Goal: Task Accomplishment & Management: Manage account settings

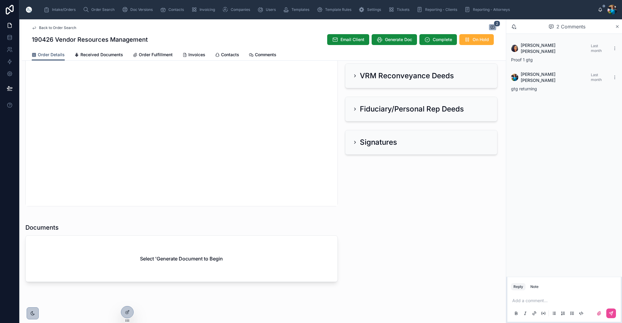
scroll to position [240, 0]
click at [398, 41] on span "Generate Doc" at bounding box center [398, 40] width 27 height 6
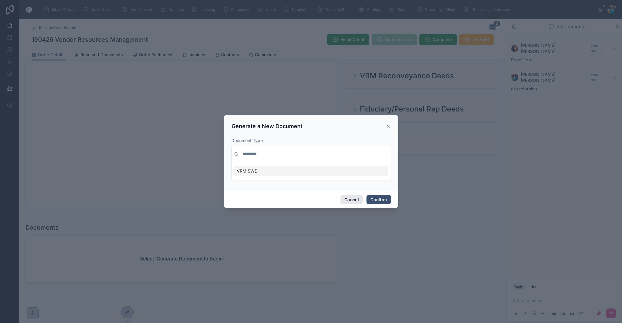
click at [352, 200] on button "Cancel" at bounding box center [352, 200] width 22 height 10
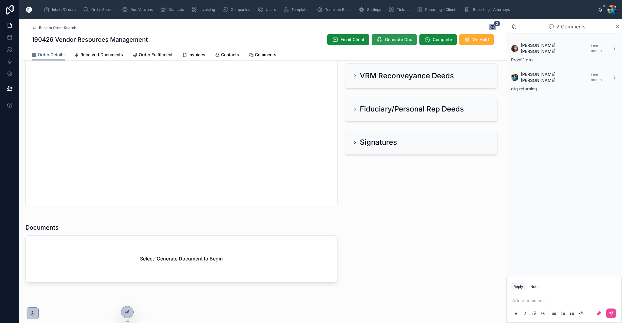
click at [393, 39] on span "Generate Doc" at bounding box center [398, 40] width 27 height 6
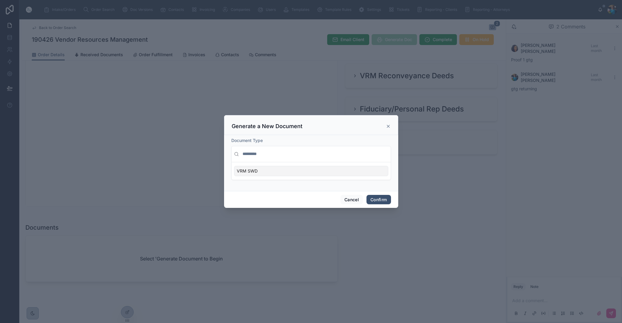
click at [370, 170] on div "VRM SWD" at bounding box center [311, 171] width 154 height 10
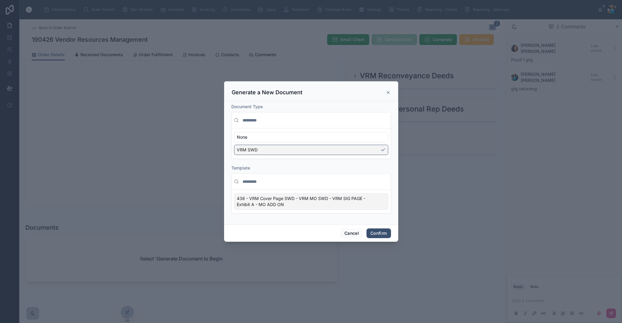
click at [384, 203] on div "438 - VRM Cover Page SWD - VRM MO SWD - VRM SIG PAGE - Exhibit A - MO ADD ON" at bounding box center [311, 202] width 154 height 16
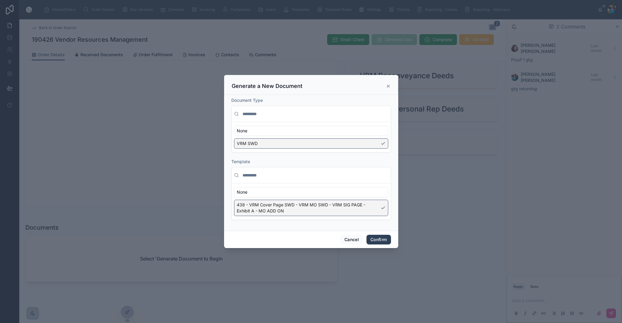
drag, startPoint x: 381, startPoint y: 239, endPoint x: 380, endPoint y: 235, distance: 3.7
click at [381, 238] on button "Confirm" at bounding box center [379, 240] width 24 height 10
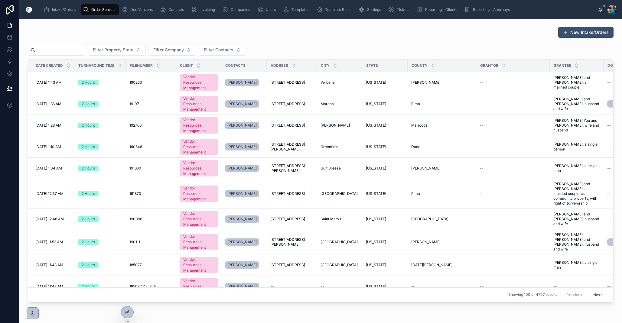
click at [85, 49] on input "text" at bounding box center [60, 50] width 50 height 8
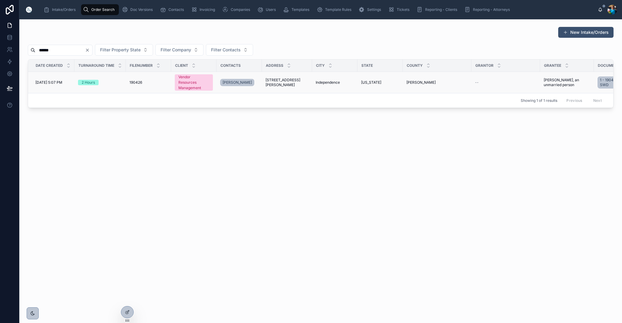
type input "******"
click at [330, 83] on span "Independence" at bounding box center [328, 82] width 24 height 5
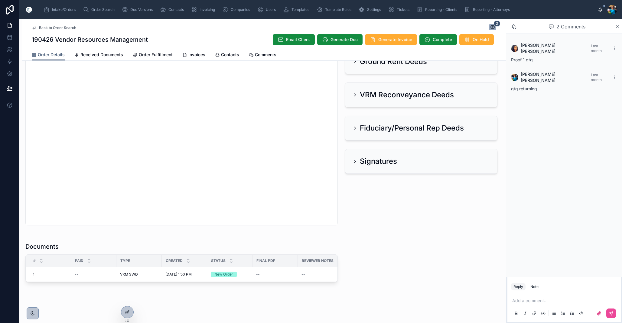
scroll to position [221, 0]
click at [241, 269] on icon at bounding box center [241, 267] width 5 height 5
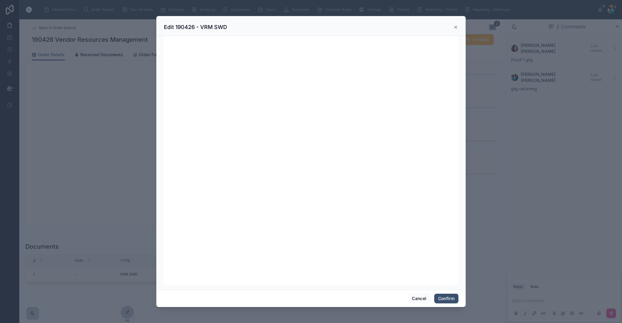
scroll to position [0, 0]
click at [447, 297] on button "Confirm" at bounding box center [447, 299] width 24 height 10
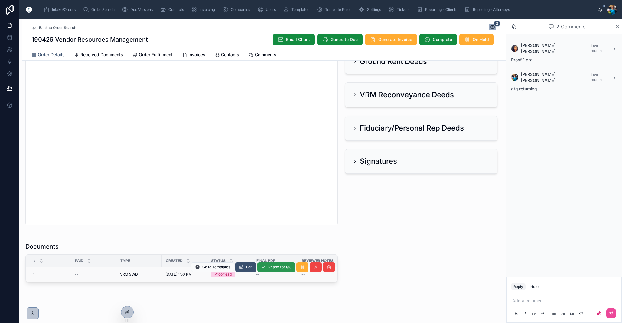
click at [278, 268] on span "Ready for QC" at bounding box center [279, 267] width 23 height 5
click at [272, 268] on span "Finalize Document" at bounding box center [276, 267] width 32 height 5
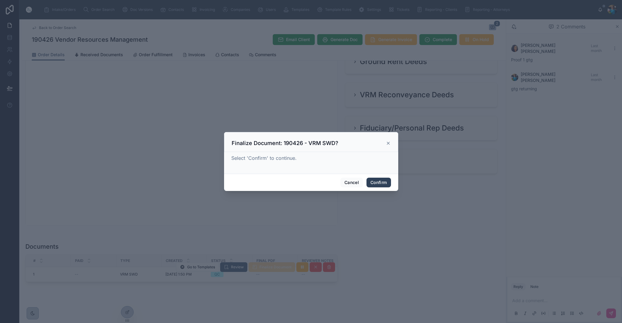
click at [380, 185] on button "Confirm" at bounding box center [379, 183] width 24 height 10
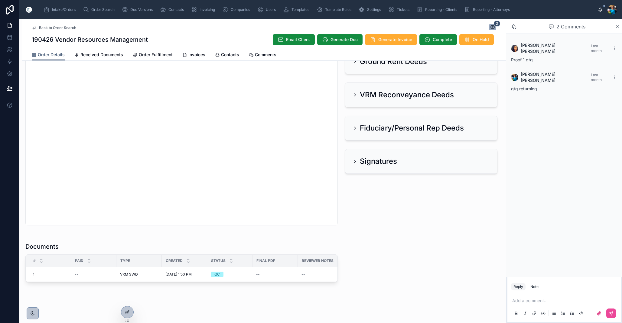
click at [273, 279] on td "--" at bounding box center [275, 274] width 45 height 15
click at [267, 279] on td "--" at bounding box center [275, 274] width 45 height 15
click at [0, 0] on span "Finalize Document" at bounding box center [0, 0] width 0 height 0
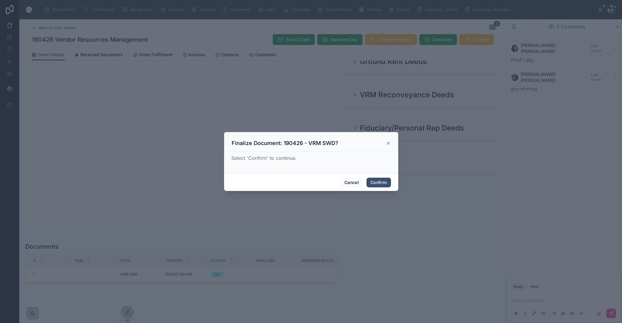
click at [376, 182] on button "Confirm" at bounding box center [379, 183] width 24 height 10
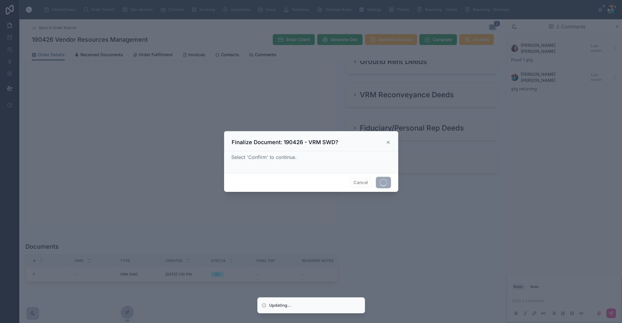
click at [376, 182] on span at bounding box center [383, 182] width 15 height 11
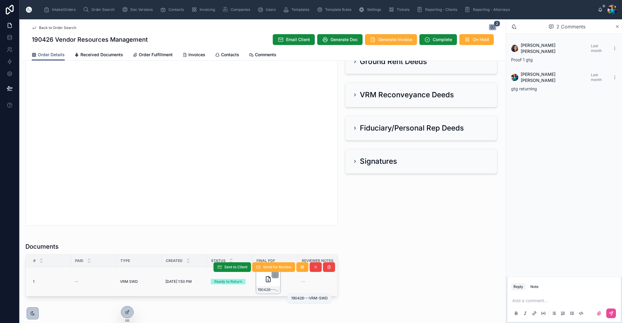
click at [274, 292] on span "190426---VRM-SWD" at bounding box center [268, 290] width 21 height 5
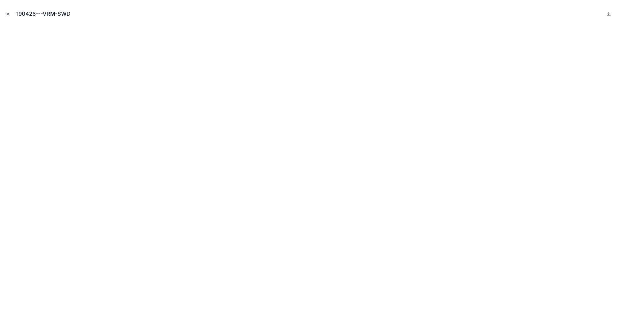
click at [9, 14] on icon "Close modal" at bounding box center [8, 14] width 4 height 4
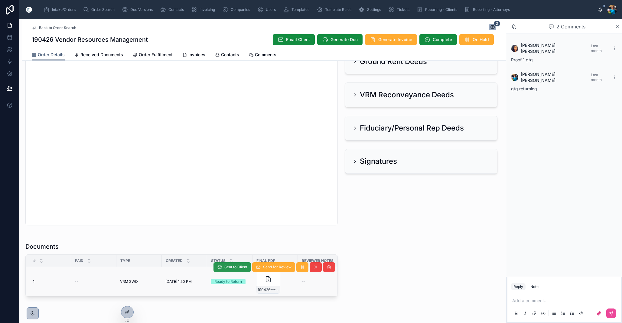
click at [234, 266] on span "Sent to Client" at bounding box center [236, 267] width 23 height 5
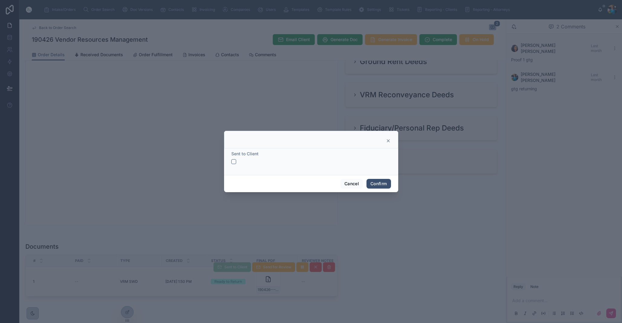
click at [234, 160] on div "Sent to Client" at bounding box center [311, 157] width 160 height 13
click at [235, 163] on button "button" at bounding box center [233, 161] width 5 height 5
click at [377, 184] on button "Confirm" at bounding box center [379, 184] width 24 height 10
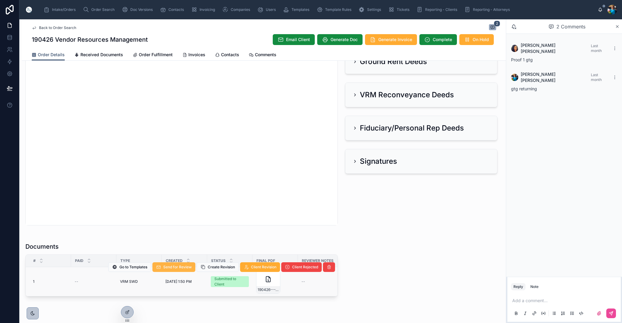
click at [183, 266] on span "Send for Review" at bounding box center [177, 267] width 28 height 5
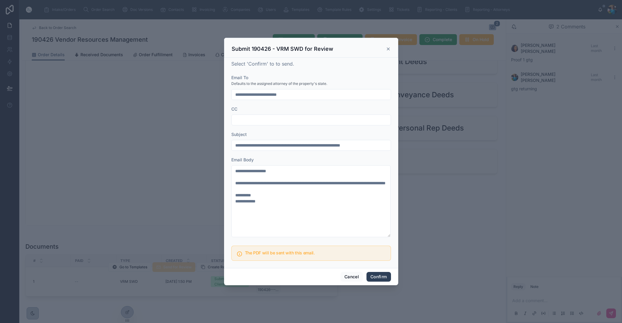
click at [374, 276] on button "Confirm" at bounding box center [379, 277] width 24 height 10
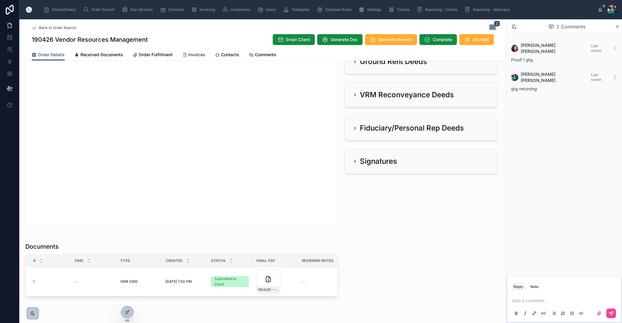
click at [196, 54] on span "Invoices" at bounding box center [197, 55] width 17 height 6
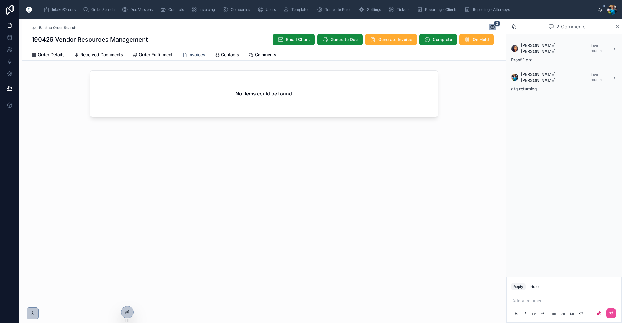
click at [186, 100] on div "No items could be found" at bounding box center [264, 94] width 348 height 46
click at [382, 39] on span "Generate Invoice" at bounding box center [396, 40] width 34 height 6
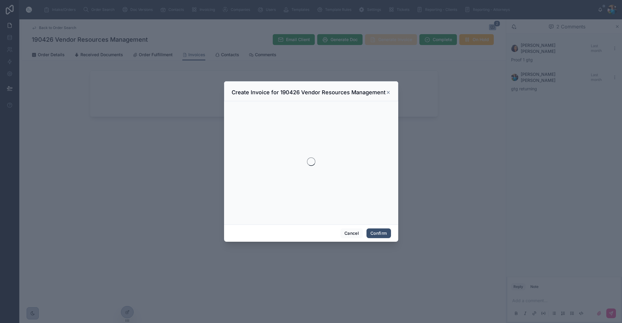
click at [382, 39] on div at bounding box center [311, 161] width 622 height 323
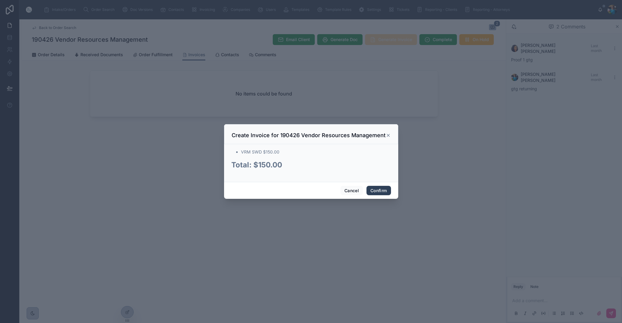
click at [377, 192] on button "Confirm" at bounding box center [379, 191] width 24 height 10
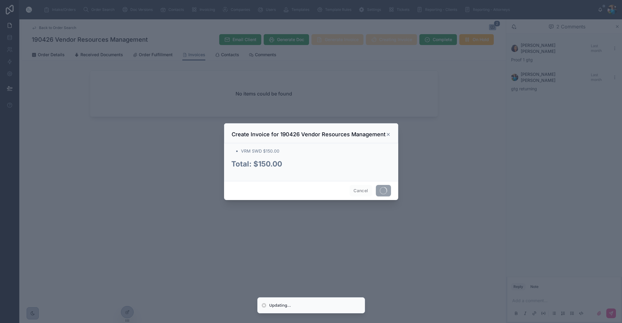
click at [377, 192] on span at bounding box center [383, 190] width 15 height 11
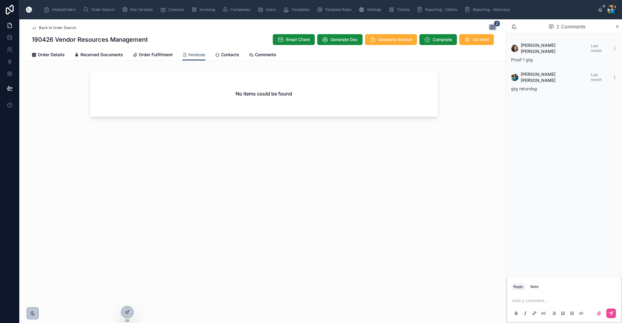
click at [280, 101] on div "No items could be found" at bounding box center [264, 94] width 348 height 46
click at [386, 39] on span "Generate Invoice" at bounding box center [396, 40] width 34 height 6
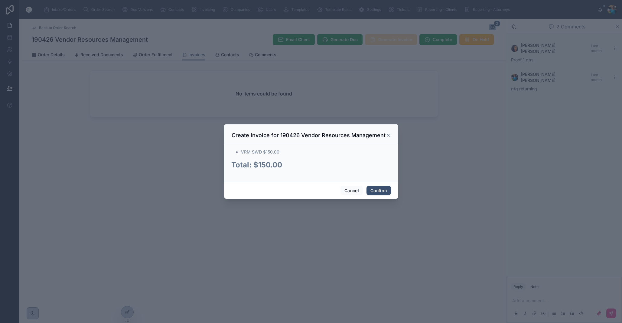
click at [386, 39] on div at bounding box center [311, 161] width 622 height 323
click at [378, 187] on button "Confirm" at bounding box center [379, 191] width 24 height 10
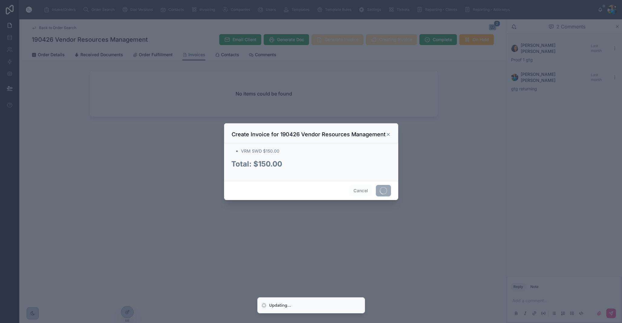
click at [378, 187] on span at bounding box center [383, 190] width 15 height 11
drag, startPoint x: 378, startPoint y: 188, endPoint x: 381, endPoint y: 178, distance: 10.2
click at [378, 188] on span at bounding box center [383, 190] width 15 height 11
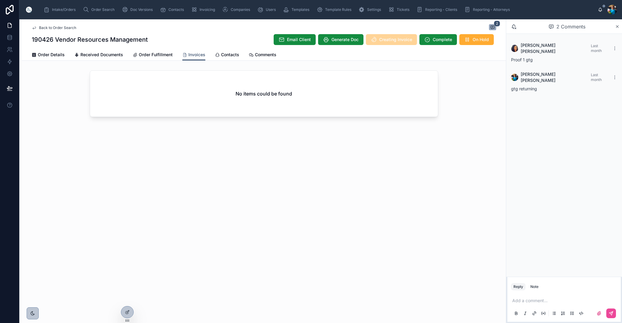
click at [240, 90] on h2 "No items could be found" at bounding box center [264, 93] width 57 height 7
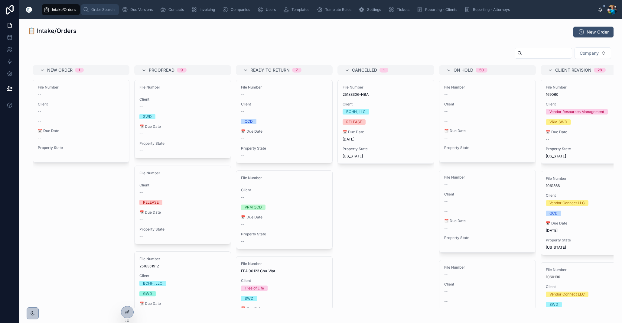
click at [102, 10] on span "Order Search" at bounding box center [102, 9] width 23 height 5
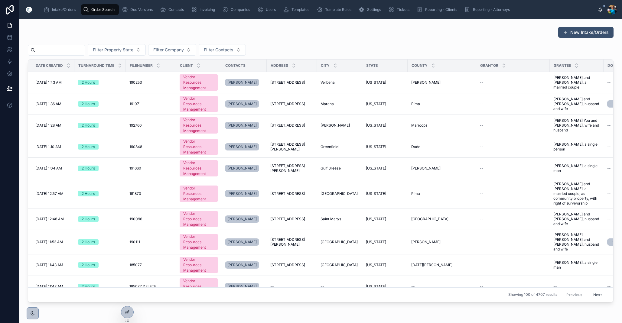
click at [81, 48] on input "text" at bounding box center [60, 50] width 50 height 8
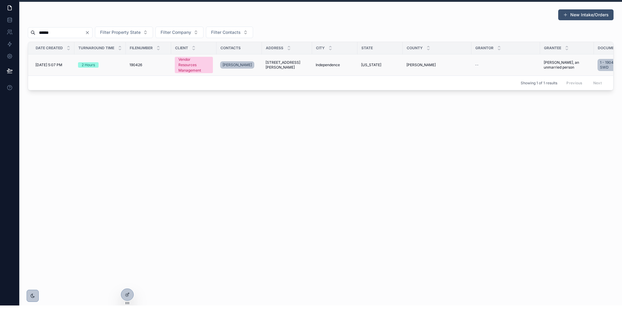
type input "******"
click at [296, 78] on span "[STREET_ADDRESS][PERSON_NAME]" at bounding box center [287, 83] width 43 height 10
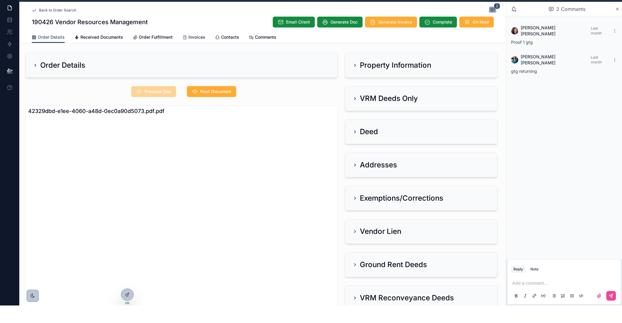
drag, startPoint x: 193, startPoint y: 37, endPoint x: 191, endPoint y: 42, distance: 5.2
click at [193, 52] on span "Invoices" at bounding box center [197, 55] width 17 height 6
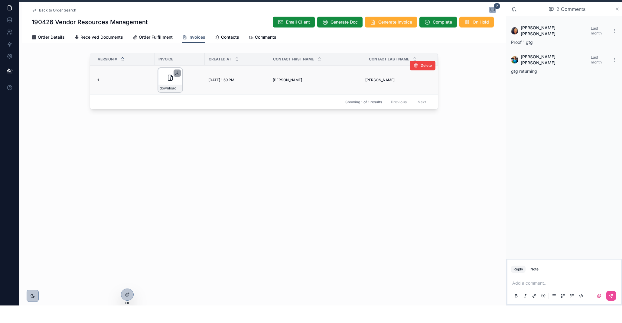
click at [178, 88] on icon at bounding box center [177, 90] width 5 height 5
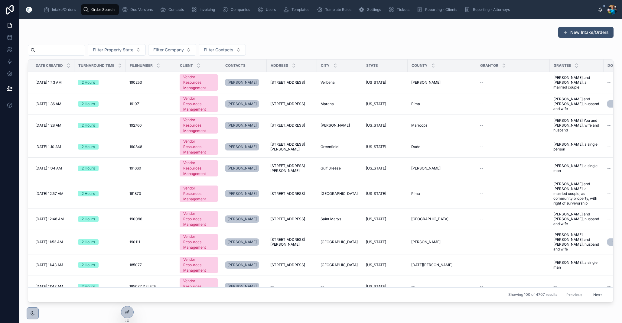
click at [85, 52] on input "text" at bounding box center [60, 50] width 50 height 8
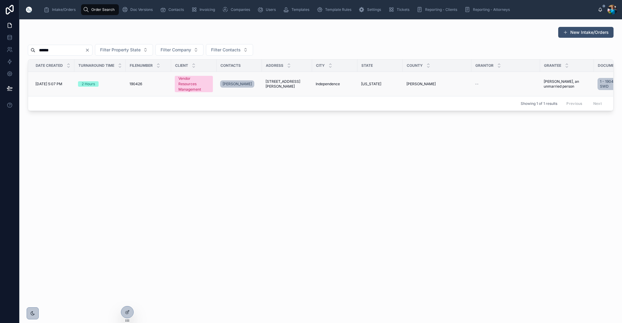
type input "******"
click at [273, 82] on span "[STREET_ADDRESS][PERSON_NAME]" at bounding box center [287, 84] width 43 height 10
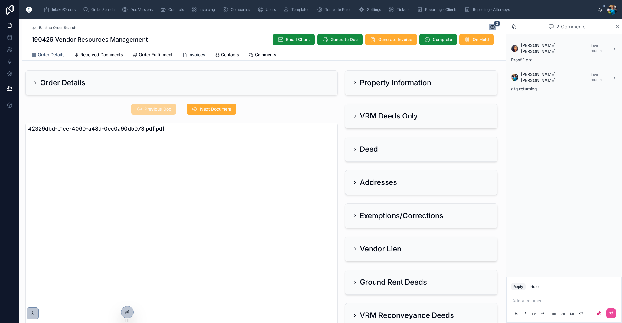
click at [191, 54] on span "Invoices" at bounding box center [197, 55] width 17 height 6
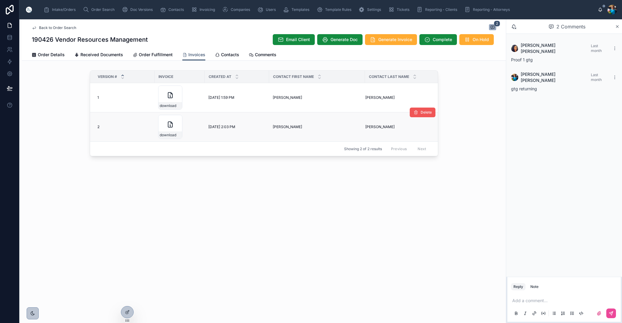
click at [427, 112] on span "Delete" at bounding box center [426, 112] width 11 height 5
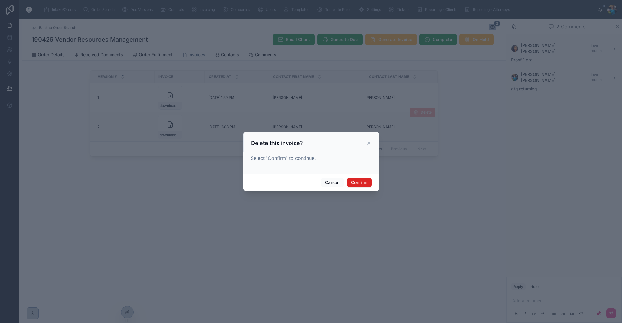
click at [353, 181] on button "Confirm" at bounding box center [359, 183] width 24 height 10
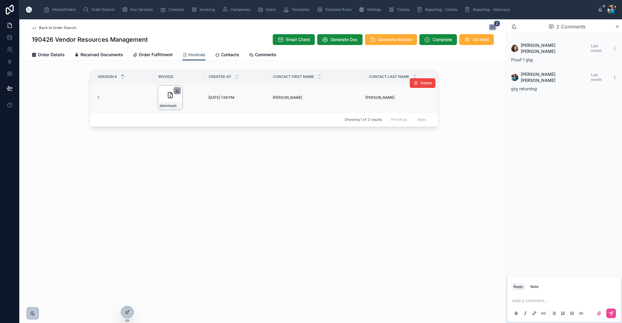
click at [178, 90] on icon at bounding box center [177, 90] width 5 height 5
click at [105, 7] on span "Order Search" at bounding box center [102, 9] width 23 height 5
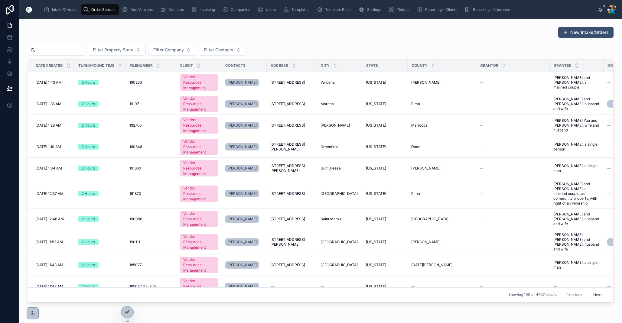
click at [100, 60] on div "Turnaround Time" at bounding box center [100, 65] width 51 height 11
click at [85, 52] on input "text" at bounding box center [60, 50] width 50 height 8
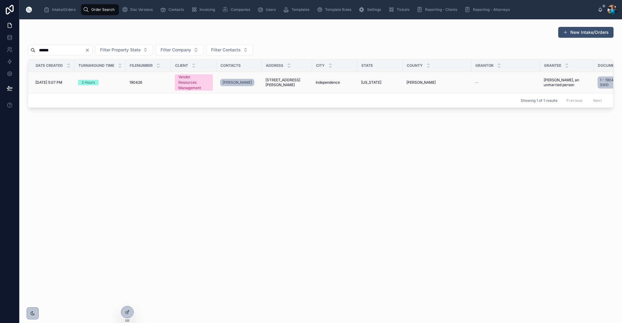
type input "******"
click at [304, 81] on span "[STREET_ADDRESS][PERSON_NAME]" at bounding box center [287, 83] width 43 height 10
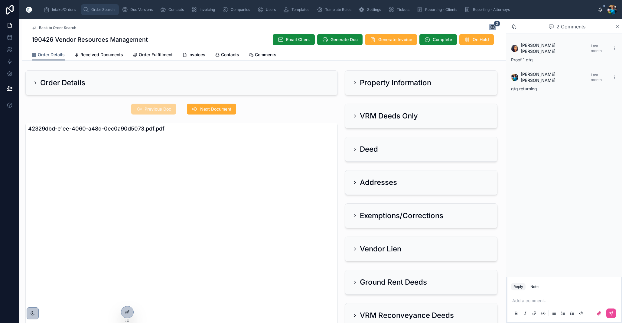
click at [98, 9] on span "Order Search" at bounding box center [102, 9] width 23 height 5
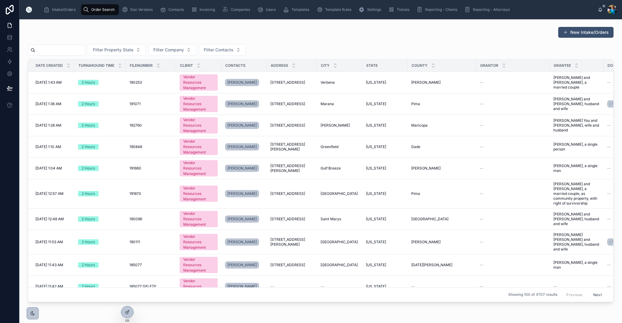
click at [69, 51] on input "text" at bounding box center [60, 50] width 50 height 8
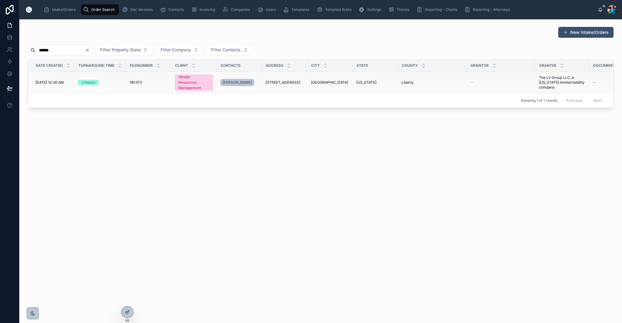
type input "******"
click at [286, 80] on span "[STREET_ADDRESS]" at bounding box center [283, 82] width 35 height 5
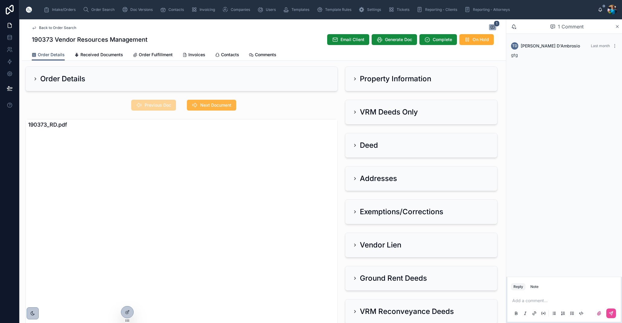
click at [212, 107] on span "Next Document" at bounding box center [215, 105] width 31 height 6
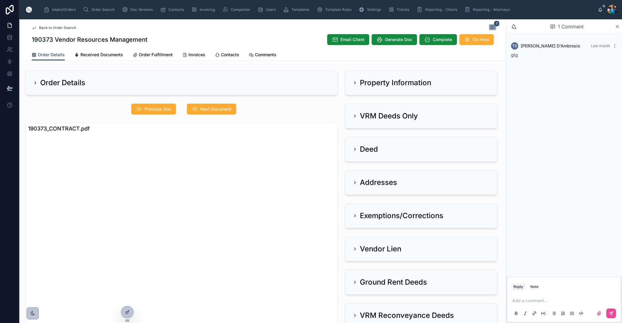
scroll to position [1, 0]
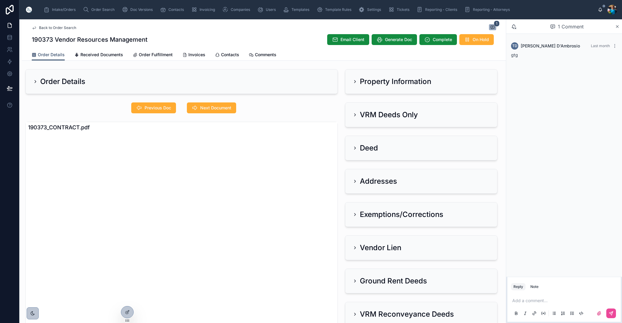
click at [355, 81] on icon at bounding box center [355, 81] width 5 height 5
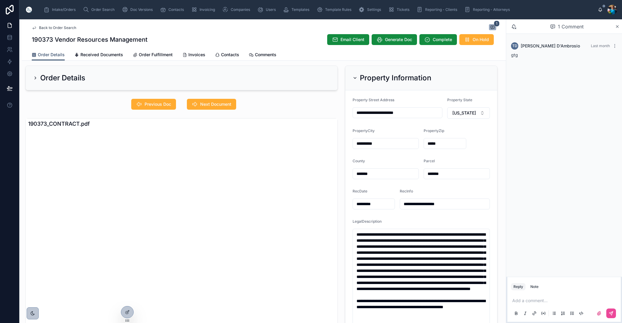
scroll to position [8, 0]
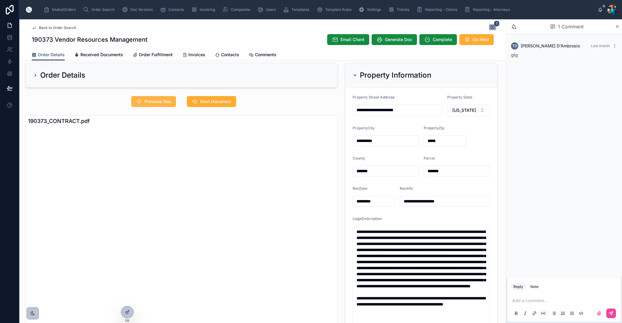
click at [157, 102] on span "Previous Doc" at bounding box center [158, 102] width 27 height 6
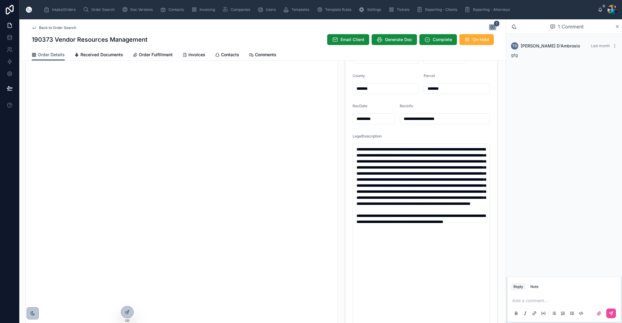
scroll to position [95, 0]
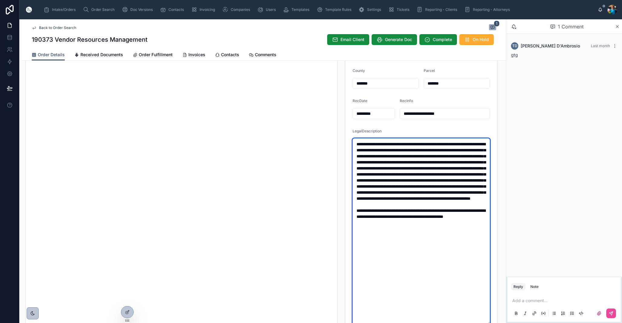
drag, startPoint x: 401, startPoint y: 249, endPoint x: 354, endPoint y: 144, distance: 115.5
click at [354, 144] on textarea "**********" at bounding box center [421, 232] width 137 height 187
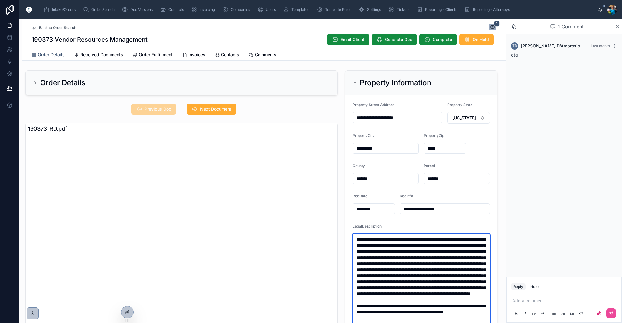
scroll to position [0, 0]
click at [354, 81] on icon at bounding box center [355, 82] width 5 height 5
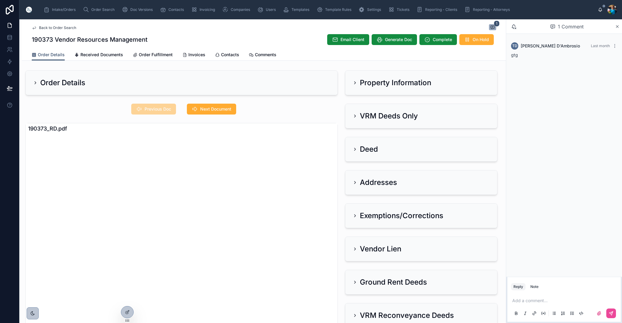
click at [355, 114] on icon at bounding box center [355, 116] width 5 height 5
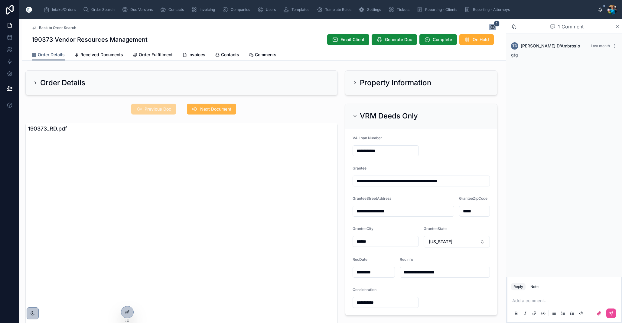
click at [213, 109] on span "Next Document" at bounding box center [215, 109] width 31 height 6
click at [169, 111] on span "Previous Doc" at bounding box center [158, 109] width 27 height 6
click at [356, 82] on icon at bounding box center [355, 82] width 5 height 5
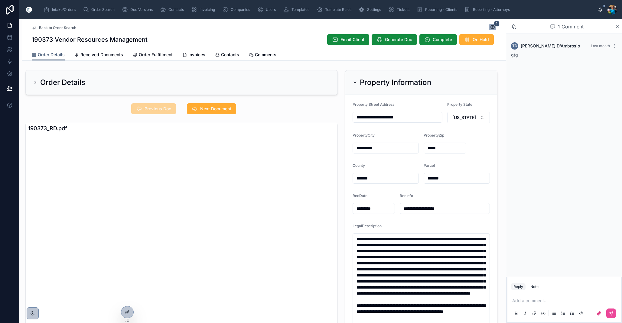
click at [356, 82] on icon at bounding box center [355, 82] width 5 height 5
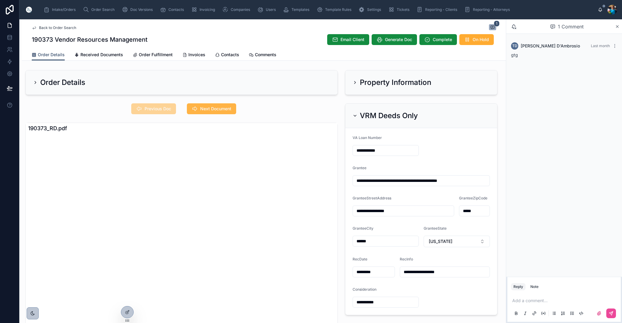
click at [223, 112] on button "Next Document" at bounding box center [211, 108] width 49 height 11
drag, startPoint x: 222, startPoint y: 108, endPoint x: 227, endPoint y: 125, distance: 17.7
click at [222, 108] on span "Next Document" at bounding box center [215, 109] width 31 height 6
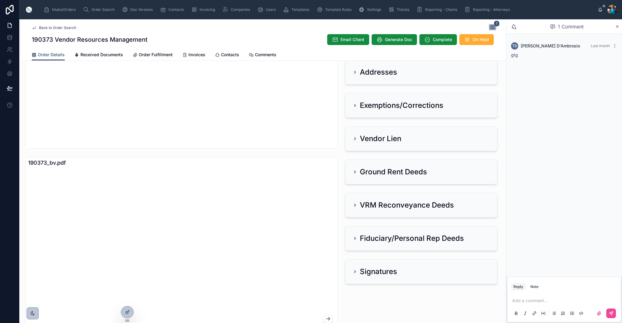
scroll to position [294, 0]
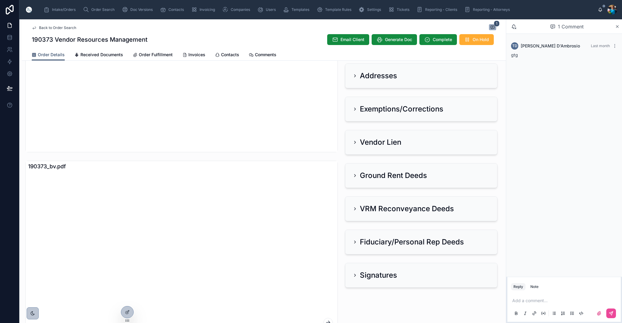
click at [357, 75] on icon at bounding box center [355, 76] width 5 height 5
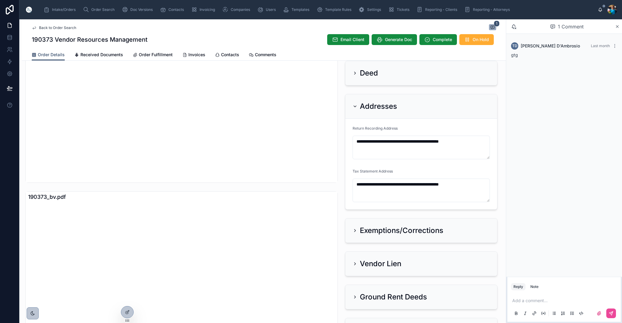
scroll to position [0, 0]
click at [354, 108] on icon at bounding box center [355, 106] width 5 height 5
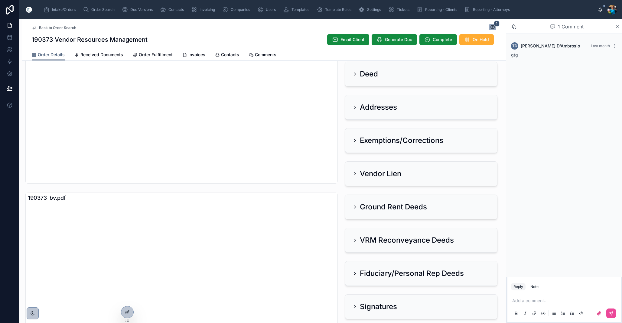
drag, startPoint x: 519, startPoint y: 298, endPoint x: 521, endPoint y: 309, distance: 11.2
click at [519, 300] on div "Add a comment..." at bounding box center [564, 306] width 106 height 25
click at [519, 303] on p at bounding box center [566, 301] width 106 height 6
drag, startPoint x: 613, startPoint y: 313, endPoint x: 536, endPoint y: 317, distance: 77.8
click at [613, 313] on icon at bounding box center [611, 313] width 5 height 5
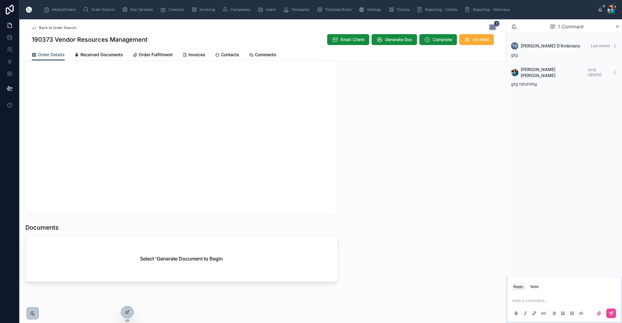
scroll to position [563, 0]
click at [396, 41] on span "Generate Doc" at bounding box center [398, 40] width 27 height 6
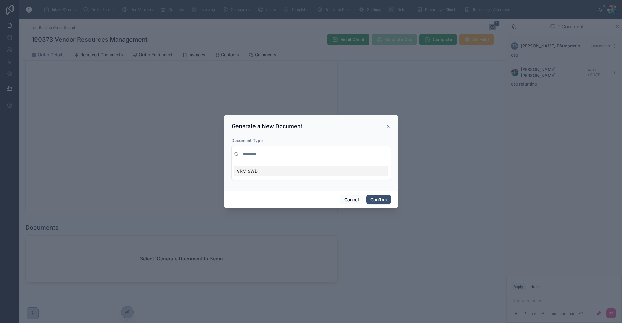
click at [353, 171] on div "VRM SWD" at bounding box center [311, 171] width 154 height 10
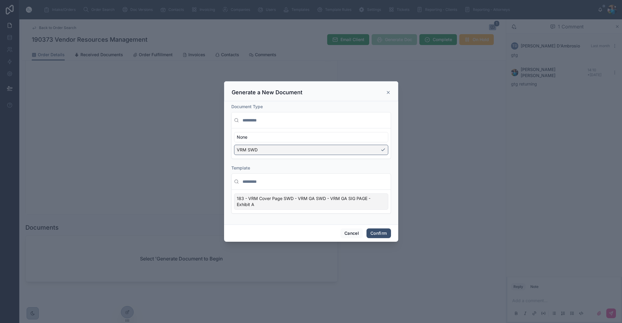
click at [383, 207] on div "183 - VRM Cover Page SWD - VRM GA SWD - VRM GA SIG PAGE - Exhibit A" at bounding box center [311, 202] width 154 height 16
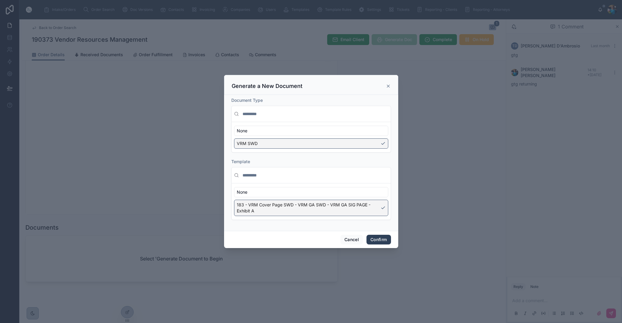
click at [379, 240] on button "Confirm" at bounding box center [379, 240] width 24 height 10
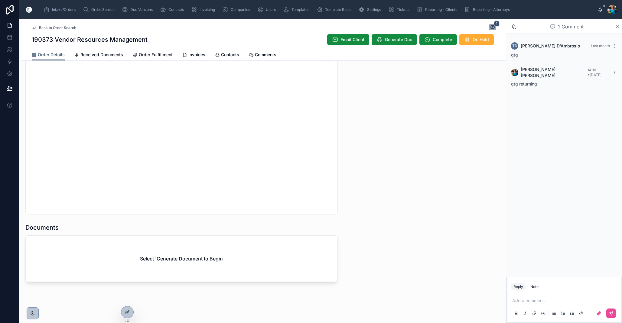
scroll to position [0, 0]
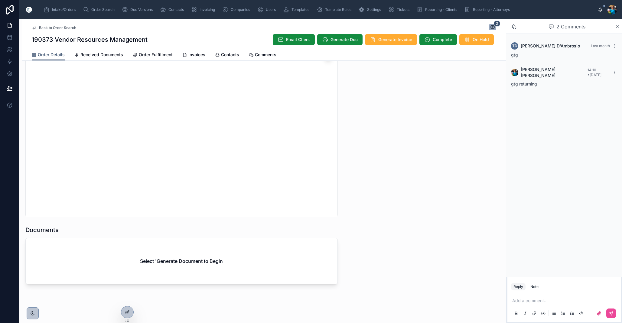
click at [269, 271] on div "Select 'Generate Document to Begin" at bounding box center [182, 261] width 312 height 46
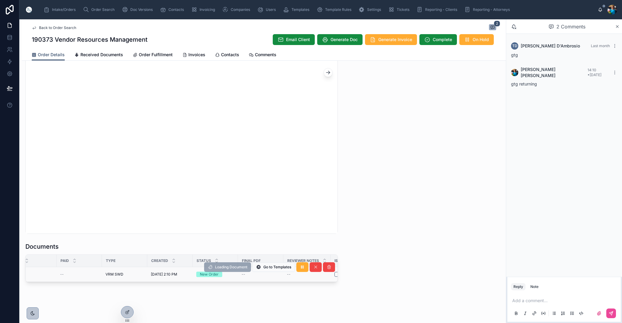
scroll to position [0, 0]
click at [246, 263] on button "Edit" at bounding box center [245, 268] width 21 height 10
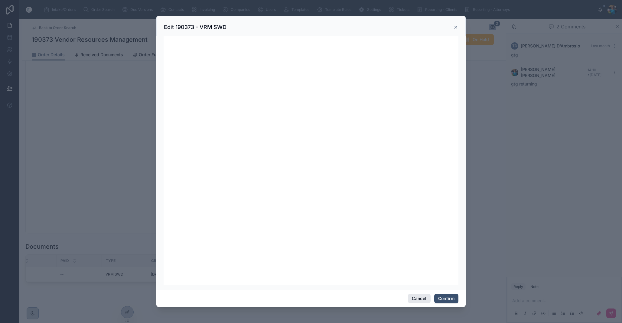
click at [419, 300] on button "Cancel" at bounding box center [419, 299] width 22 height 10
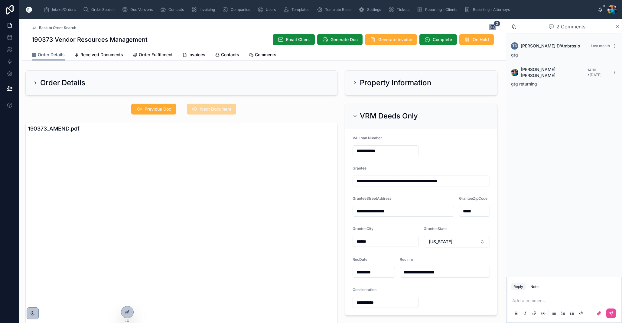
drag, startPoint x: 356, startPoint y: 113, endPoint x: 358, endPoint y: 96, distance: 17.4
click at [356, 113] on div "VRM Deeds Only" at bounding box center [385, 116] width 65 height 10
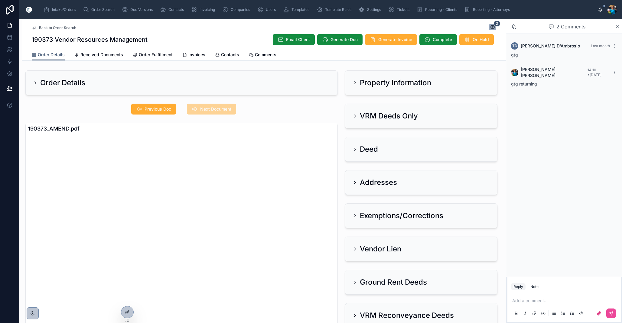
click at [355, 83] on icon at bounding box center [355, 82] width 5 height 5
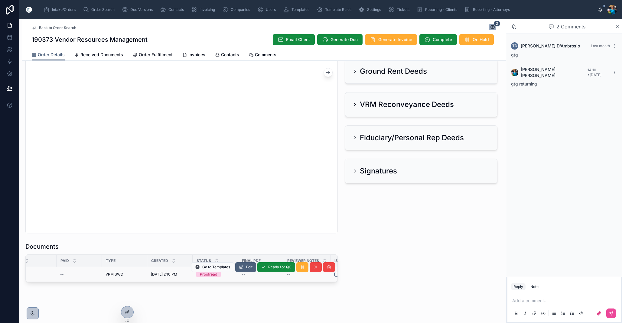
click at [248, 269] on span "Edit" at bounding box center [249, 267] width 6 height 5
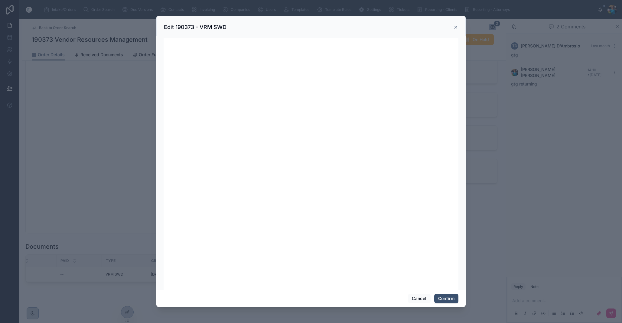
click at [440, 297] on button "Confirm" at bounding box center [447, 299] width 24 height 10
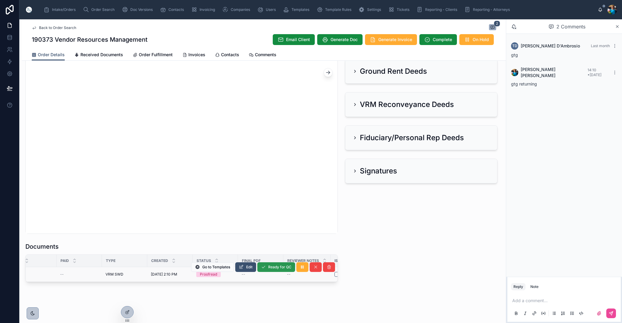
click at [280, 268] on span "Ready for QC" at bounding box center [279, 267] width 23 height 5
click at [276, 270] on span "Finalize Document" at bounding box center [276, 267] width 32 height 5
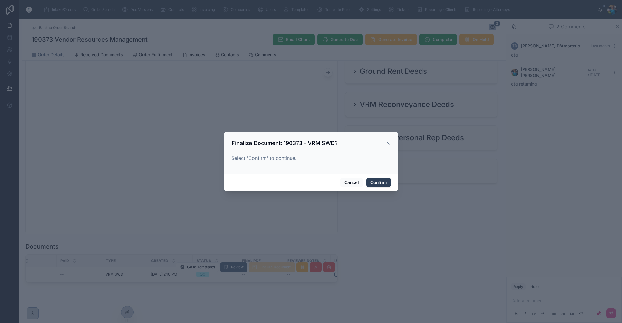
click at [381, 181] on button "Confirm" at bounding box center [379, 183] width 24 height 10
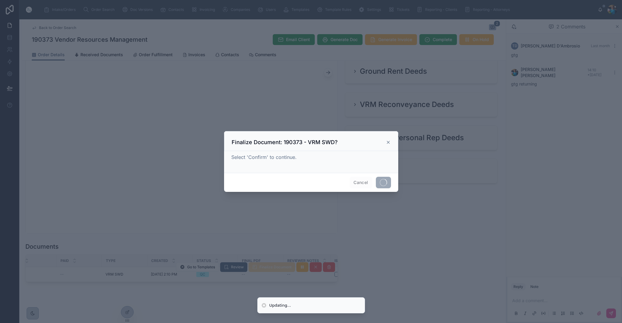
drag, startPoint x: 381, startPoint y: 182, endPoint x: 374, endPoint y: 191, distance: 11.1
click at [380, 182] on span at bounding box center [383, 182] width 15 height 11
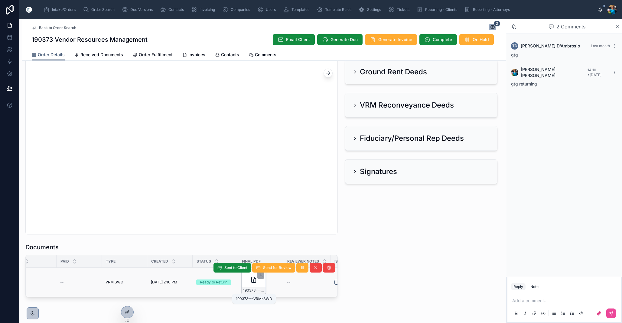
scroll to position [543, 0]
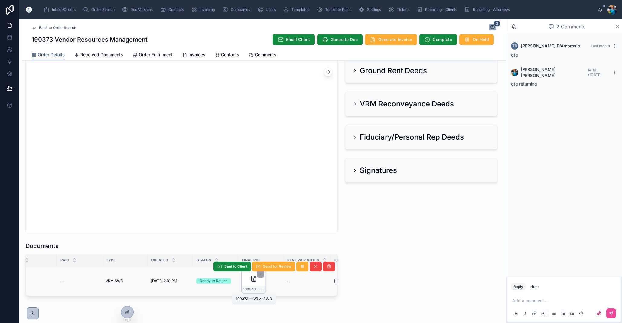
click at [260, 291] on span "190373---VRM-SWD" at bounding box center [253, 289] width 21 height 5
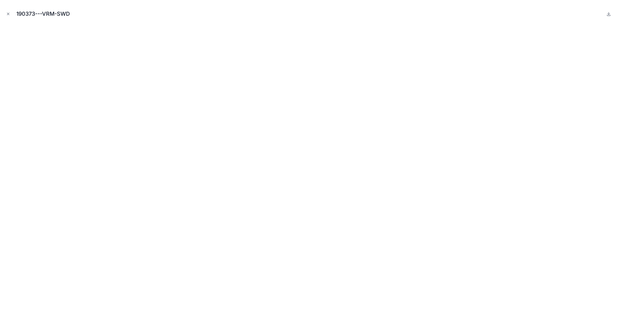
drag, startPoint x: 7, startPoint y: 13, endPoint x: 12, endPoint y: 30, distance: 17.6
click at [7, 14] on icon "Close modal" at bounding box center [8, 14] width 4 height 4
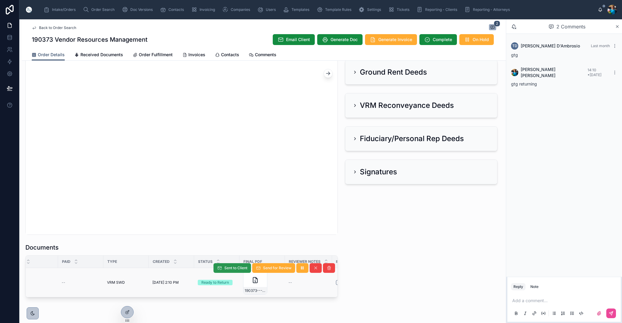
click at [234, 269] on span "Sent to Client" at bounding box center [236, 268] width 23 height 5
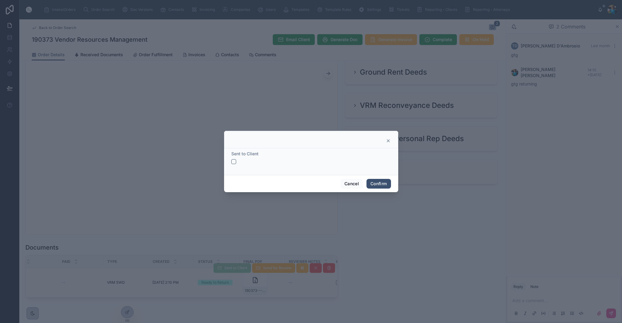
drag, startPoint x: 234, startPoint y: 161, endPoint x: 229, endPoint y: 168, distance: 9.0
click at [234, 161] on button "button" at bounding box center [233, 161] width 5 height 5
click at [382, 182] on button "Confirm" at bounding box center [379, 184] width 24 height 10
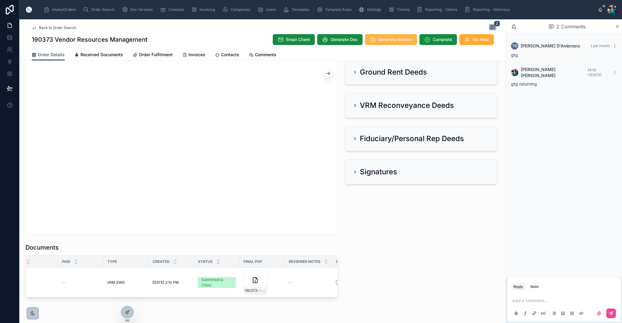
click at [385, 39] on span "Generate Invoice" at bounding box center [396, 40] width 34 height 6
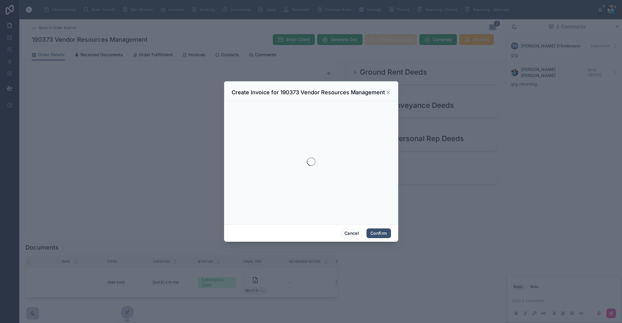
click at [385, 39] on div at bounding box center [311, 161] width 622 height 323
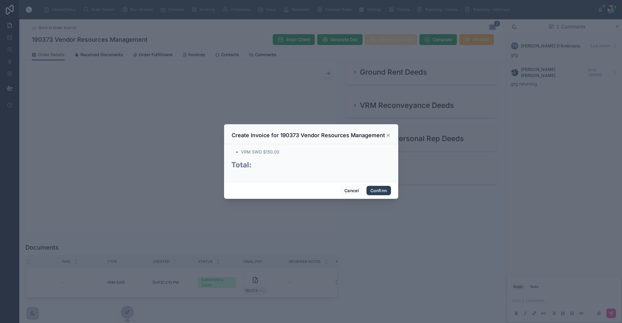
click at [378, 195] on button "Confirm" at bounding box center [379, 191] width 24 height 10
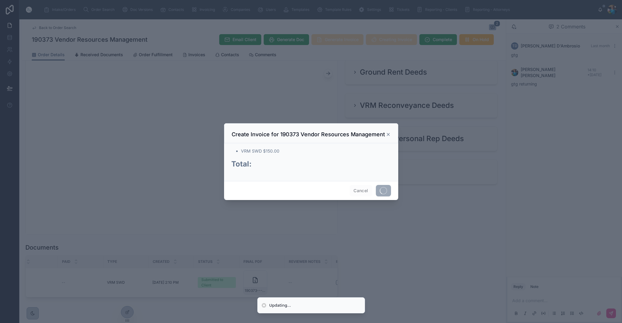
click at [378, 195] on span at bounding box center [383, 190] width 15 height 11
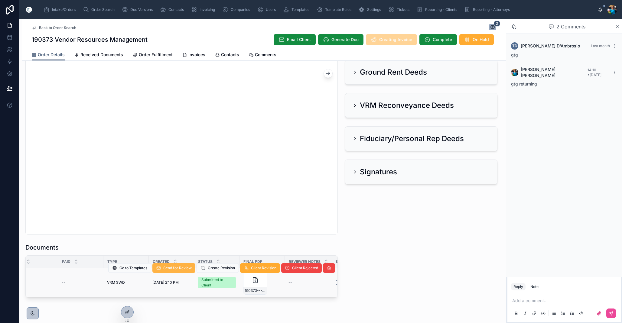
click at [173, 269] on span "Send for Review" at bounding box center [177, 268] width 28 height 5
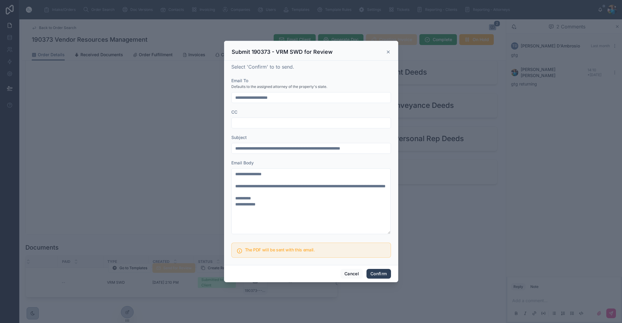
click at [381, 275] on button "Confirm" at bounding box center [379, 274] width 24 height 10
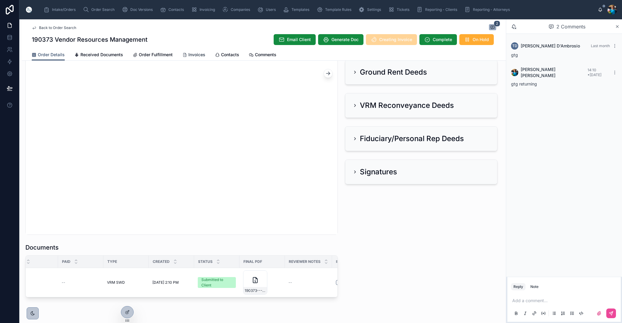
click at [197, 53] on span "Invoices" at bounding box center [197, 55] width 17 height 6
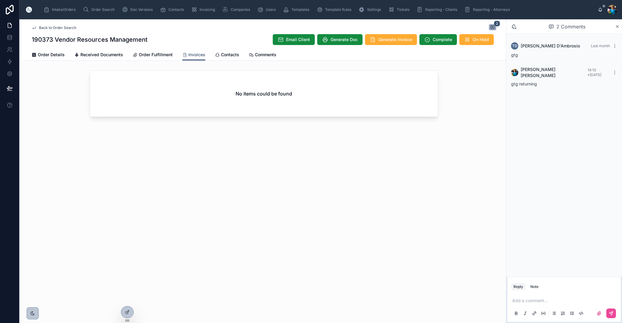
click at [225, 107] on div "No items could be found" at bounding box center [264, 94] width 348 height 46
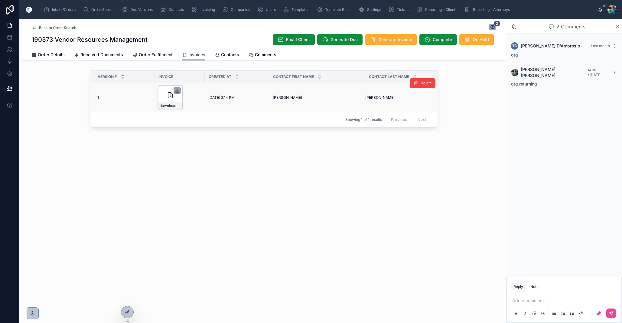
click at [177, 90] on icon at bounding box center [177, 90] width 0 height 2
click at [98, 8] on span "Order Search" at bounding box center [102, 9] width 23 height 5
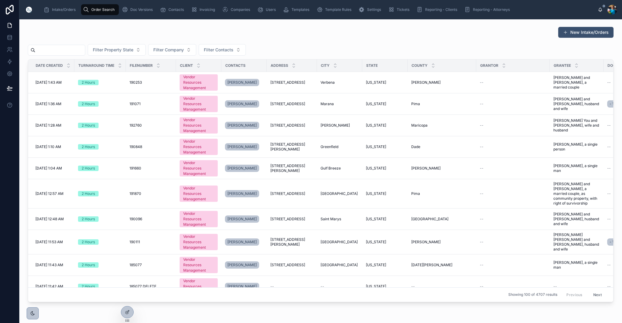
click at [85, 51] on input "text" at bounding box center [60, 50] width 50 height 8
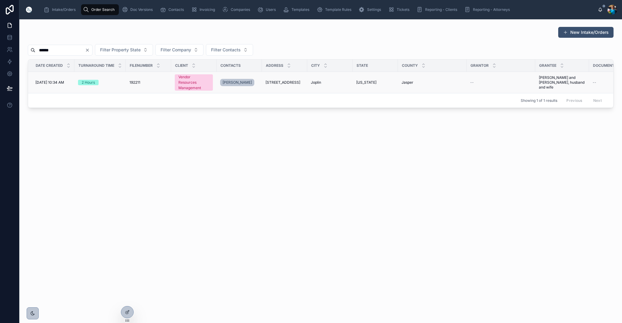
type input "******"
click at [291, 83] on span "[STREET_ADDRESS]" at bounding box center [283, 82] width 35 height 5
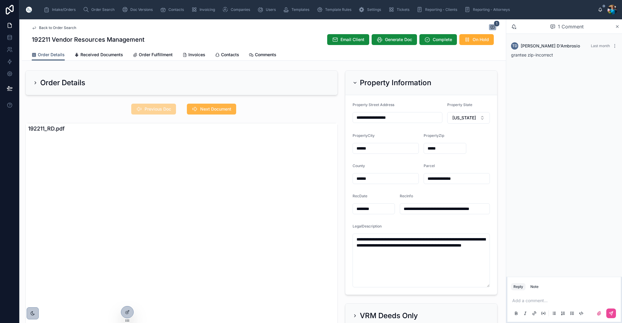
click at [208, 110] on span "Next Document" at bounding box center [215, 109] width 31 height 6
drag, startPoint x: 168, startPoint y: 107, endPoint x: 170, endPoint y: 115, distance: 8.2
click at [167, 108] on span "Previous Doc" at bounding box center [158, 109] width 27 height 6
drag, startPoint x: 484, startPoint y: 210, endPoint x: 479, endPoint y: 217, distance: 8.3
click at [484, 210] on input "**********" at bounding box center [445, 209] width 90 height 8
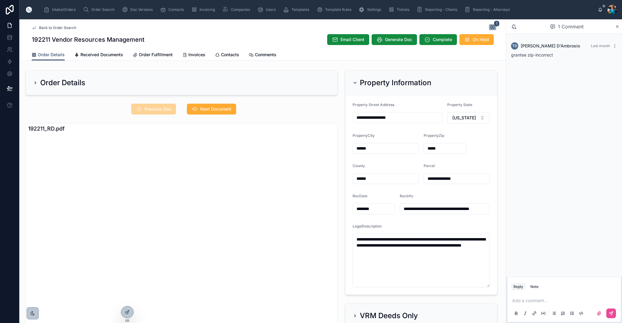
scroll to position [-1, 1]
drag, startPoint x: 443, startPoint y: 210, endPoint x: 438, endPoint y: 210, distance: 4.6
click at [438, 210] on input "**********" at bounding box center [445, 209] width 90 height 8
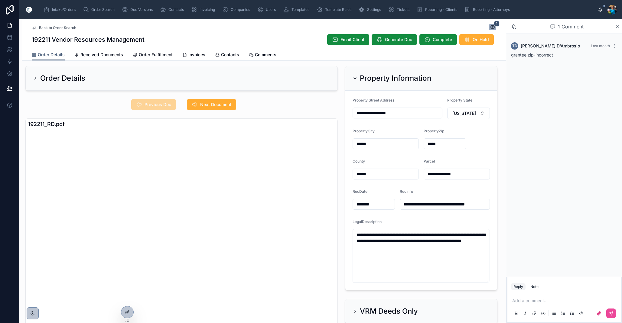
type input "**********"
drag, startPoint x: 399, startPoint y: 248, endPoint x: 354, endPoint y: 235, distance: 47.1
click at [355, 235] on textarea "**********" at bounding box center [421, 256] width 137 height 54
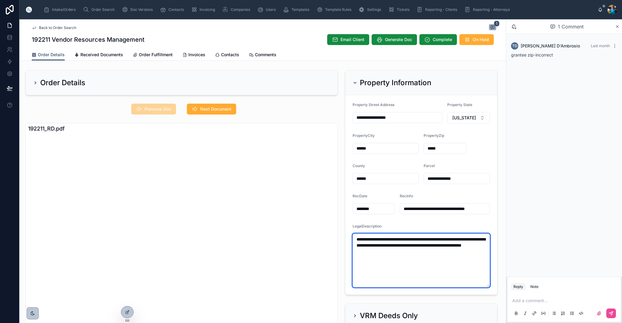
scroll to position [0, 0]
click at [475, 184] on div "**********" at bounding box center [457, 178] width 66 height 11
drag, startPoint x: 466, startPoint y: 178, endPoint x: 427, endPoint y: 180, distance: 39.1
click at [428, 179] on input "**********" at bounding box center [457, 179] width 66 height 8
drag, startPoint x: 356, startPoint y: 81, endPoint x: 354, endPoint y: 91, distance: 9.5
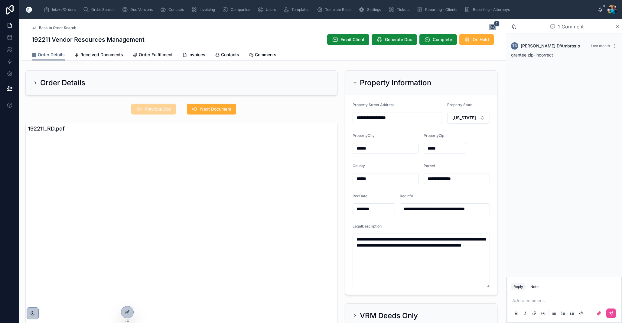
click at [356, 81] on icon at bounding box center [355, 82] width 5 height 5
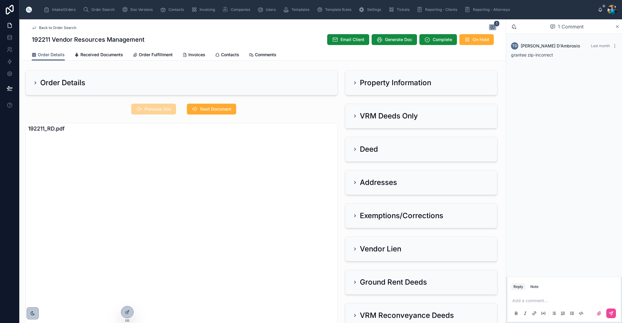
click at [354, 114] on icon at bounding box center [355, 116] width 5 height 5
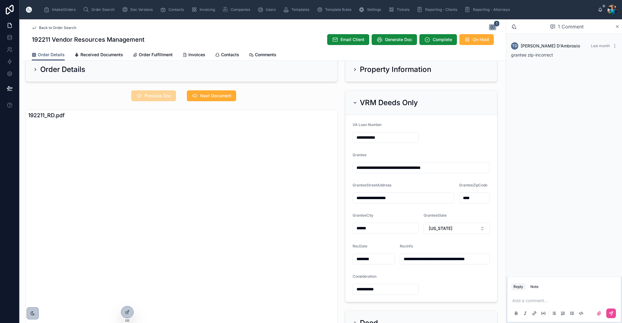
scroll to position [13, 0]
click at [217, 97] on span "Next Document" at bounding box center [215, 96] width 31 height 6
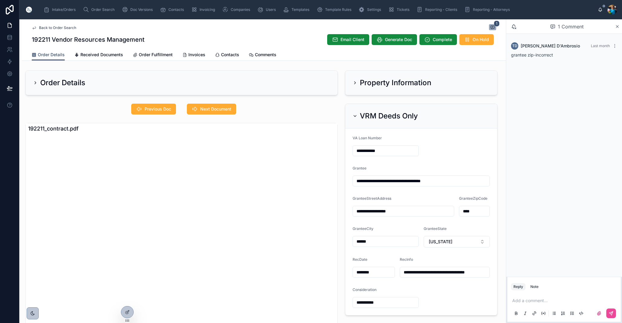
scroll to position [0, 0]
drag, startPoint x: 475, startPoint y: 212, endPoint x: 476, endPoint y: 229, distance: 17.6
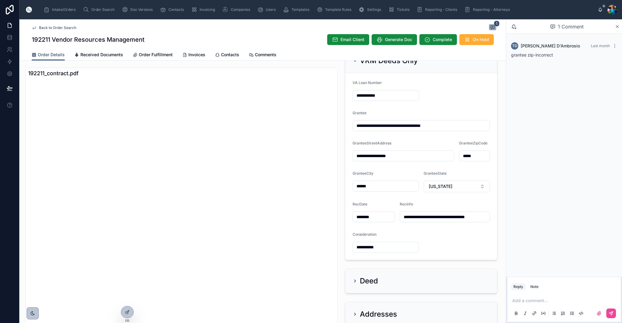
type input "*****"
click at [356, 280] on icon at bounding box center [355, 281] width 5 height 5
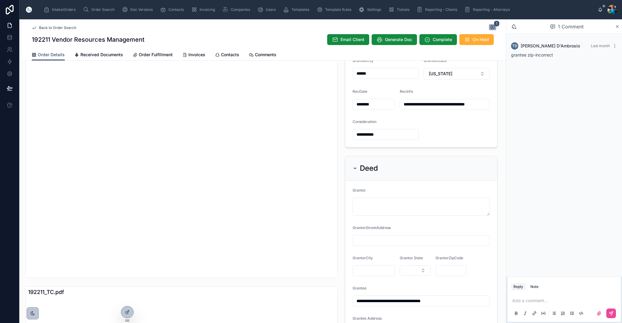
scroll to position [170, 0]
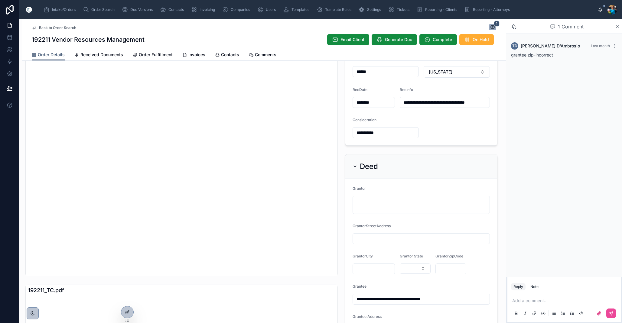
click at [355, 166] on icon at bounding box center [355, 166] width 5 height 5
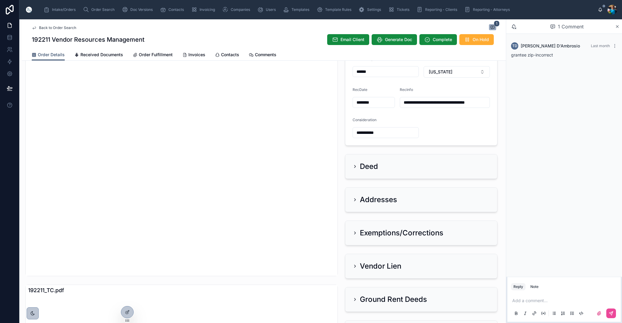
click at [354, 199] on icon at bounding box center [355, 200] width 5 height 5
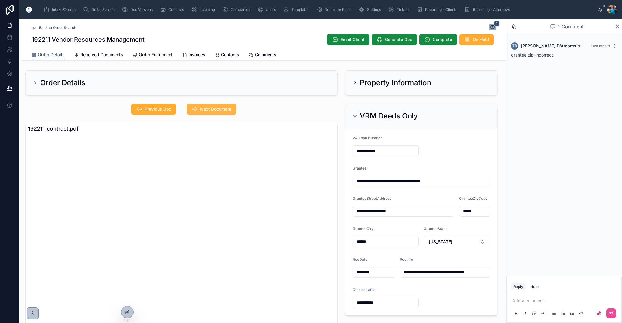
scroll to position [0, 0]
click at [216, 106] on button "Next Document" at bounding box center [211, 109] width 49 height 11
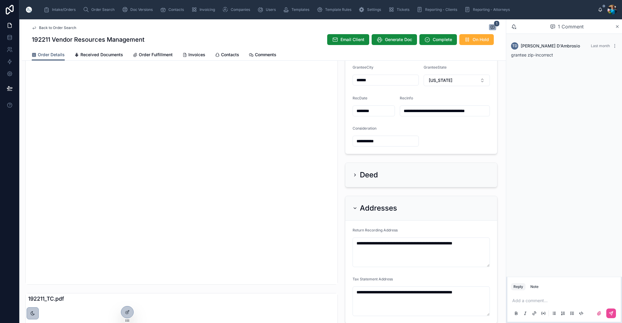
scroll to position [162, 0]
click at [356, 208] on icon at bounding box center [355, 207] width 5 height 5
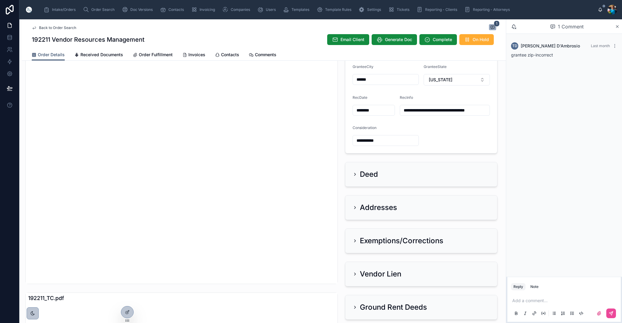
click at [518, 301] on p at bounding box center [566, 301] width 106 height 6
click at [612, 312] on icon at bounding box center [612, 314] width 4 height 4
drag, startPoint x: 611, startPoint y: 315, endPoint x: 594, endPoint y: 292, distance: 29.2
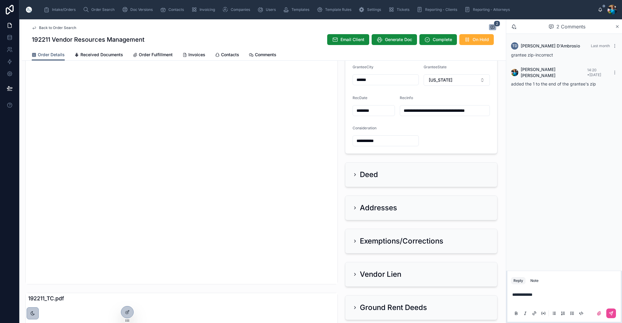
click at [611, 315] on icon at bounding box center [611, 313] width 5 height 5
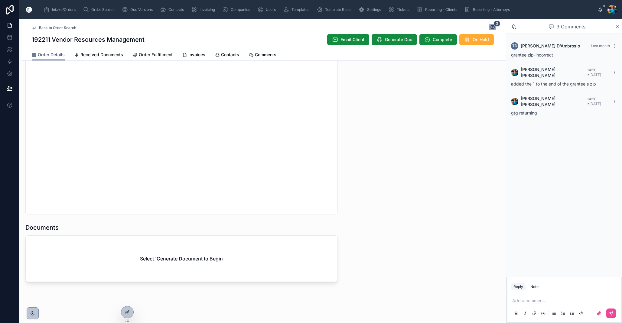
scroll to position [563, 0]
click at [394, 40] on span "Generate Doc" at bounding box center [398, 40] width 27 height 6
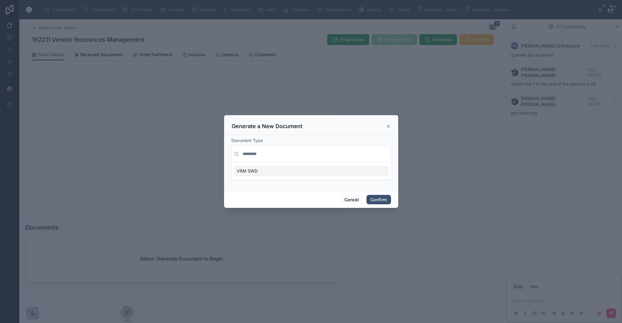
click at [375, 171] on div "VRM SWD" at bounding box center [311, 171] width 154 height 10
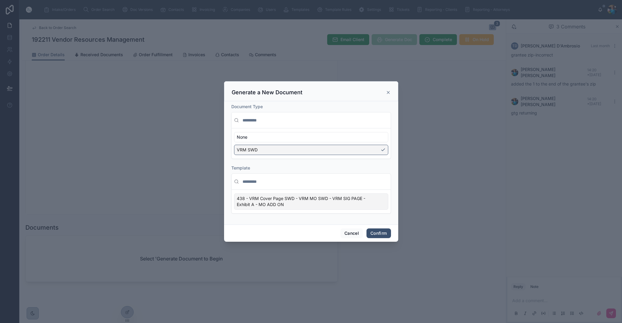
click at [385, 204] on div "438 - VRM Cover Page SWD - VRM MO SWD - VRM SIG PAGE - Exhibit A - MO ADD ON" at bounding box center [311, 202] width 154 height 16
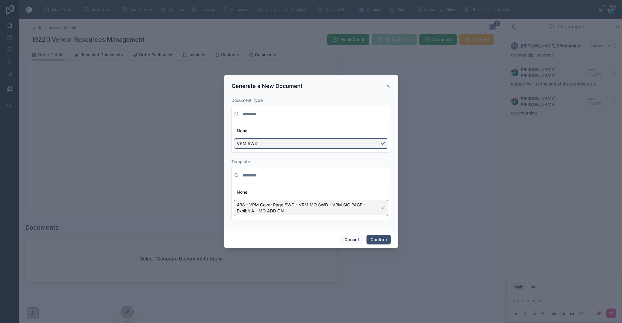
click at [377, 240] on button "Confirm" at bounding box center [379, 240] width 24 height 10
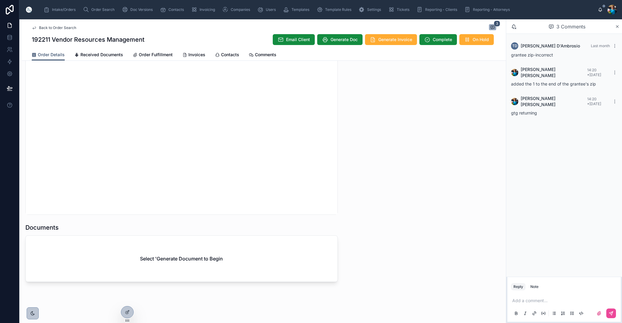
scroll to position [0, 0]
click at [256, 261] on div "Select 'Generate Document to Begin" at bounding box center [182, 259] width 312 height 46
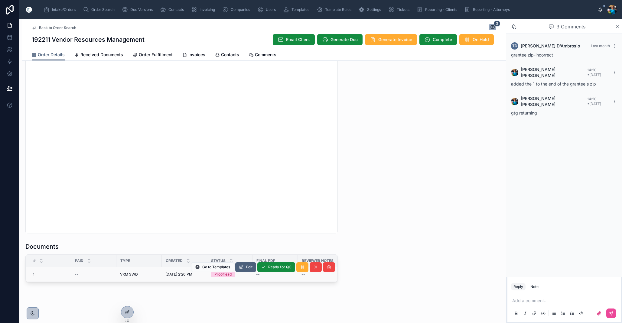
click at [249, 265] on span "Edit" at bounding box center [249, 267] width 6 height 5
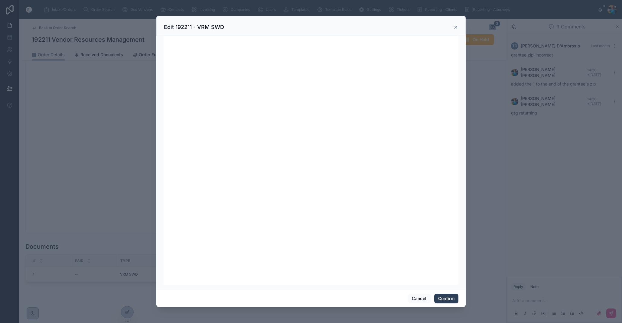
scroll to position [0, 0]
drag, startPoint x: 446, startPoint y: 298, endPoint x: 451, endPoint y: 321, distance: 23.4
click at [446, 298] on button "Confirm" at bounding box center [447, 299] width 24 height 10
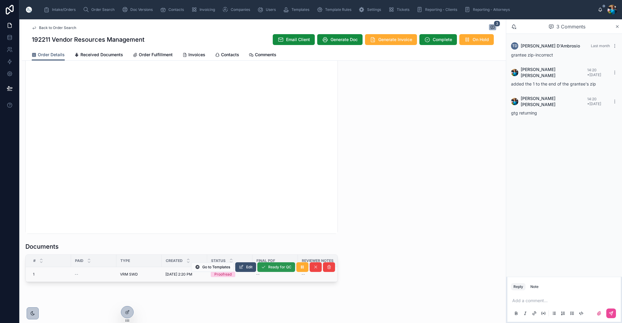
click at [279, 265] on span "Ready for QC" at bounding box center [279, 267] width 23 height 5
click at [277, 267] on span "Finalize Document" at bounding box center [276, 267] width 32 height 5
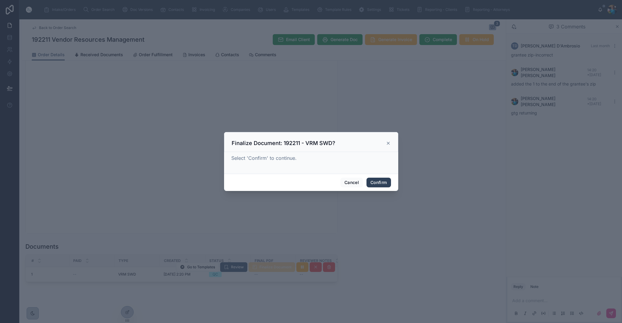
click at [379, 182] on button "Confirm" at bounding box center [379, 183] width 24 height 10
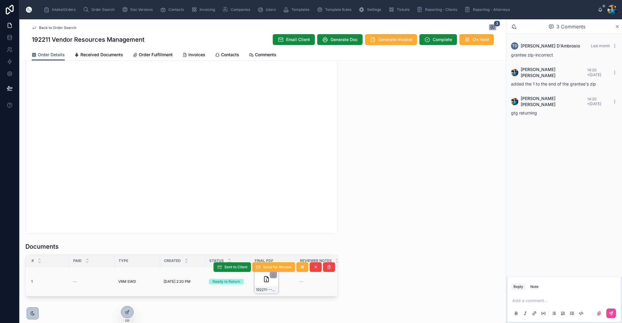
click at [272, 293] on div "192211---VRM-SWD" at bounding box center [267, 290] width 24 height 7
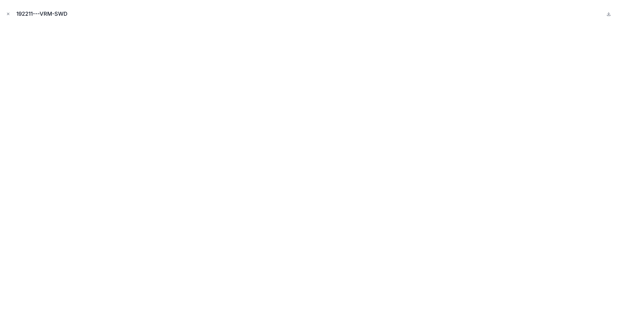
drag, startPoint x: 8, startPoint y: 12, endPoint x: 3, endPoint y: 31, distance: 18.7
click at [8, 12] on icon "Close modal" at bounding box center [8, 14] width 4 height 4
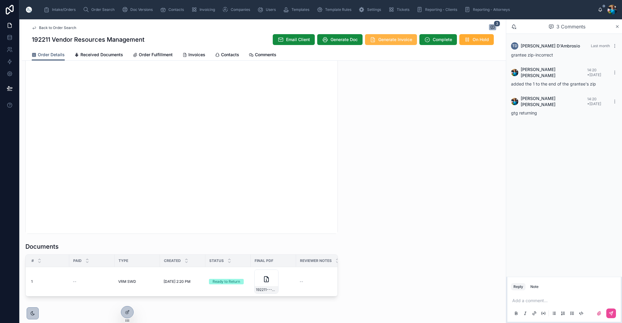
click at [387, 40] on span "Generate Invoice" at bounding box center [396, 40] width 34 height 6
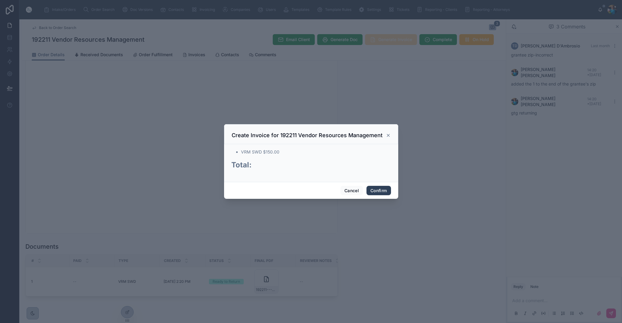
click at [382, 190] on button "Confirm" at bounding box center [379, 191] width 24 height 10
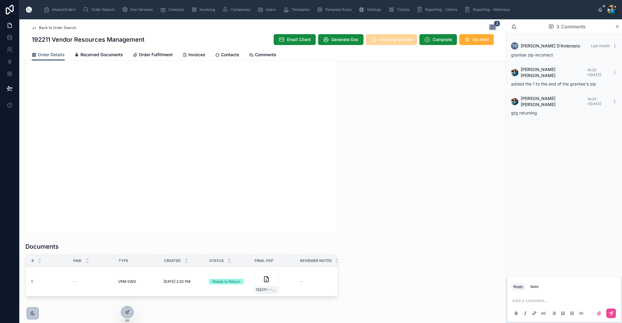
scroll to position [541, 0]
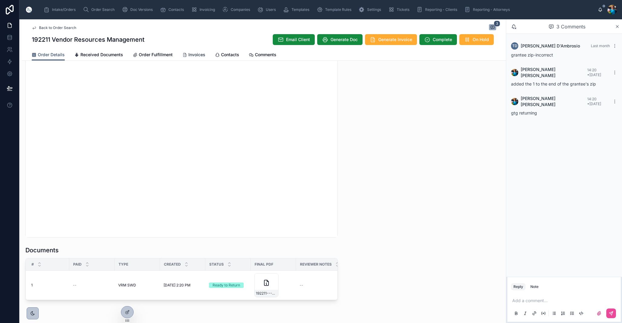
click at [194, 56] on span "Invoices" at bounding box center [197, 55] width 17 height 6
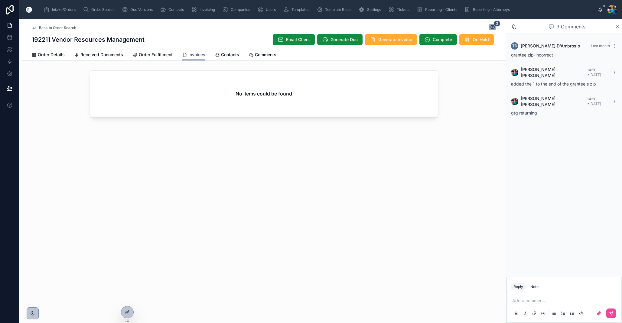
click at [184, 103] on div "No items could be found" at bounding box center [264, 94] width 348 height 46
click at [387, 38] on span "Generate Invoice" at bounding box center [396, 40] width 34 height 6
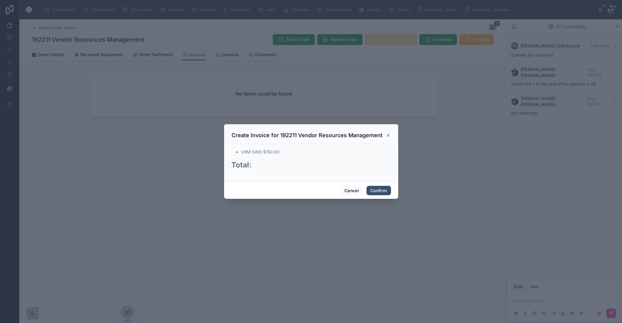
click at [387, 38] on div at bounding box center [311, 161] width 622 height 323
click at [370, 189] on button "Confirm" at bounding box center [379, 191] width 24 height 10
click at [363, 189] on span "Cancel" at bounding box center [352, 191] width 22 height 10
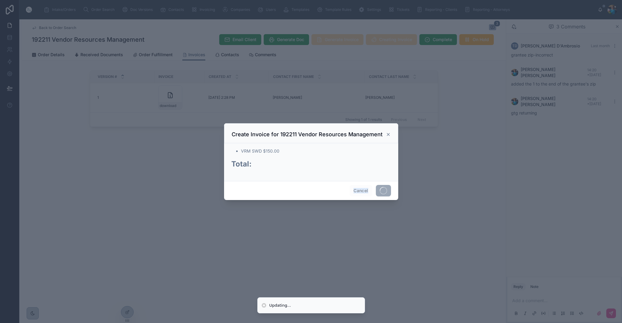
click at [370, 189] on span "Cancel" at bounding box center [361, 190] width 22 height 11
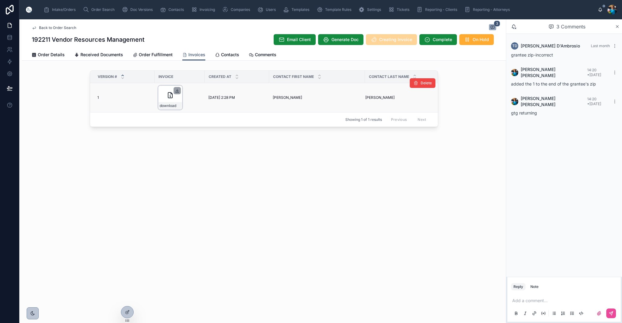
click at [175, 91] on icon at bounding box center [177, 90] width 5 height 5
click at [98, 9] on span "Order Search" at bounding box center [102, 9] width 23 height 5
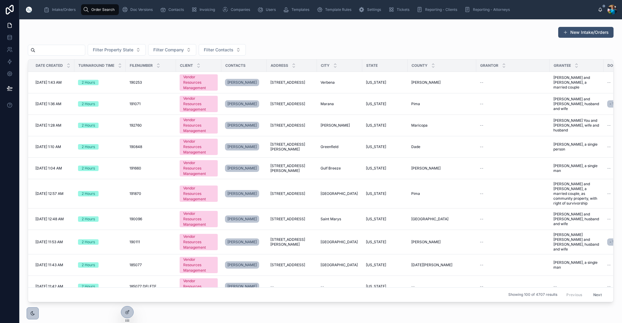
click at [78, 47] on input "text" at bounding box center [60, 50] width 50 height 8
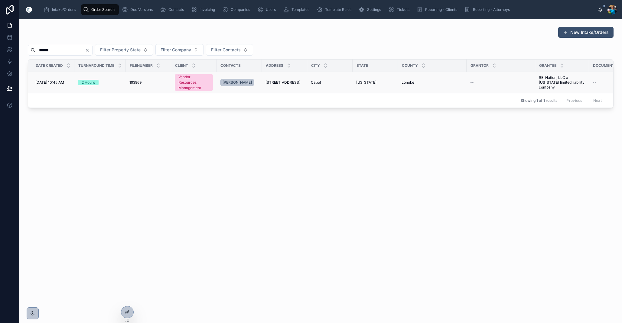
type input "******"
click at [298, 85] on span "[STREET_ADDRESS]" at bounding box center [283, 82] width 35 height 5
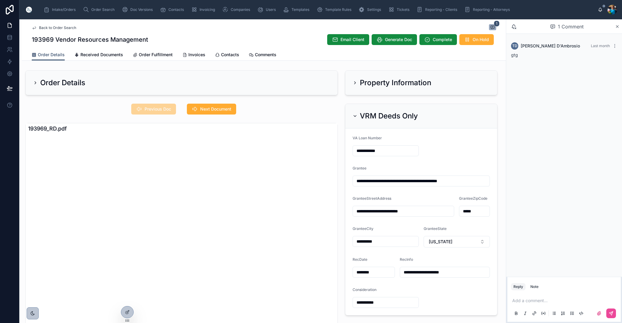
drag, startPoint x: 356, startPoint y: 115, endPoint x: 361, endPoint y: 102, distance: 13.7
click at [357, 114] on icon at bounding box center [355, 116] width 5 height 5
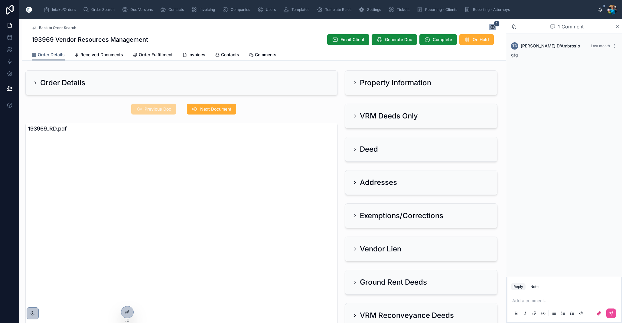
drag, startPoint x: 355, startPoint y: 81, endPoint x: 338, endPoint y: 91, distance: 19.4
click at [355, 82] on icon at bounding box center [355, 82] width 5 height 5
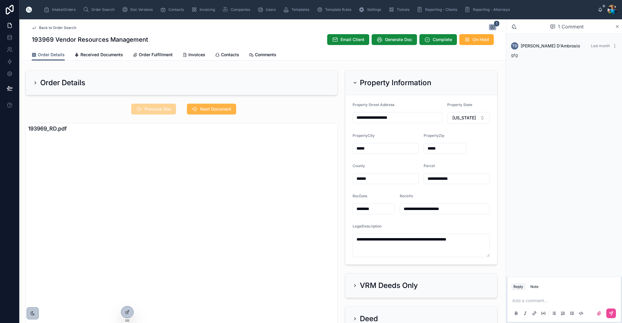
click at [219, 108] on span "Next Document" at bounding box center [215, 109] width 31 height 6
click at [154, 109] on span "Previous Doc" at bounding box center [158, 109] width 27 height 6
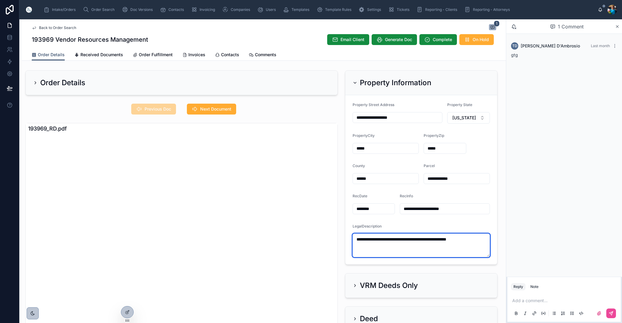
drag, startPoint x: 478, startPoint y: 242, endPoint x: 353, endPoint y: 239, distance: 125.0
click at [353, 239] on textarea "**********" at bounding box center [421, 246] width 137 height 24
click at [354, 82] on icon at bounding box center [355, 82] width 2 height 1
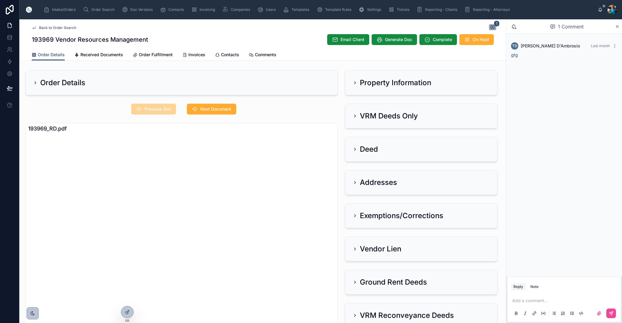
click at [355, 115] on icon at bounding box center [355, 116] width 1 height 2
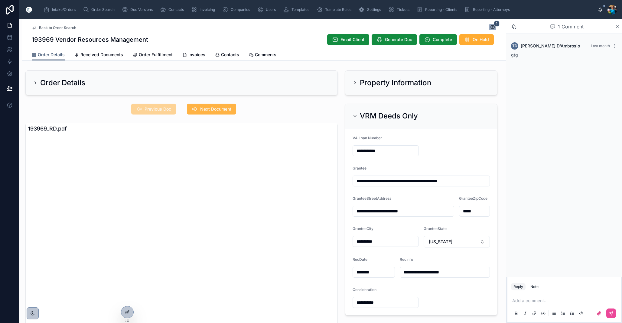
click at [224, 110] on span "Next Document" at bounding box center [215, 109] width 31 height 6
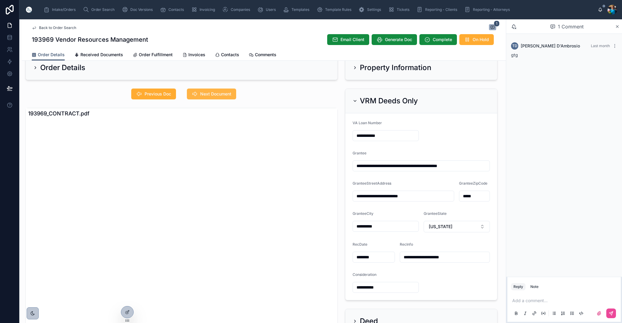
click at [211, 92] on span "Next Document" at bounding box center [215, 94] width 31 height 6
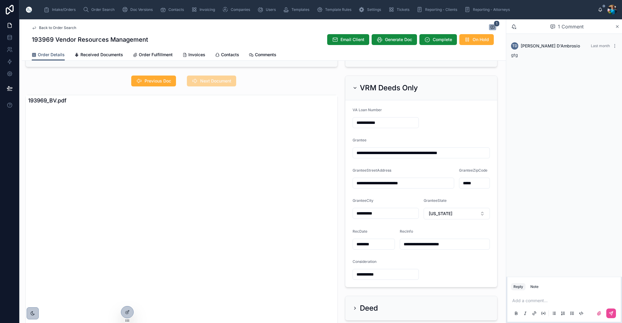
scroll to position [10, 0]
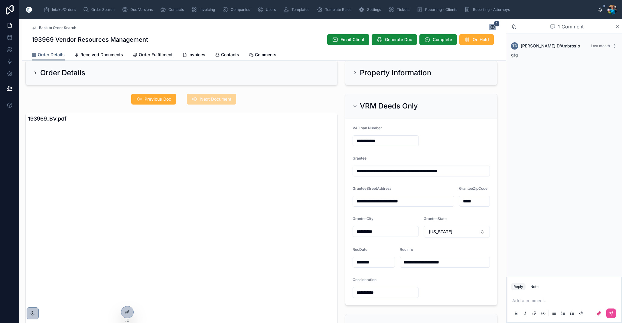
drag, startPoint x: 357, startPoint y: 105, endPoint x: 355, endPoint y: 118, distance: 12.5
click at [357, 105] on icon at bounding box center [355, 106] width 5 height 5
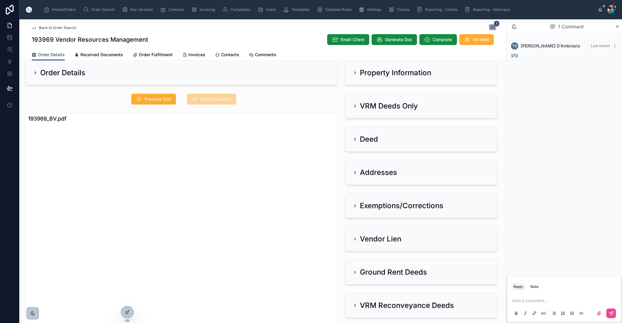
click at [355, 173] on icon at bounding box center [355, 172] width 5 height 5
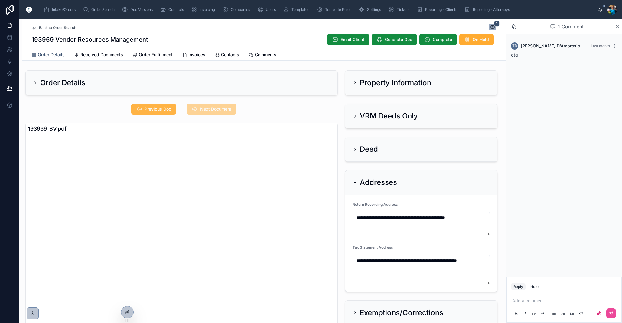
scroll to position [0, 0]
drag, startPoint x: 150, startPoint y: 108, endPoint x: 163, endPoint y: 121, distance: 18.8
click at [149, 108] on span "Previous Doc" at bounding box center [158, 109] width 27 height 6
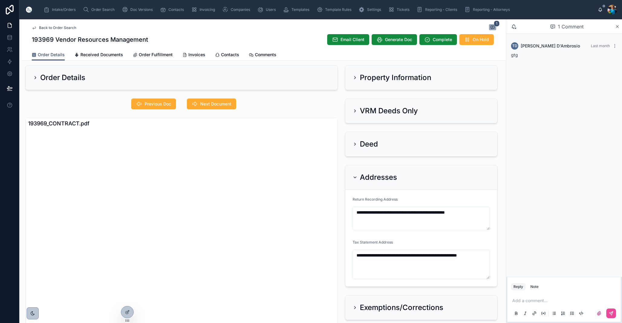
scroll to position [6, 0]
drag, startPoint x: 355, startPoint y: 176, endPoint x: 356, endPoint y: 183, distance: 6.7
click at [355, 176] on icon at bounding box center [355, 177] width 5 height 5
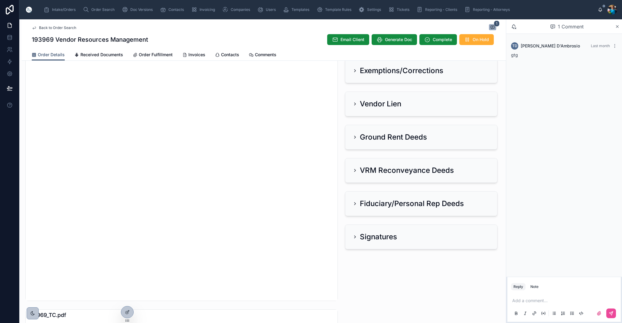
scroll to position [148, 0]
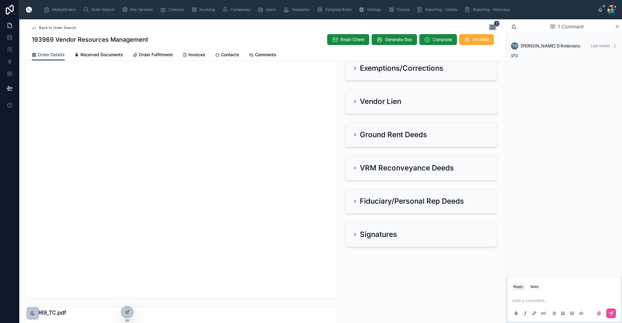
click at [532, 300] on p at bounding box center [566, 301] width 106 height 6
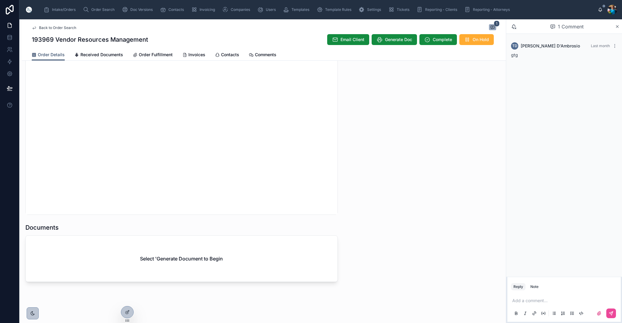
scroll to position [563, 0]
click at [396, 40] on span "Generate Doc" at bounding box center [398, 40] width 27 height 6
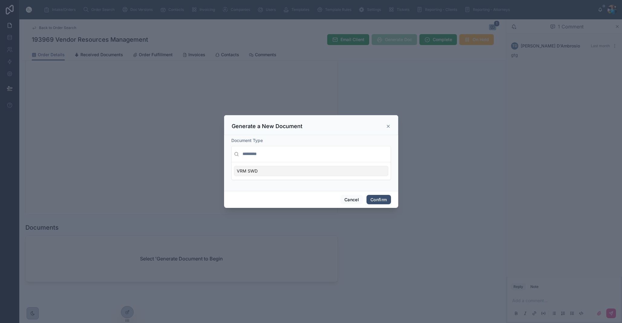
click at [326, 169] on div "VRM SWD" at bounding box center [311, 171] width 154 height 10
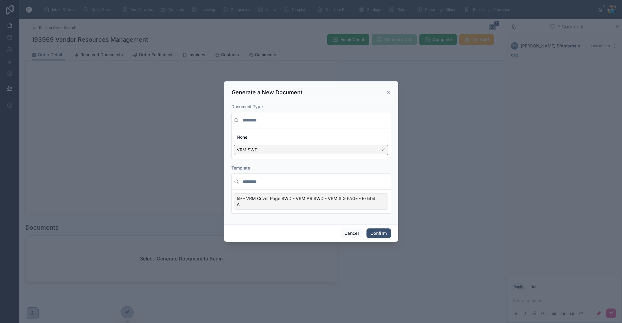
drag, startPoint x: 379, startPoint y: 205, endPoint x: 380, endPoint y: 208, distance: 3.1
click at [379, 205] on div "59 - VRM Cover Page SWD - VRM AR SWD - VRM SIG PAGE - Exhibit A" at bounding box center [311, 202] width 154 height 16
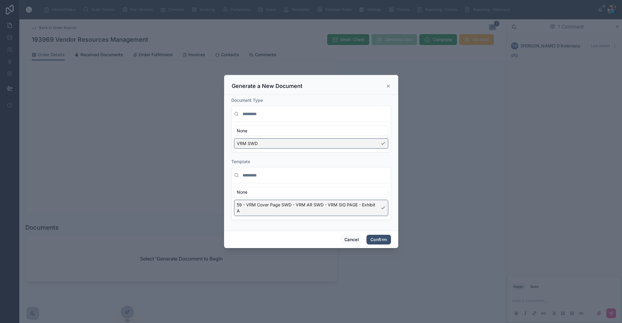
click at [379, 242] on button "Confirm" at bounding box center [379, 240] width 24 height 10
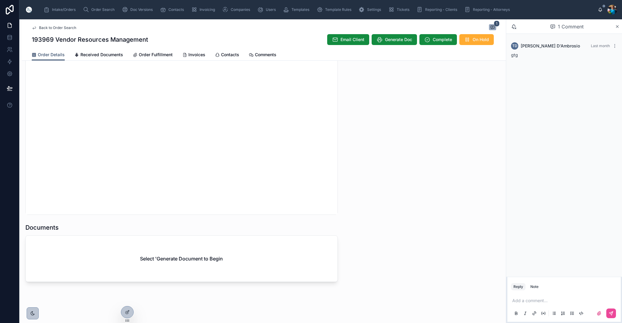
scroll to position [544, 0]
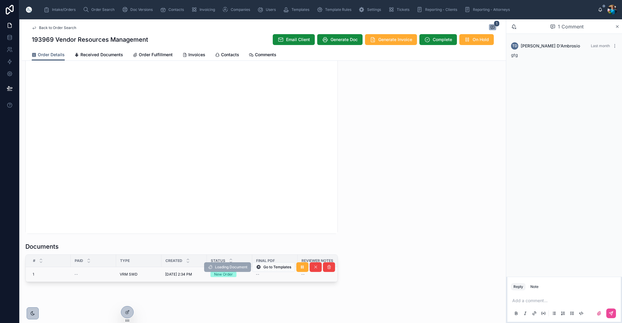
click at [245, 274] on div "Loading Document Go to Templates" at bounding box center [269, 267] width 131 height 15
click at [520, 301] on p at bounding box center [566, 301] width 106 height 6
click at [615, 316] on button at bounding box center [612, 314] width 10 height 10
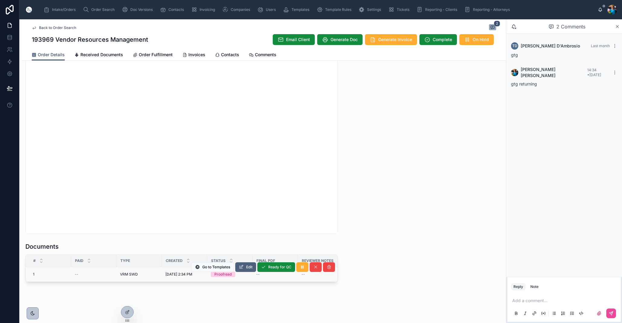
click at [248, 267] on span "Edit" at bounding box center [249, 267] width 6 height 5
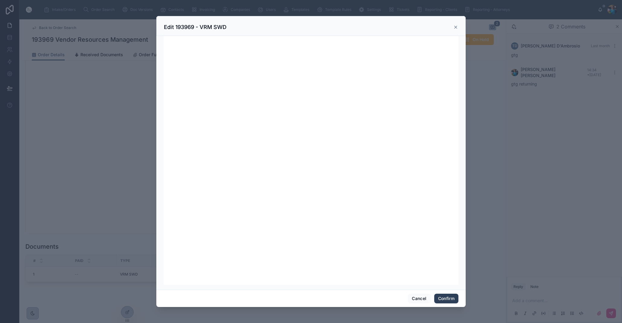
click at [448, 300] on button "Confirm" at bounding box center [447, 299] width 24 height 10
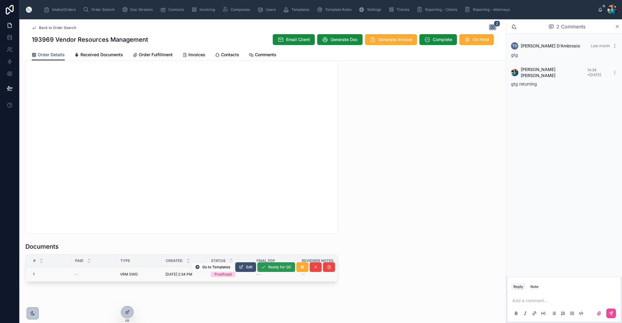
click at [273, 267] on span "Ready for QC" at bounding box center [279, 267] width 23 height 5
click at [0, 0] on span "Finalize Document" at bounding box center [0, 0] width 0 height 0
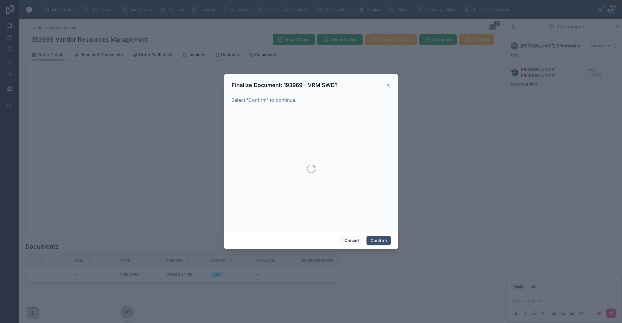
scroll to position [544, 0]
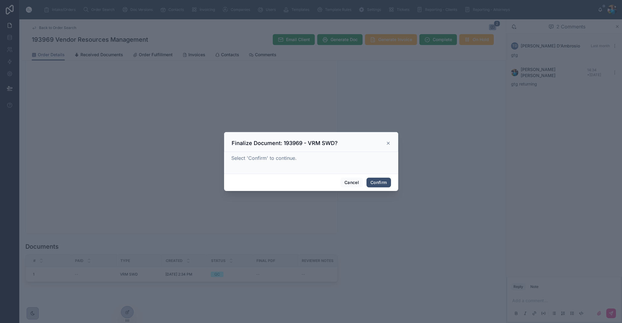
drag, startPoint x: 382, startPoint y: 182, endPoint x: 367, endPoint y: 195, distance: 19.7
click at [381, 182] on button "Confirm" at bounding box center [379, 183] width 24 height 10
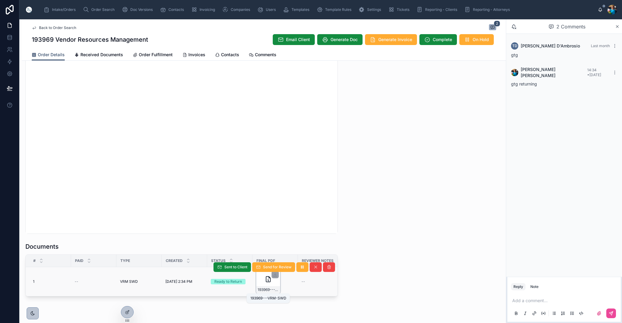
click at [274, 289] on span "193969---VRM-SWD" at bounding box center [268, 290] width 21 height 5
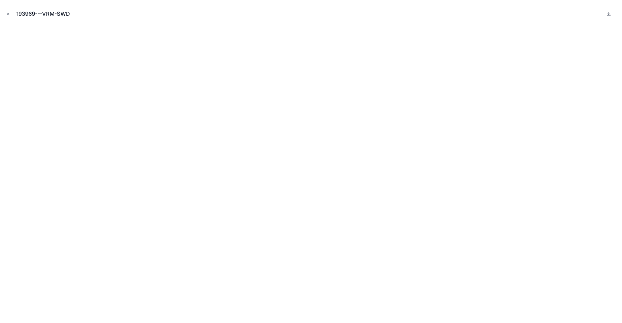
drag, startPoint x: 9, startPoint y: 13, endPoint x: 11, endPoint y: 22, distance: 9.0
click at [9, 14] on icon "Close modal" at bounding box center [8, 14] width 4 height 4
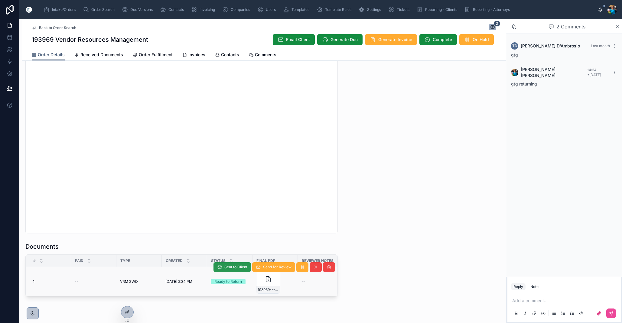
click at [240, 268] on span "Sent to Client" at bounding box center [236, 267] width 23 height 5
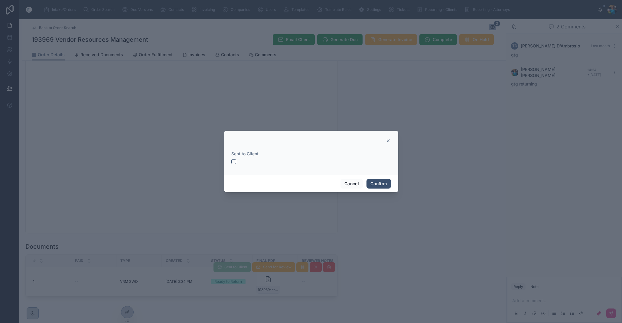
click at [234, 161] on button "button" at bounding box center [233, 161] width 5 height 5
click at [376, 182] on button "Confirm" at bounding box center [379, 184] width 24 height 10
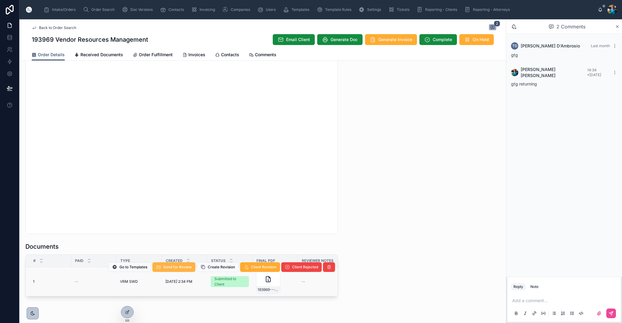
click at [180, 267] on span "Send for Review" at bounding box center [177, 267] width 28 height 5
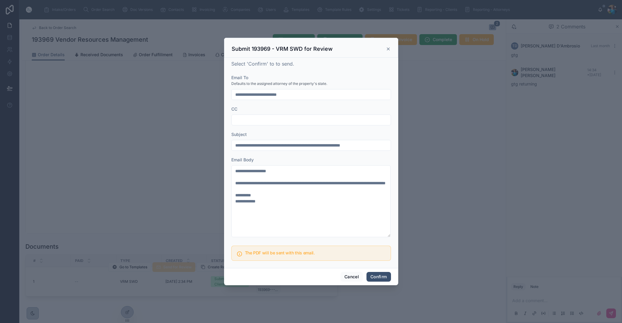
drag, startPoint x: 382, startPoint y: 277, endPoint x: 368, endPoint y: 279, distance: 13.8
click at [381, 277] on button "Confirm" at bounding box center [379, 277] width 24 height 10
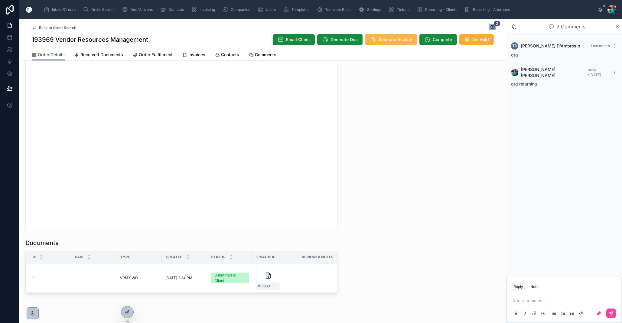
scroll to position [548, 0]
click at [402, 42] on span "Generate Invoice" at bounding box center [396, 40] width 34 height 6
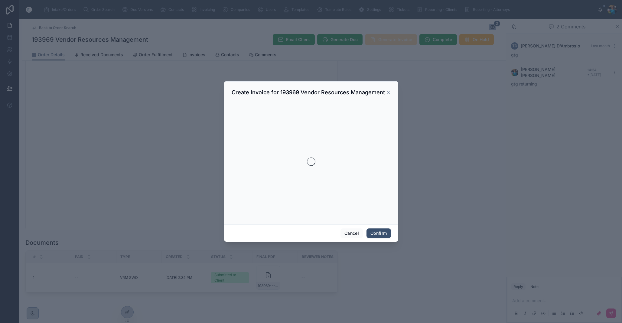
click at [402, 42] on div at bounding box center [311, 161] width 622 height 323
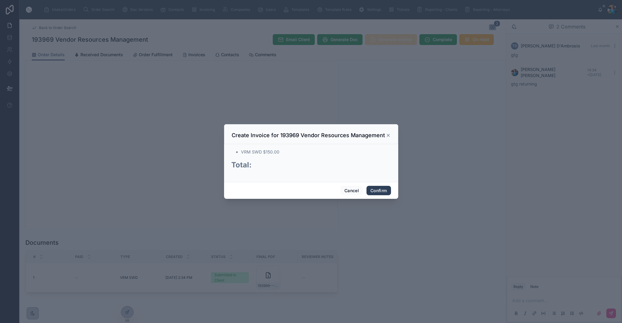
click at [376, 190] on button "Confirm" at bounding box center [379, 191] width 24 height 10
click at [376, 190] on span "Confirm" at bounding box center [379, 191] width 24 height 10
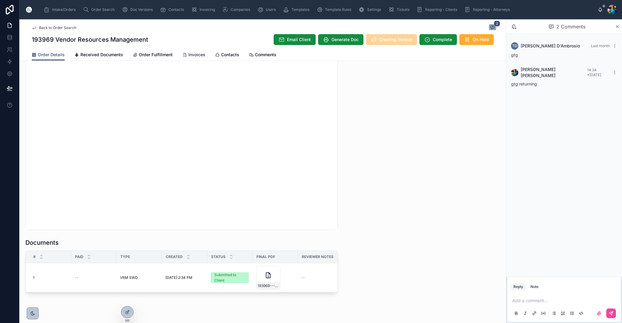
click at [192, 53] on span "Invoices" at bounding box center [197, 55] width 17 height 6
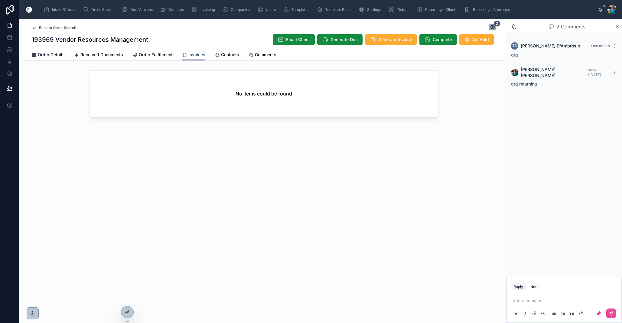
click at [211, 92] on div "No items could be found" at bounding box center [264, 94] width 348 height 46
click at [395, 40] on span "Generate Invoice" at bounding box center [396, 40] width 34 height 6
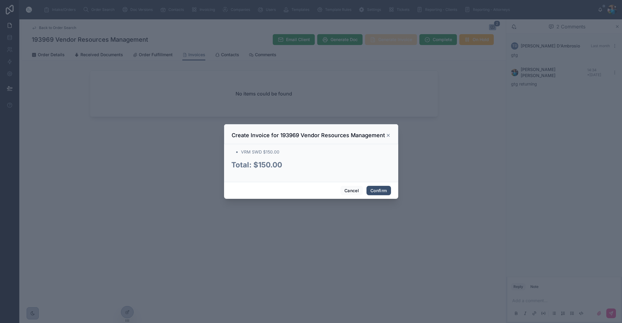
click at [395, 40] on div at bounding box center [311, 161] width 622 height 323
click at [380, 188] on button "Confirm" at bounding box center [379, 191] width 24 height 10
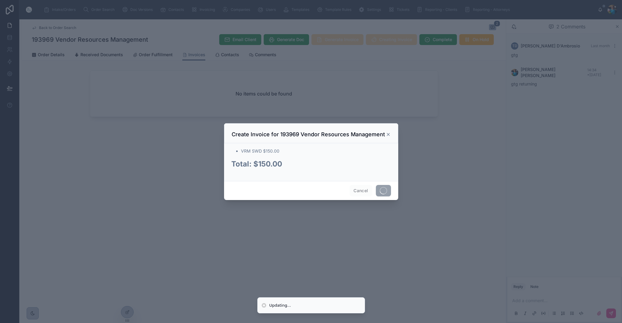
click at [380, 188] on span at bounding box center [383, 190] width 15 height 11
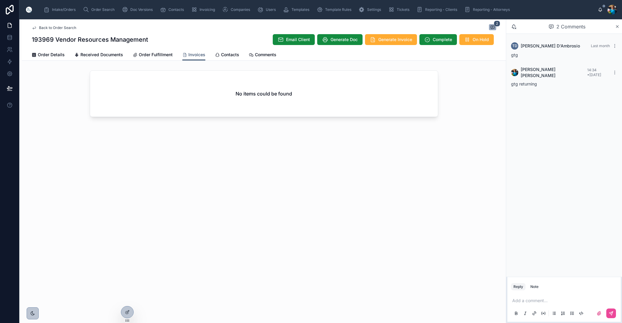
click at [254, 102] on div "No items could be found" at bounding box center [264, 94] width 348 height 46
click at [391, 41] on span "Generate Invoice" at bounding box center [396, 40] width 34 height 6
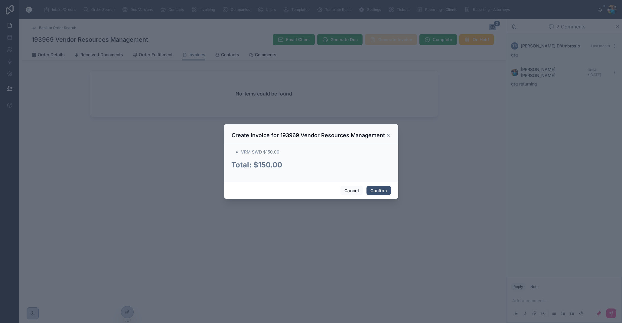
drag, startPoint x: 391, startPoint y: 41, endPoint x: 389, endPoint y: 44, distance: 3.4
click at [390, 41] on div at bounding box center [311, 161] width 622 height 323
click at [374, 194] on button "Confirm" at bounding box center [379, 191] width 24 height 10
click at [374, 194] on div "Cancel Confirm" at bounding box center [311, 190] width 174 height 17
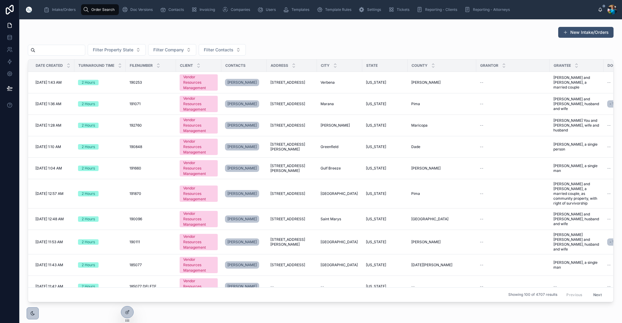
click at [81, 49] on input "text" at bounding box center [60, 50] width 50 height 8
type input "******"
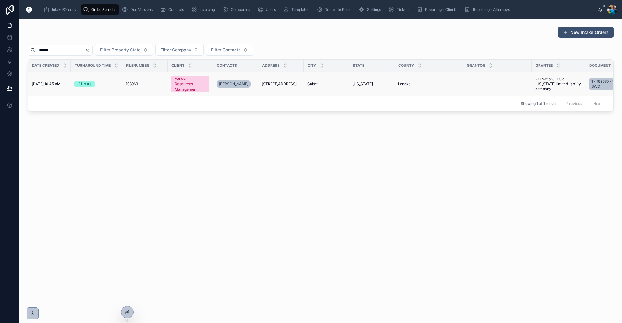
scroll to position [0, 4]
click at [279, 86] on span "[STREET_ADDRESS]" at bounding box center [279, 84] width 35 height 5
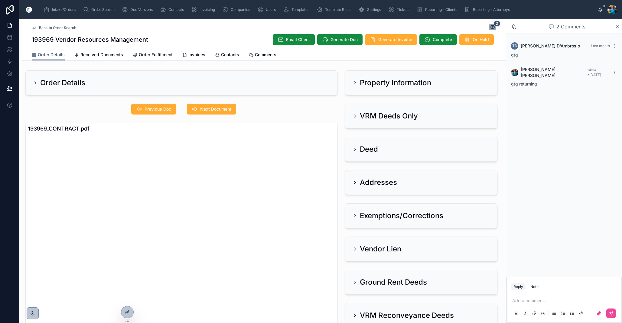
drag, startPoint x: 194, startPoint y: 54, endPoint x: 193, endPoint y: 67, distance: 12.4
click at [194, 54] on span "Invoices" at bounding box center [197, 55] width 17 height 6
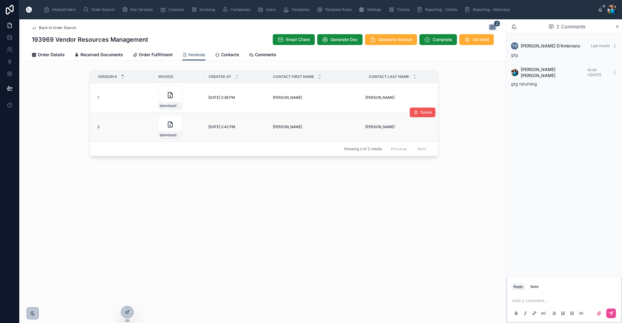
click at [427, 112] on span "Delete" at bounding box center [426, 112] width 11 height 5
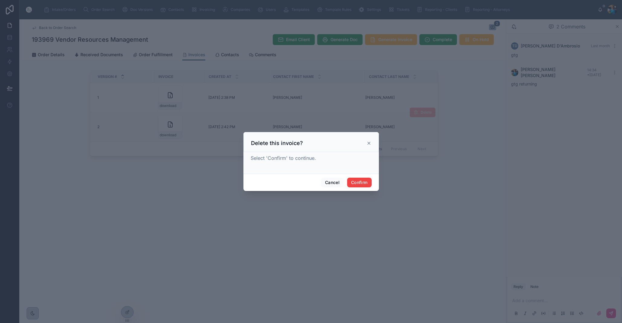
drag, startPoint x: 359, startPoint y: 184, endPoint x: 384, endPoint y: 175, distance: 26.6
click at [359, 184] on button "Confirm" at bounding box center [359, 183] width 24 height 10
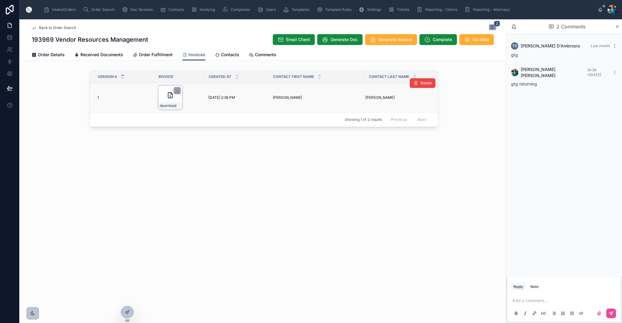
scroll to position [0, 0]
click at [176, 91] on icon at bounding box center [177, 90] width 5 height 5
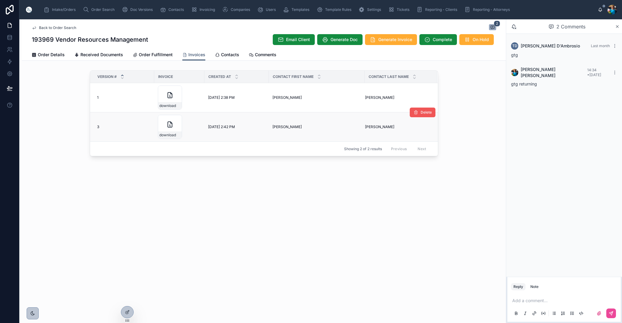
click at [426, 113] on span "Delete" at bounding box center [426, 112] width 11 height 5
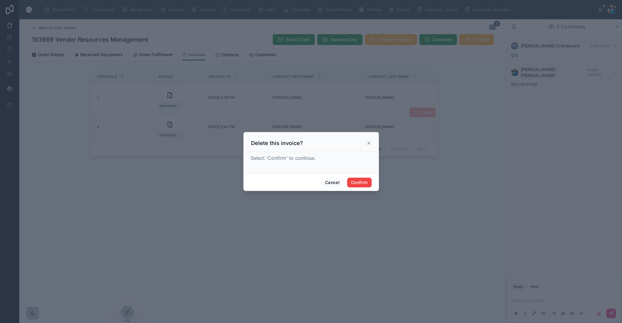
drag, startPoint x: 363, startPoint y: 180, endPoint x: 366, endPoint y: 147, distance: 33.2
click at [364, 179] on button "Confirm" at bounding box center [359, 183] width 24 height 10
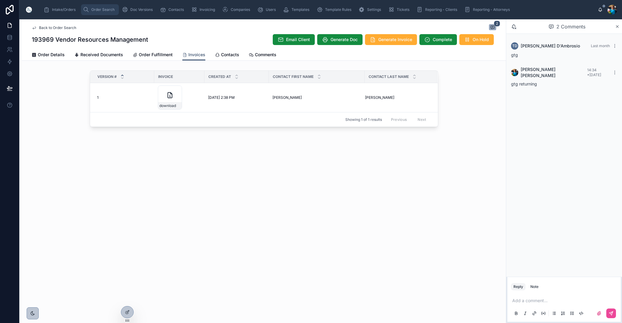
click at [107, 10] on span "Order Search" at bounding box center [102, 9] width 23 height 5
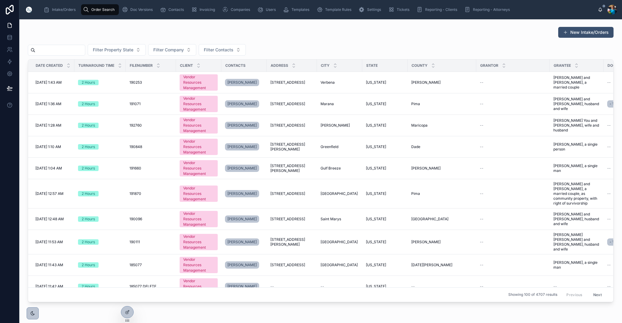
click at [74, 53] on input "text" at bounding box center [60, 50] width 50 height 8
paste input "******"
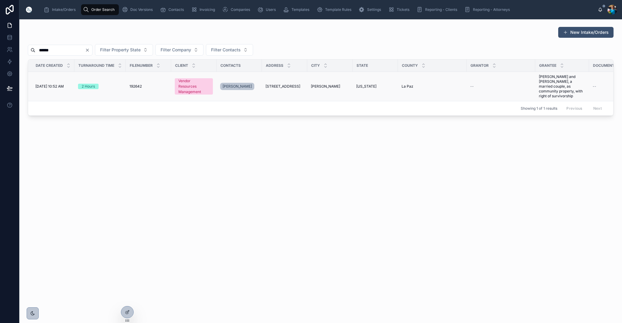
type input "******"
click at [303, 89] on div "[STREET_ADDRESS]" at bounding box center [285, 86] width 38 height 5
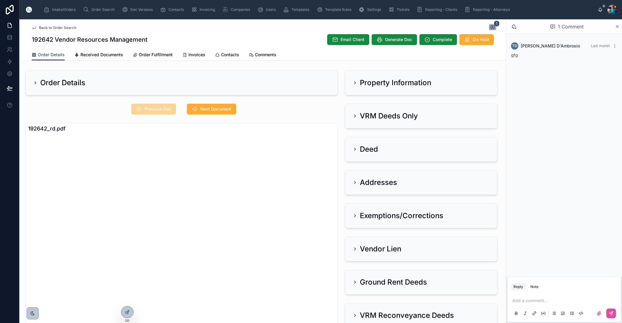
drag, startPoint x: 355, startPoint y: 81, endPoint x: 352, endPoint y: 82, distance: 3.4
click at [355, 81] on icon at bounding box center [355, 82] width 5 height 5
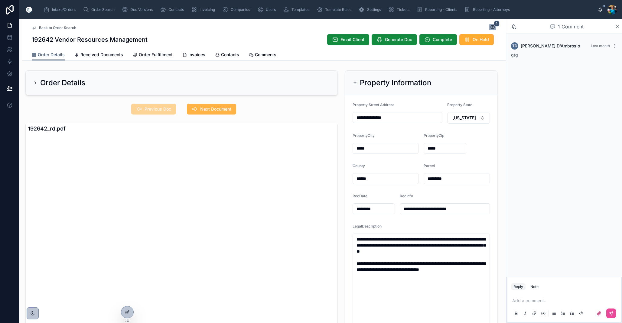
click at [222, 109] on span "Next Document" at bounding box center [215, 109] width 31 height 6
click at [163, 110] on span "Previous Doc" at bounding box center [158, 109] width 27 height 6
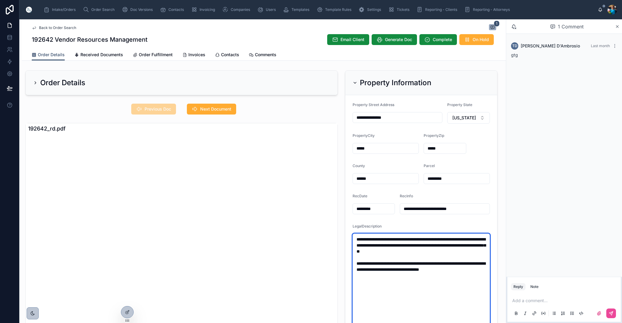
drag, startPoint x: 485, startPoint y: 275, endPoint x: 344, endPoint y: 233, distance: 146.5
click at [344, 233] on div "**********" at bounding box center [422, 210] width 160 height 284
drag, startPoint x: 356, startPoint y: 80, endPoint x: 330, endPoint y: 92, distance: 28.8
click at [356, 80] on div "Property Information" at bounding box center [392, 83] width 79 height 10
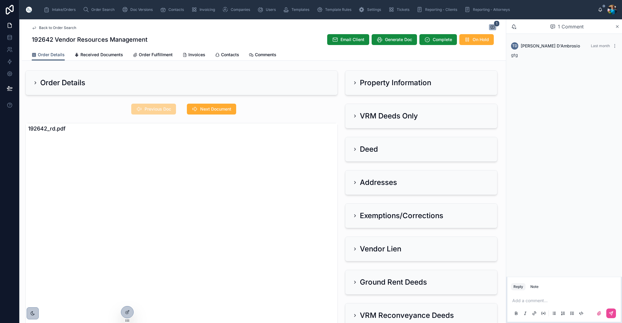
click at [355, 82] on icon at bounding box center [355, 82] width 5 height 5
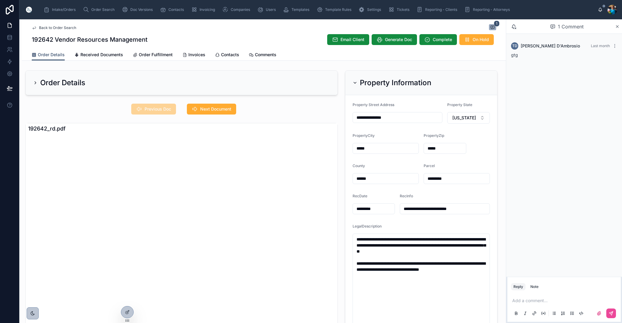
drag, startPoint x: 354, startPoint y: 82, endPoint x: 356, endPoint y: 96, distance: 14.1
click at [354, 82] on icon at bounding box center [355, 82] width 5 height 5
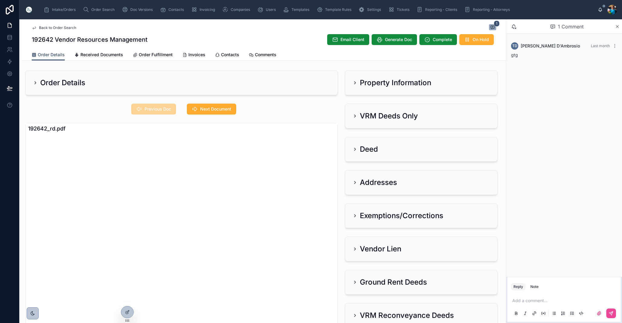
click at [353, 115] on icon at bounding box center [355, 116] width 5 height 5
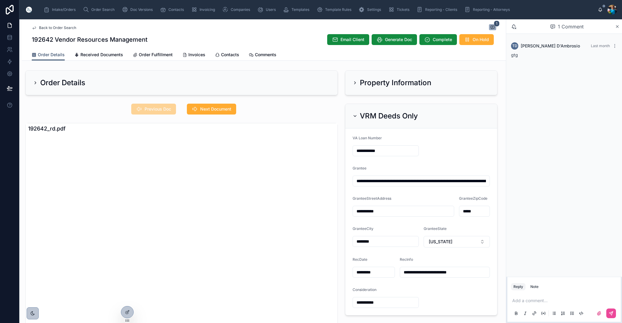
scroll to position [5, 0]
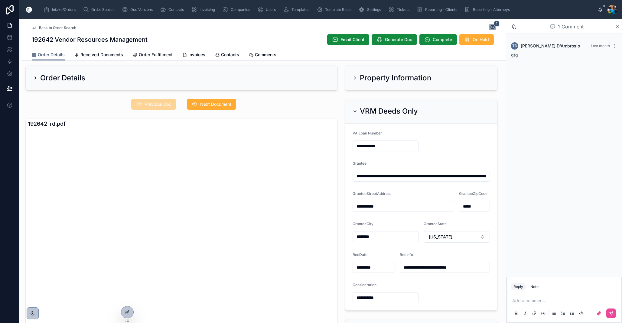
drag, startPoint x: 218, startPoint y: 102, endPoint x: 218, endPoint y: 111, distance: 8.8
click at [218, 102] on span "Next Document" at bounding box center [215, 104] width 31 height 6
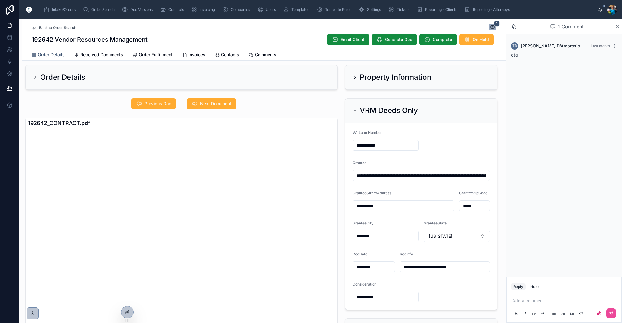
scroll to position [0, 0]
click at [355, 109] on icon at bounding box center [355, 110] width 5 height 5
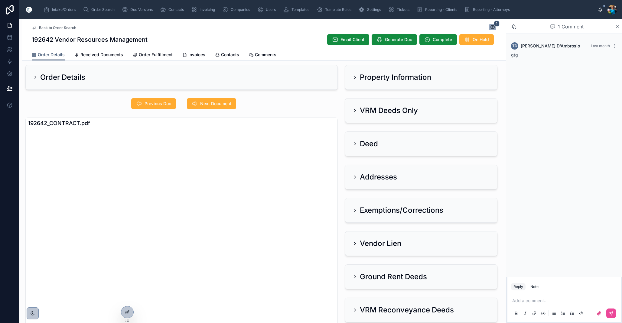
click at [356, 177] on icon at bounding box center [355, 177] width 5 height 5
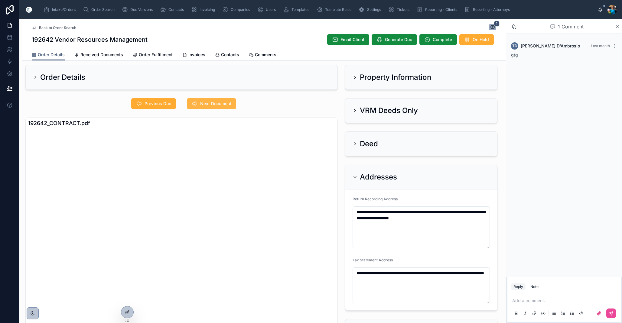
click at [221, 104] on span "Next Document" at bounding box center [215, 104] width 31 height 6
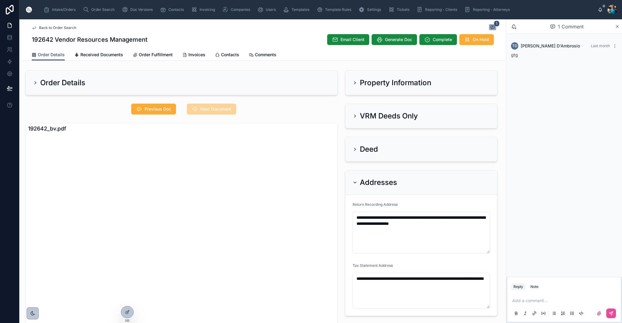
click at [353, 116] on icon at bounding box center [355, 116] width 5 height 5
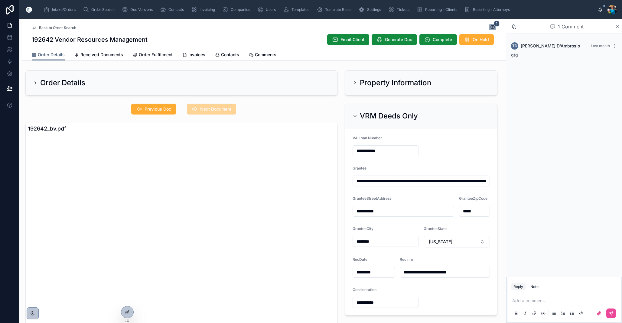
drag, startPoint x: 465, startPoint y: 182, endPoint x: 464, endPoint y: 185, distance: 3.4
click at [465, 182] on input "**********" at bounding box center [421, 181] width 137 height 8
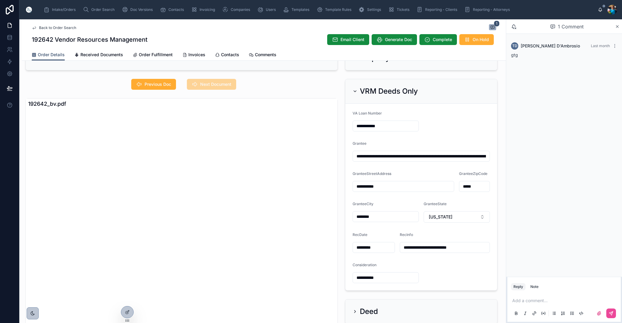
scroll to position [29, 0]
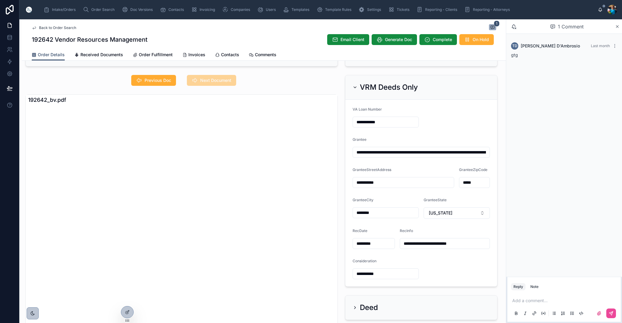
drag, startPoint x: 356, startPoint y: 87, endPoint x: 353, endPoint y: 109, distance: 22.3
click at [356, 88] on icon at bounding box center [355, 87] width 5 height 5
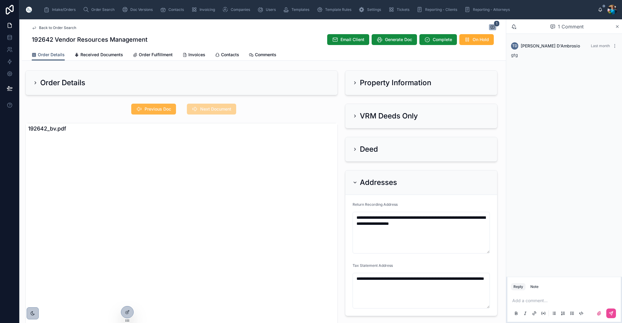
scroll to position [0, 0]
drag, startPoint x: 162, startPoint y: 110, endPoint x: 177, endPoint y: 131, distance: 25.9
click at [162, 110] on span "Previous Doc" at bounding box center [158, 109] width 27 height 6
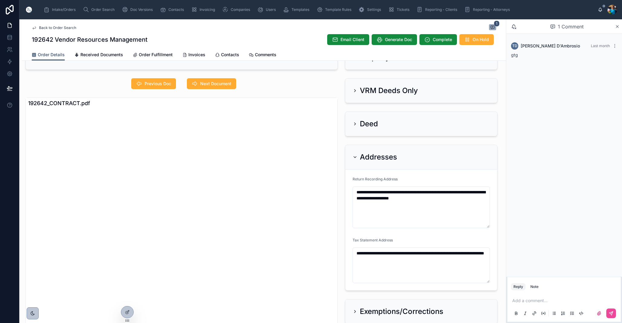
click at [354, 156] on icon at bounding box center [355, 157] width 5 height 5
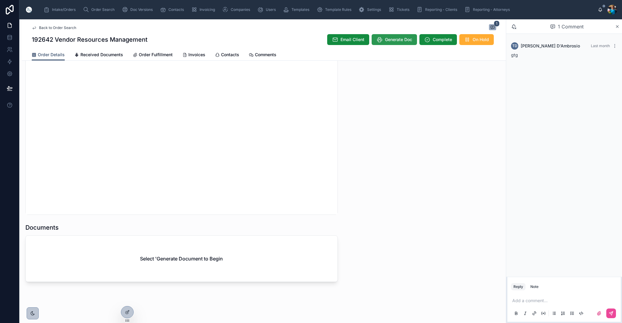
scroll to position [563, 0]
click at [402, 39] on span "Generate Doc" at bounding box center [398, 40] width 27 height 6
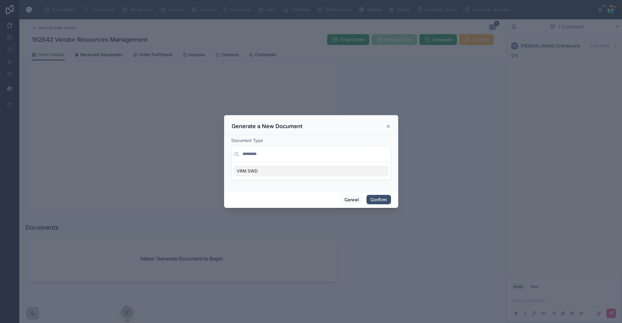
click at [381, 168] on div "VRM SWD" at bounding box center [311, 171] width 154 height 10
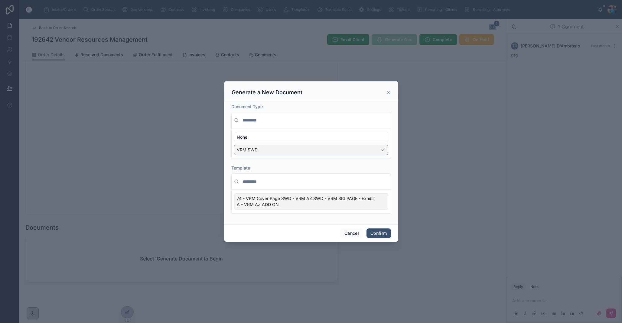
click at [386, 198] on div "74 - VRM Cover Page SWD - VRM AZ SWD - VRM SIG PAGE - Exhibit A - VRM AZ ADD ON" at bounding box center [311, 202] width 154 height 16
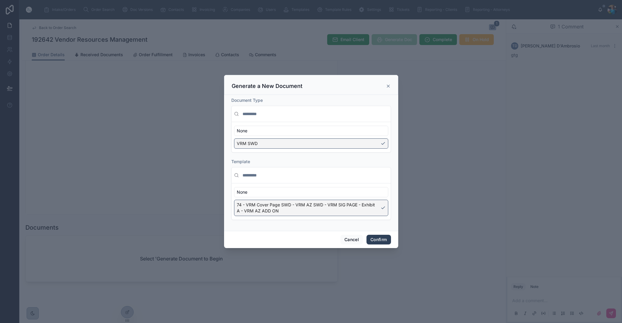
click at [382, 238] on button "Confirm" at bounding box center [379, 240] width 24 height 10
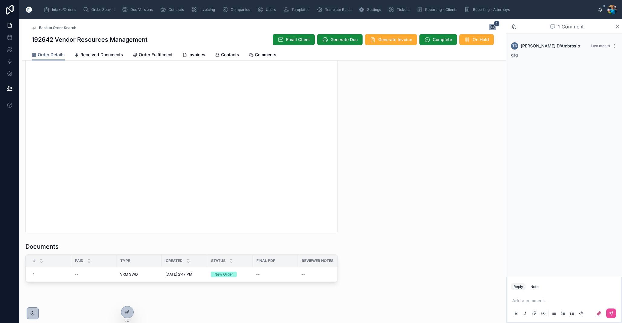
scroll to position [544, 0]
click at [246, 267] on button "Edit" at bounding box center [245, 268] width 21 height 10
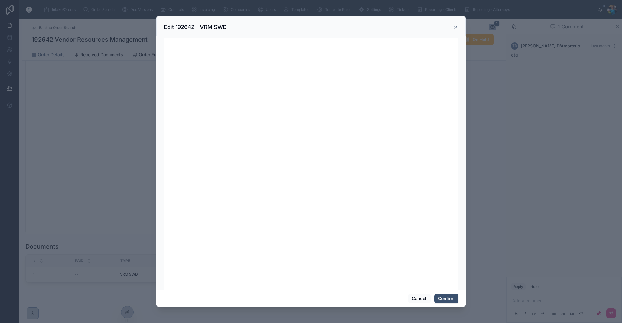
scroll to position [0, 0]
click at [418, 299] on button "Cancel" at bounding box center [419, 299] width 22 height 10
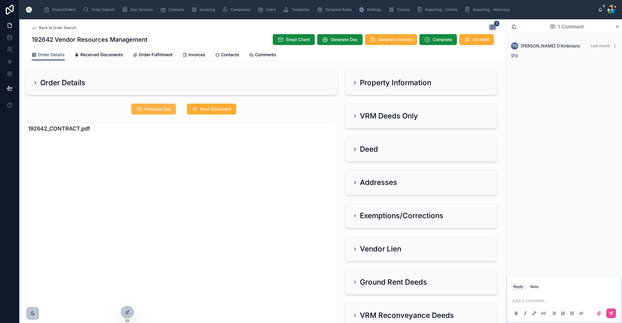
click at [163, 109] on span "Previous Doc" at bounding box center [158, 109] width 27 height 6
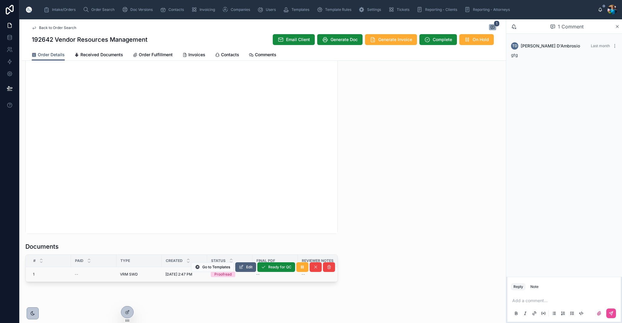
scroll to position [543, 0]
click at [249, 267] on span "Edit" at bounding box center [249, 268] width 6 height 5
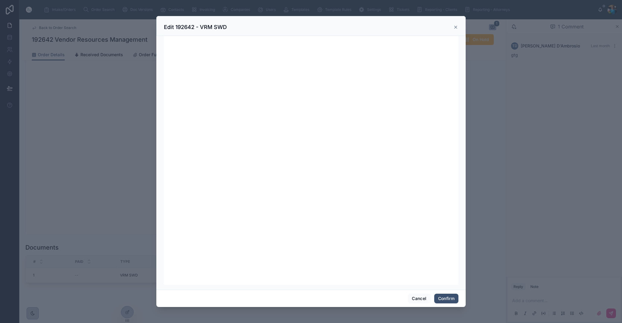
scroll to position [0, 0]
click at [448, 298] on button "Confirm" at bounding box center [447, 299] width 24 height 10
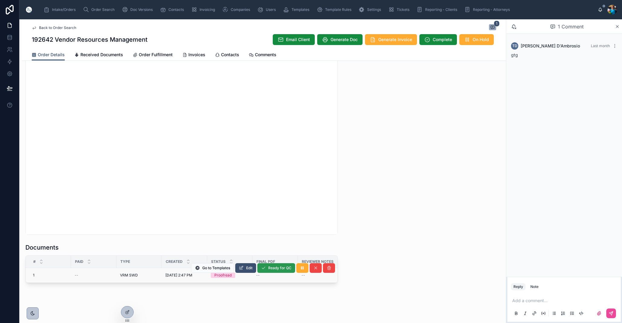
click at [276, 265] on button "Ready for QC" at bounding box center [276, 269] width 38 height 10
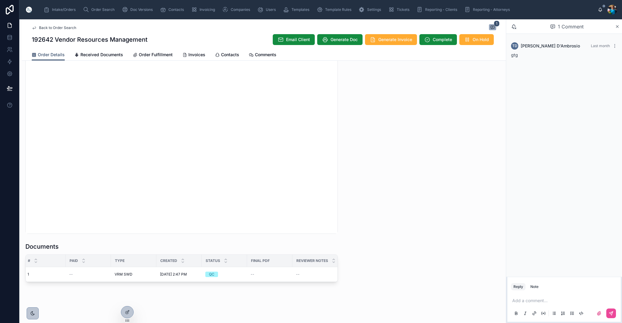
scroll to position [0, 7]
click at [0, 0] on button "Finalize Document" at bounding box center [0, 0] width 0 height 0
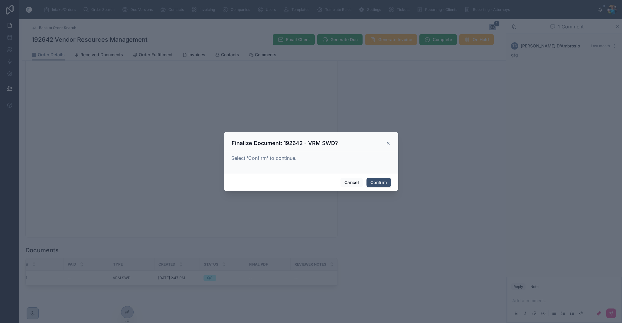
drag, startPoint x: 382, startPoint y: 183, endPoint x: 384, endPoint y: 190, distance: 7.1
click at [382, 184] on button "Confirm" at bounding box center [379, 183] width 24 height 10
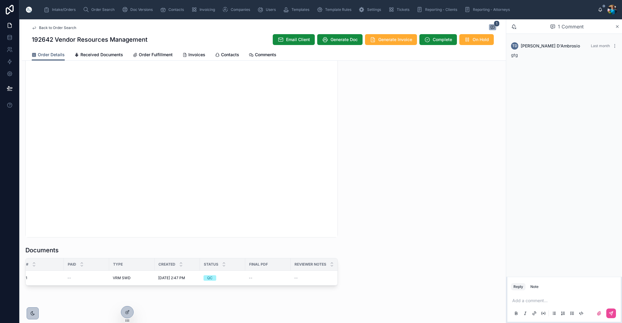
click at [524, 303] on p at bounding box center [566, 301] width 106 height 6
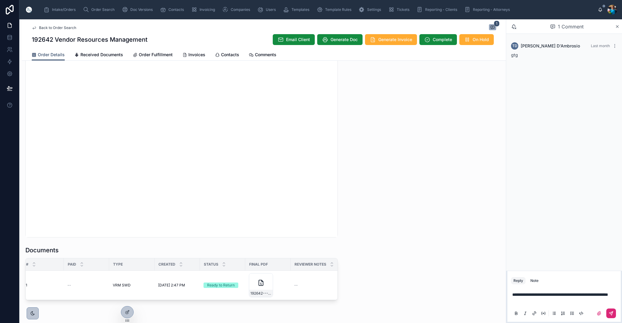
click at [615, 314] on button at bounding box center [612, 314] width 10 height 10
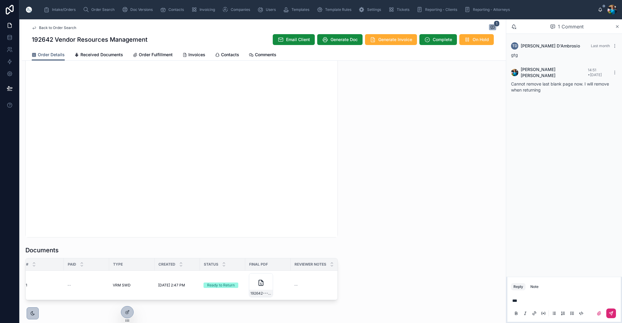
click at [610, 312] on icon at bounding box center [611, 313] width 5 height 5
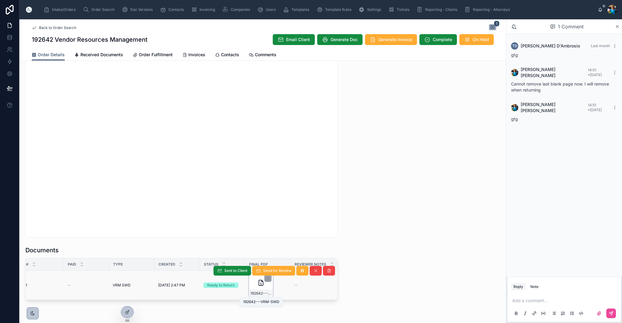
click at [267, 294] on span "192642---VRM-SWD" at bounding box center [261, 293] width 21 height 5
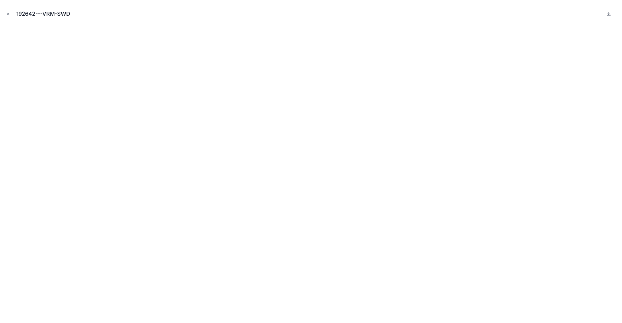
drag, startPoint x: 8, startPoint y: 13, endPoint x: 12, endPoint y: 25, distance: 12.7
click at [8, 14] on icon "Close modal" at bounding box center [8, 14] width 4 height 4
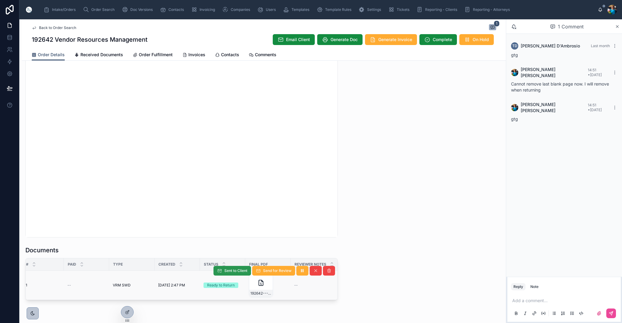
click at [227, 271] on span "Sent to Client" at bounding box center [236, 271] width 23 height 5
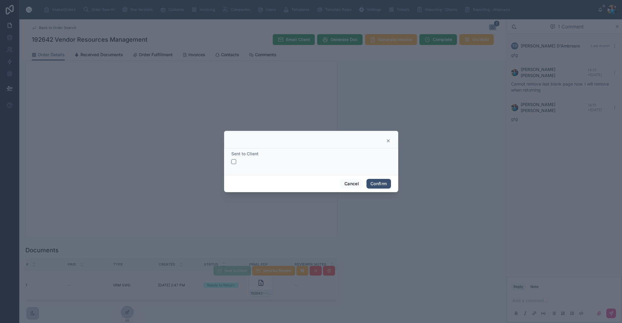
drag, startPoint x: 232, startPoint y: 160, endPoint x: 253, endPoint y: 168, distance: 22.9
click at [232, 161] on button "button" at bounding box center [233, 161] width 5 height 5
drag, startPoint x: 375, startPoint y: 182, endPoint x: 356, endPoint y: 198, distance: 24.3
click at [375, 182] on button "Confirm" at bounding box center [379, 184] width 24 height 10
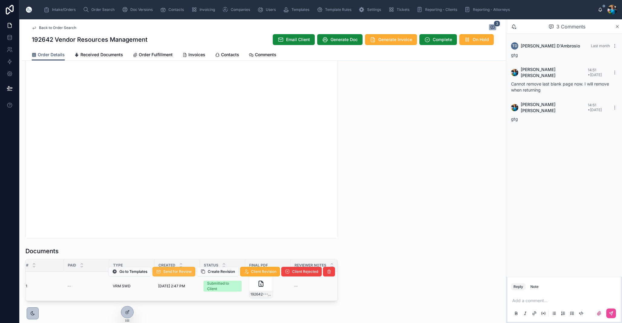
scroll to position [539, 0]
click at [175, 273] on span "Send for Review" at bounding box center [177, 273] width 28 height 5
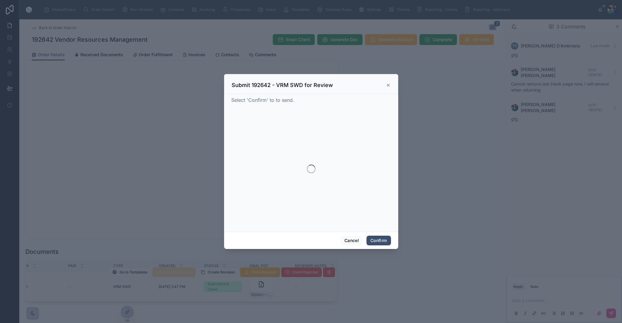
scroll to position [0, 0]
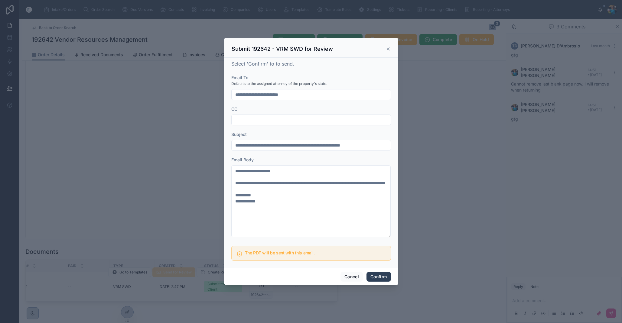
click at [380, 276] on button "Confirm" at bounding box center [379, 277] width 24 height 10
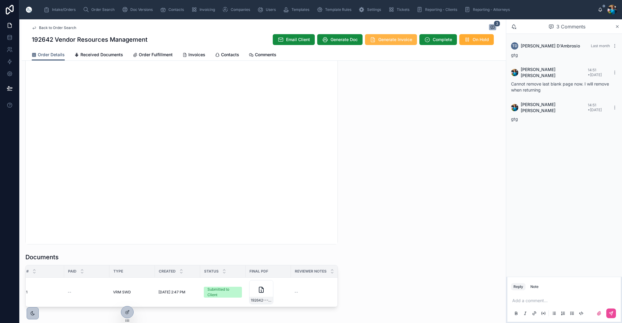
scroll to position [0, 0]
click at [381, 39] on span "Generate Invoice" at bounding box center [396, 40] width 34 height 6
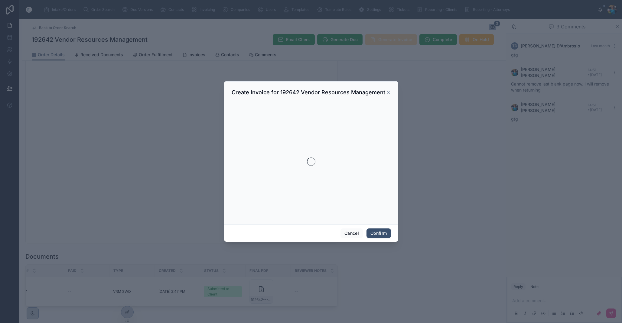
click at [381, 39] on div at bounding box center [311, 161] width 622 height 323
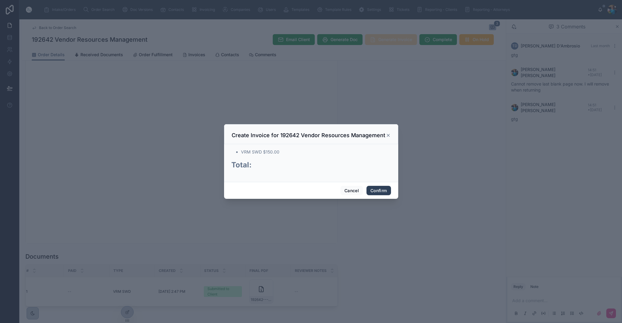
click at [379, 189] on button "Confirm" at bounding box center [379, 191] width 24 height 10
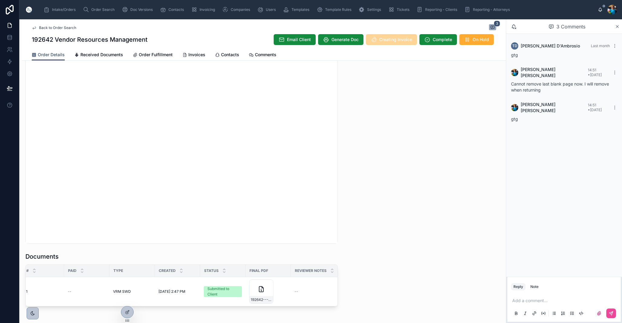
scroll to position [536, 0]
click at [195, 54] on span "Invoices" at bounding box center [197, 55] width 17 height 6
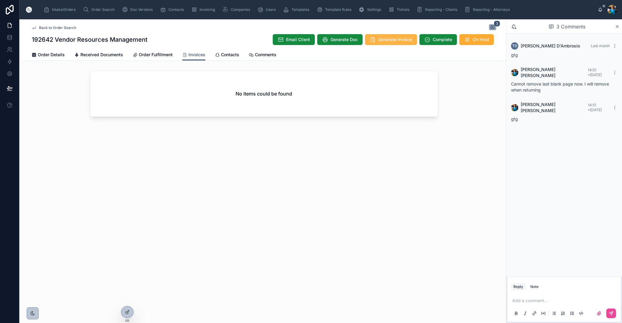
click at [388, 41] on span "Generate Invoice" at bounding box center [396, 40] width 34 height 6
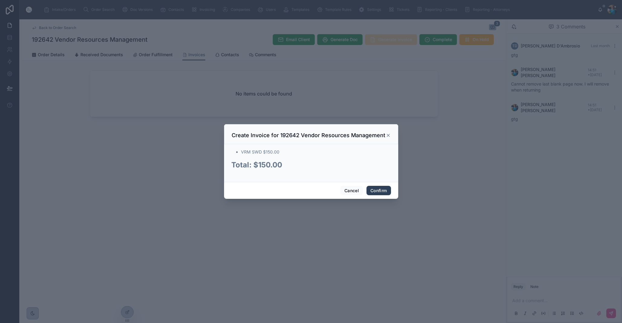
click at [382, 190] on button "Confirm" at bounding box center [379, 191] width 24 height 10
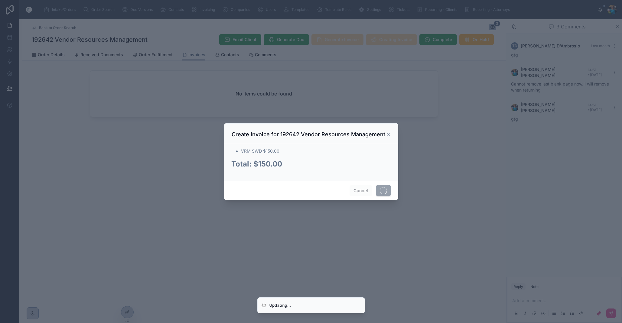
click at [382, 190] on span at bounding box center [383, 190] width 15 height 11
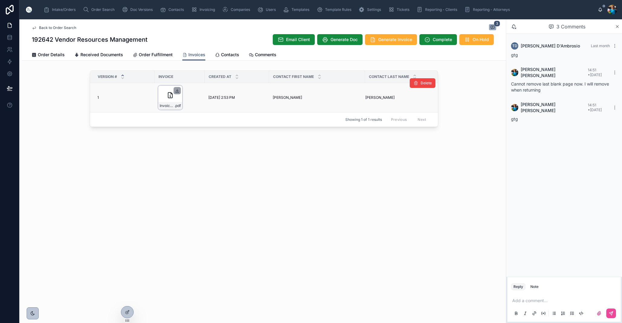
click at [177, 91] on icon at bounding box center [177, 90] width 0 height 2
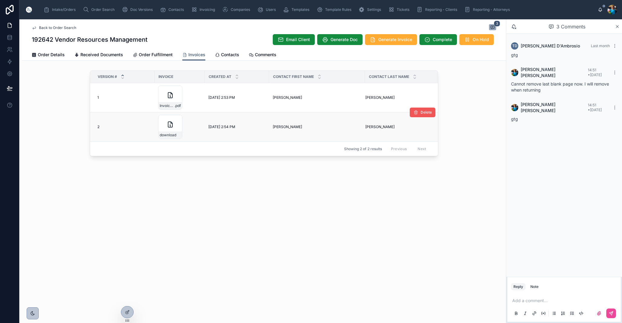
click at [430, 112] on span "Delete" at bounding box center [426, 112] width 11 height 5
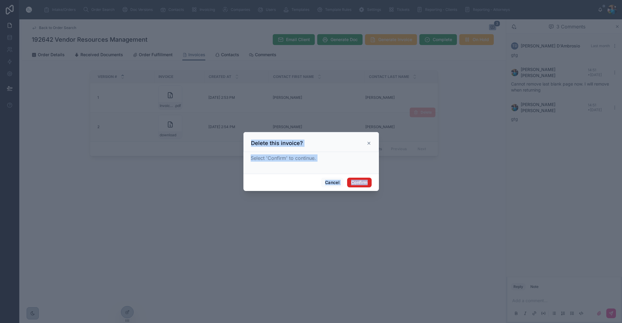
click at [360, 182] on button "Confirm" at bounding box center [359, 183] width 24 height 10
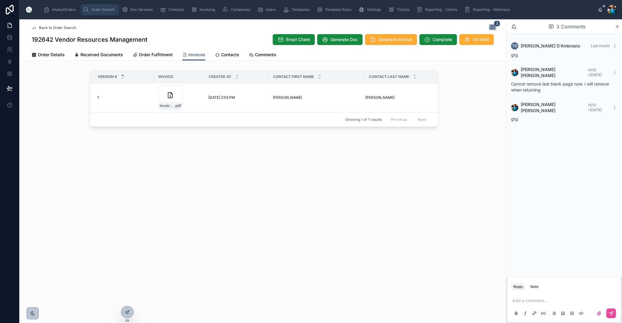
click at [102, 10] on span "Order Search" at bounding box center [102, 9] width 23 height 5
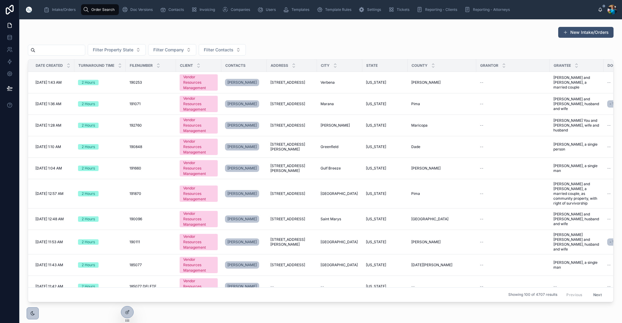
scroll to position [0, 0]
click at [74, 51] on input "text" at bounding box center [60, 50] width 50 height 8
paste input "******"
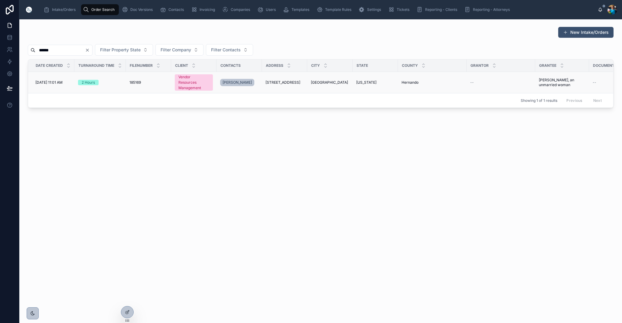
type input "******"
click at [303, 82] on div "[STREET_ADDRESS][GEOGRAPHIC_DATA][STREET_ADDRESS]" at bounding box center [285, 82] width 38 height 5
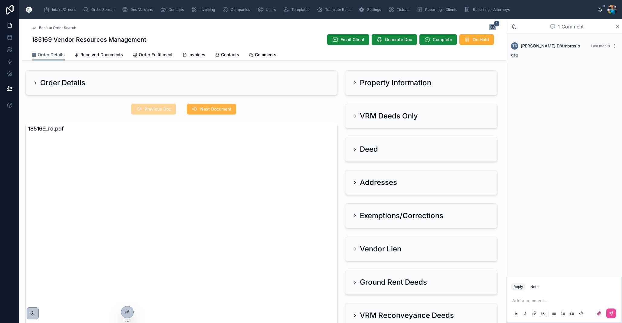
click at [210, 107] on span "Next Document" at bounding box center [215, 109] width 31 height 6
drag, startPoint x: 355, startPoint y: 82, endPoint x: 354, endPoint y: 94, distance: 12.1
click at [355, 83] on icon at bounding box center [355, 82] width 5 height 5
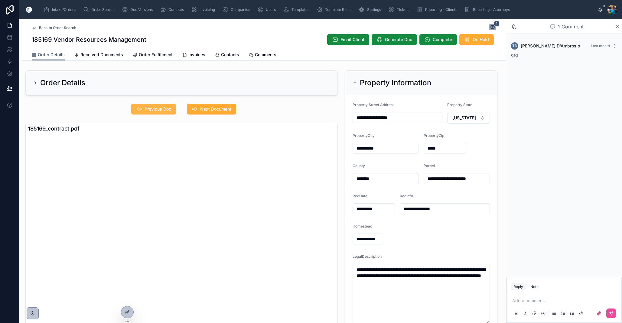
click at [173, 107] on button "Previous Doc" at bounding box center [153, 109] width 45 height 11
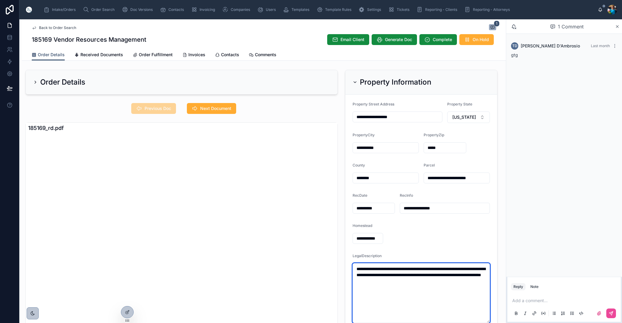
drag, startPoint x: 434, startPoint y: 281, endPoint x: 354, endPoint y: 268, distance: 80.7
click at [355, 269] on textarea "**********" at bounding box center [421, 294] width 137 height 60
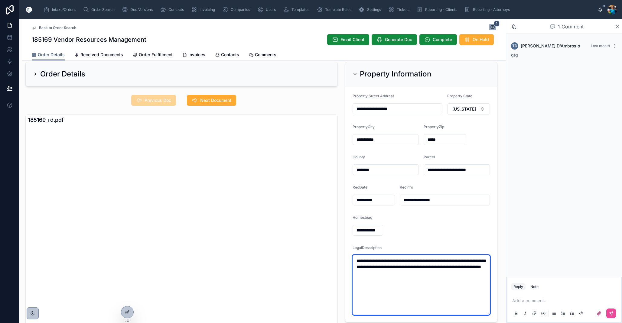
scroll to position [9, 0]
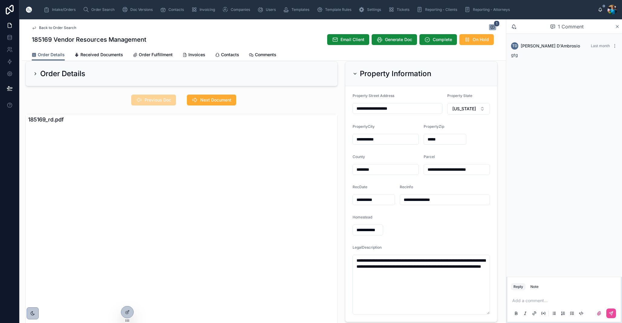
click at [355, 73] on icon at bounding box center [355, 73] width 5 height 5
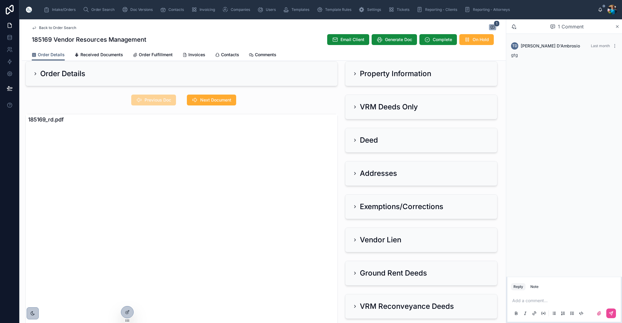
click at [355, 74] on icon at bounding box center [355, 73] width 5 height 5
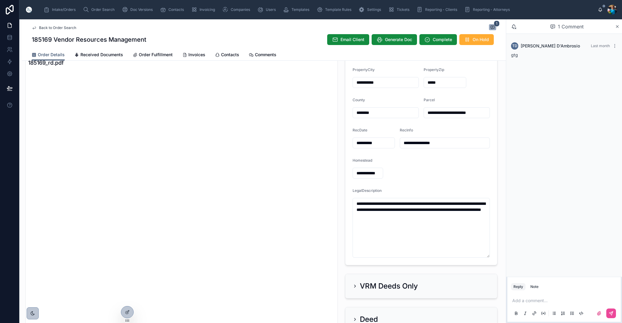
scroll to position [64, 0]
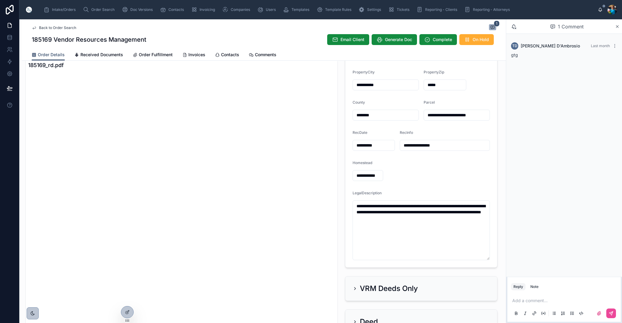
drag, startPoint x: 428, startPoint y: 113, endPoint x: 482, endPoint y: 117, distance: 54.6
click at [485, 115] on input "**********" at bounding box center [457, 115] width 66 height 8
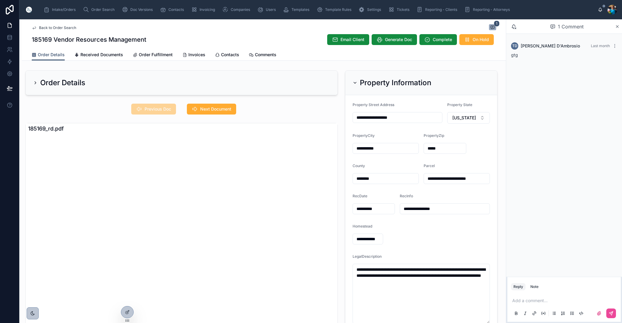
scroll to position [0, 0]
click at [485, 182] on input "**********" at bounding box center [457, 179] width 66 height 8
click at [485, 179] on input "**********" at bounding box center [457, 179] width 66 height 8
click at [353, 81] on icon at bounding box center [355, 82] width 5 height 5
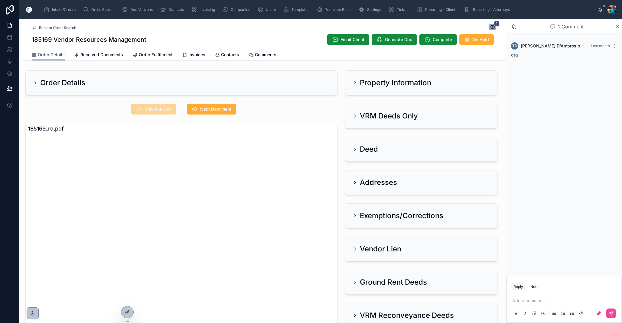
drag, startPoint x: 355, startPoint y: 115, endPoint x: 275, endPoint y: 108, distance: 80.1
click at [353, 115] on icon at bounding box center [355, 116] width 5 height 5
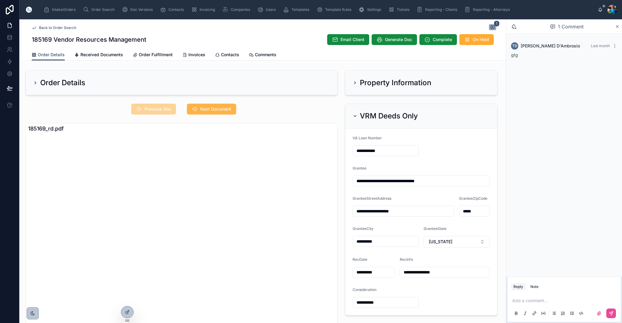
click at [216, 108] on span "Next Document" at bounding box center [215, 109] width 31 height 6
drag, startPoint x: 226, startPoint y: 109, endPoint x: 242, endPoint y: 134, distance: 29.5
click at [226, 110] on span "Next Document" at bounding box center [215, 109] width 31 height 6
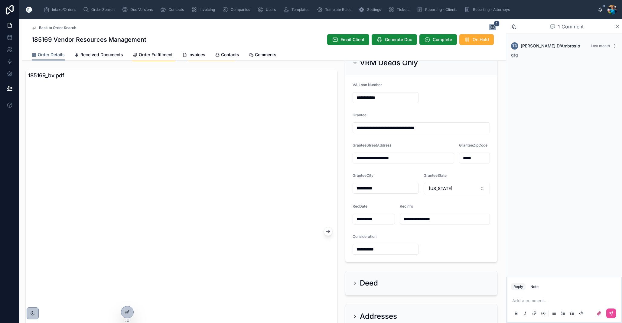
click at [354, 64] on icon at bounding box center [355, 63] width 5 height 5
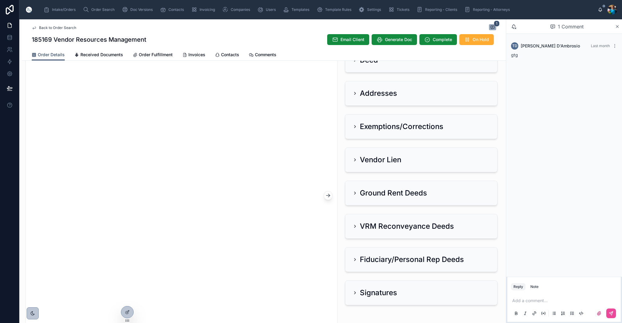
scroll to position [87, 0]
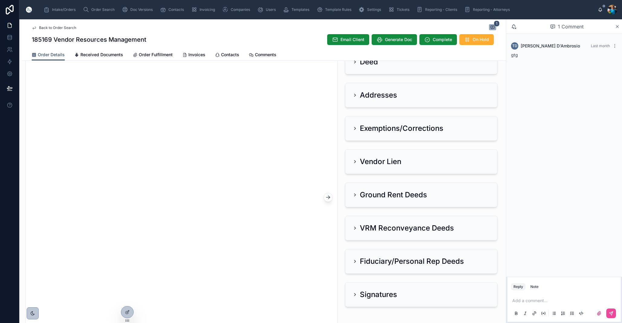
click at [356, 93] on div "Addresses" at bounding box center [375, 95] width 44 height 10
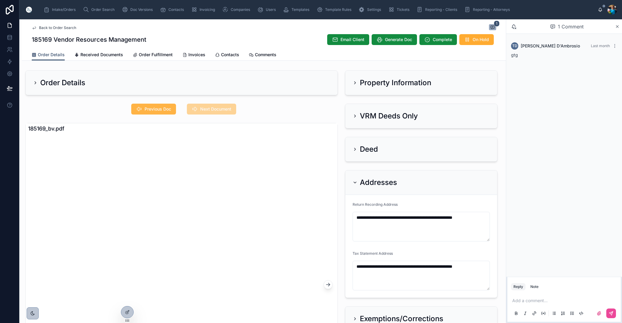
scroll to position [0, 0]
click at [162, 110] on span "Previous Doc" at bounding box center [158, 109] width 27 height 6
click at [355, 116] on icon at bounding box center [355, 116] width 5 height 5
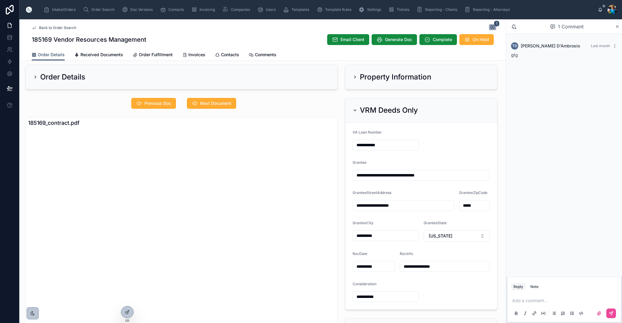
scroll to position [5, 0]
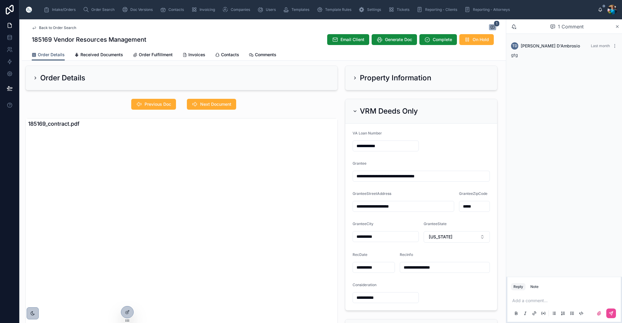
click at [356, 112] on icon at bounding box center [355, 111] width 5 height 5
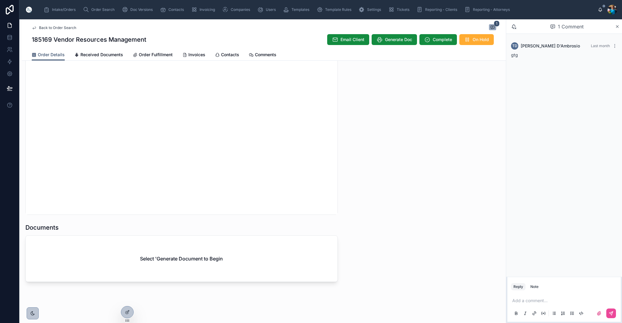
scroll to position [563, 0]
click at [396, 39] on span "Generate Doc" at bounding box center [398, 40] width 27 height 6
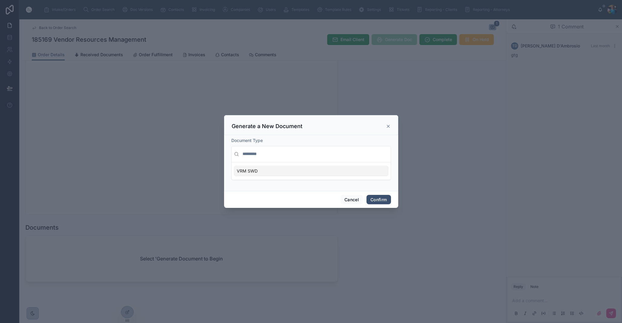
drag, startPoint x: 354, startPoint y: 170, endPoint x: 355, endPoint y: 177, distance: 6.4
click at [354, 171] on div "VRM SWD" at bounding box center [311, 171] width 154 height 10
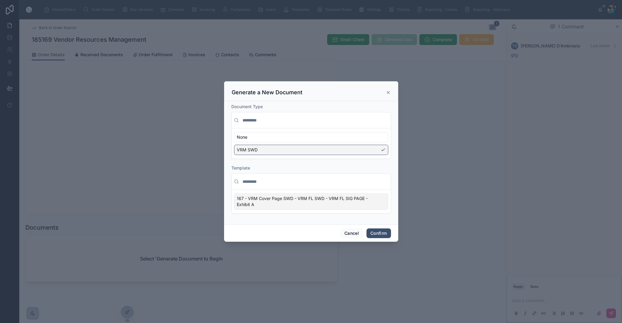
click at [380, 203] on div "167 - VRM Cover Page SWD - VRM FL SWD - VRM FL SIG PAGE - Exhibit A" at bounding box center [311, 202] width 154 height 16
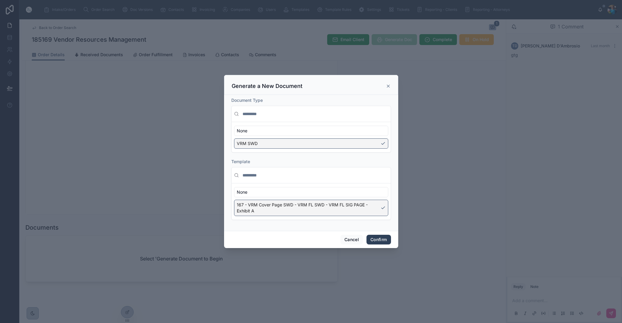
click at [381, 238] on button "Confirm" at bounding box center [379, 240] width 24 height 10
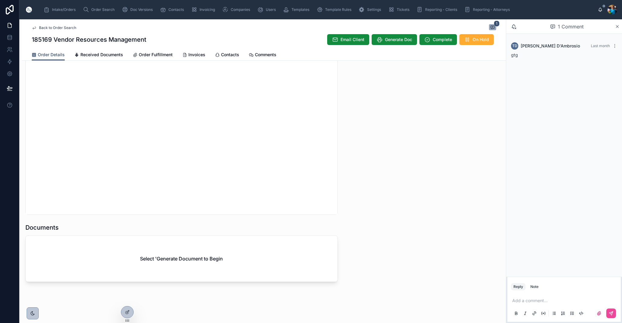
scroll to position [544, 0]
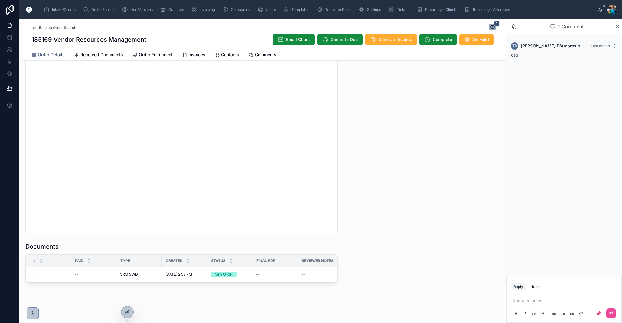
click at [525, 301] on p at bounding box center [566, 301] width 106 height 6
click at [610, 312] on icon at bounding box center [611, 313] width 5 height 5
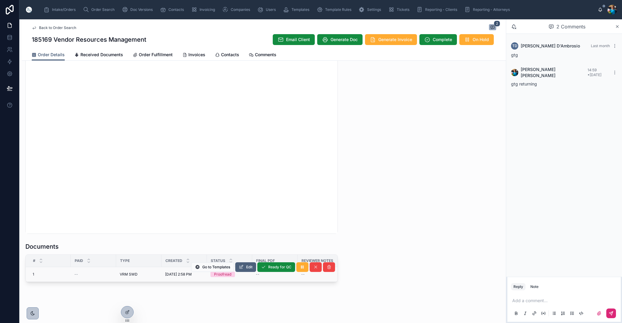
click at [249, 266] on span "Edit" at bounding box center [249, 267] width 6 height 5
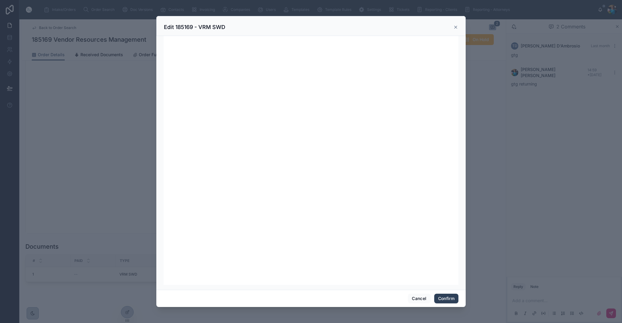
click at [447, 300] on button "Confirm" at bounding box center [447, 299] width 24 height 10
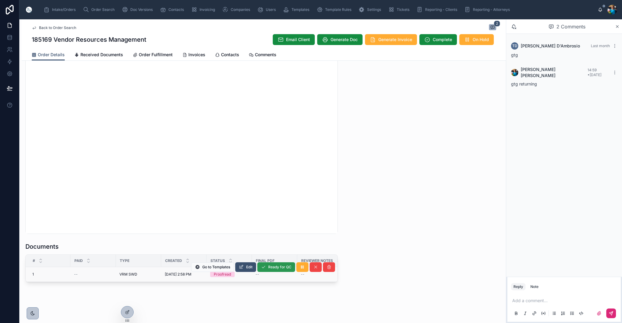
click at [273, 268] on span "Ready for QC" at bounding box center [279, 267] width 23 height 5
click at [274, 271] on span "Finalize Document" at bounding box center [276, 269] width 32 height 5
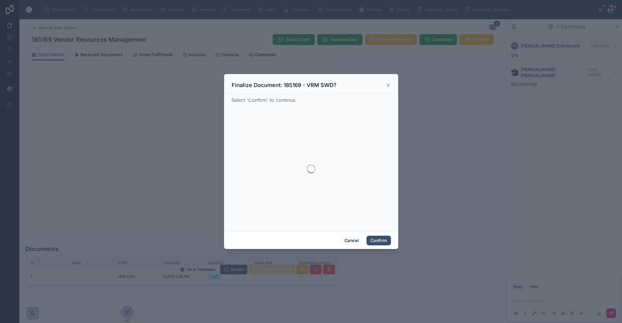
scroll to position [0, 0]
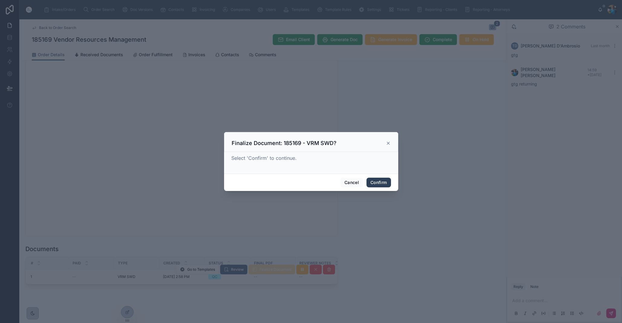
click at [379, 182] on button "Confirm" at bounding box center [379, 183] width 24 height 10
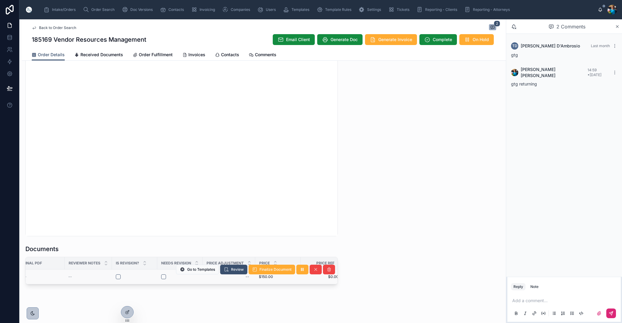
scroll to position [0, 233]
click at [0, 0] on button "Finalize Document" at bounding box center [0, 0] width 0 height 0
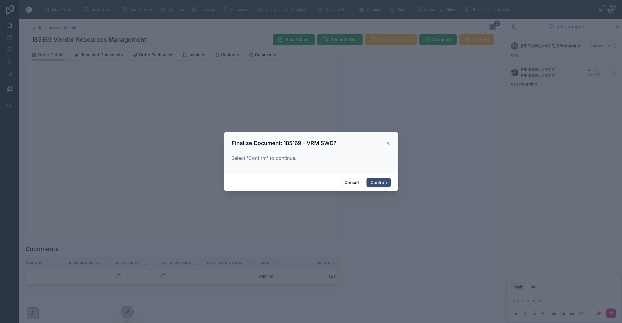
drag, startPoint x: 381, startPoint y: 182, endPoint x: 366, endPoint y: 197, distance: 21.2
click at [380, 183] on button "Confirm" at bounding box center [379, 183] width 24 height 10
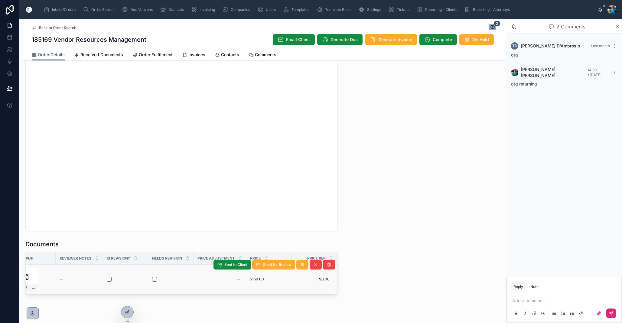
scroll to position [553, 0]
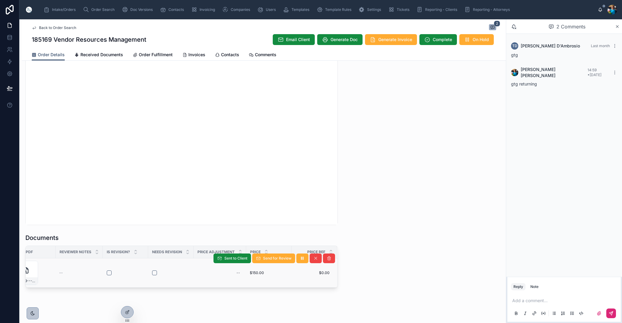
click at [271, 280] on td "$150.00 $150.00" at bounding box center [268, 273] width 45 height 29
click at [179, 273] on div at bounding box center [171, 273] width 38 height 5
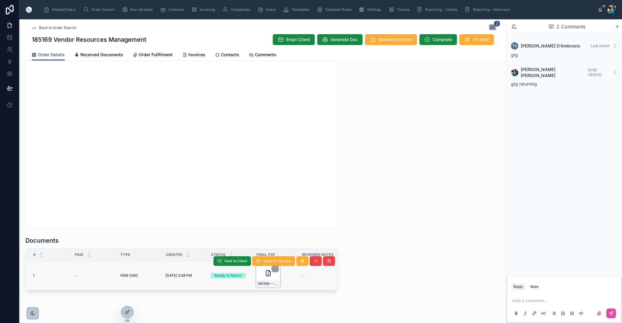
scroll to position [551, 0]
click at [275, 284] on span "185169---VRM-SWD" at bounding box center [268, 283] width 21 height 5
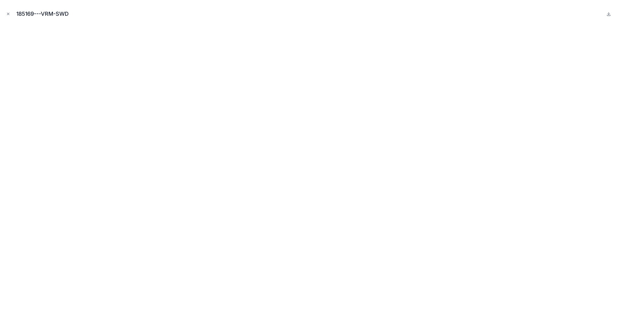
drag, startPoint x: 6, startPoint y: 12, endPoint x: 32, endPoint y: 48, distance: 44.9
click at [6, 12] on icon "Close modal" at bounding box center [8, 14] width 4 height 4
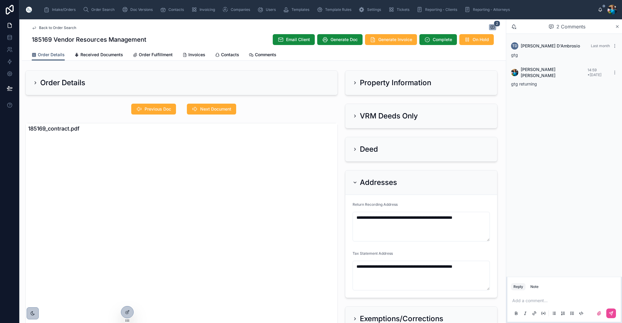
click at [354, 180] on div "Addresses" at bounding box center [375, 183] width 44 height 10
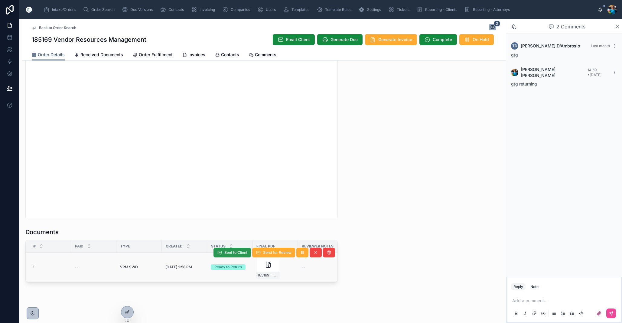
click at [239, 257] on button "Sent to Client" at bounding box center [233, 253] width 38 height 10
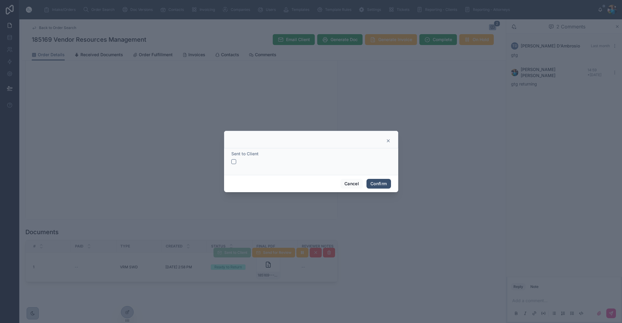
drag, startPoint x: 231, startPoint y: 160, endPoint x: 254, endPoint y: 168, distance: 23.9
click at [231, 160] on button "button" at bounding box center [233, 161] width 5 height 5
drag, startPoint x: 376, startPoint y: 183, endPoint x: 371, endPoint y: 189, distance: 8.2
click at [376, 183] on button "Confirm" at bounding box center [379, 184] width 24 height 10
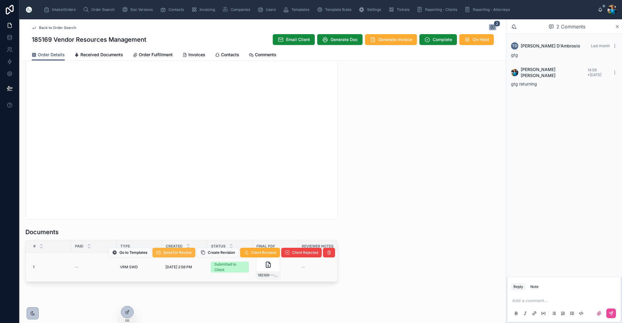
click at [182, 253] on span "Send for Review" at bounding box center [177, 253] width 28 height 5
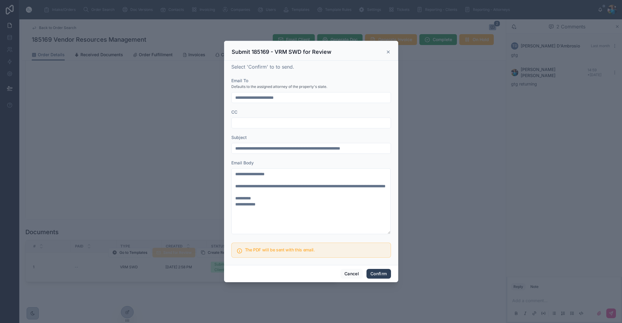
click at [380, 274] on button "Confirm" at bounding box center [379, 274] width 24 height 10
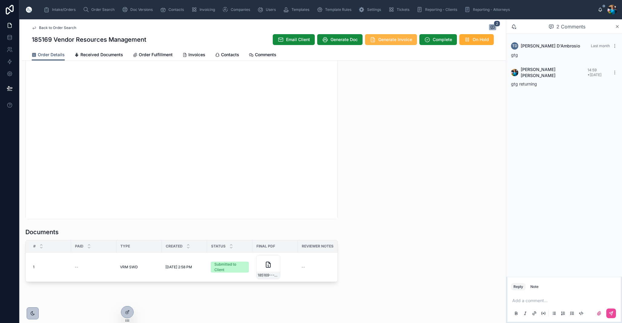
click at [383, 39] on span "Generate Invoice" at bounding box center [396, 40] width 34 height 6
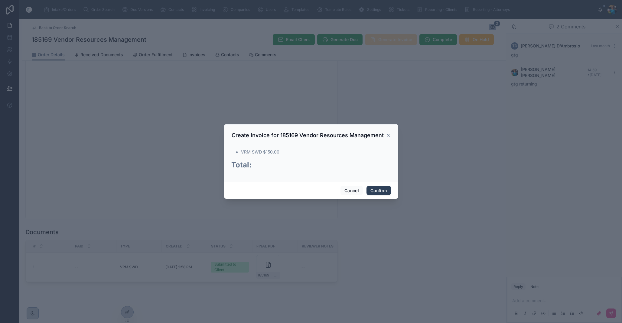
click at [372, 192] on button "Confirm" at bounding box center [379, 191] width 24 height 10
drag, startPoint x: 372, startPoint y: 192, endPoint x: 374, endPoint y: 181, distance: 11.6
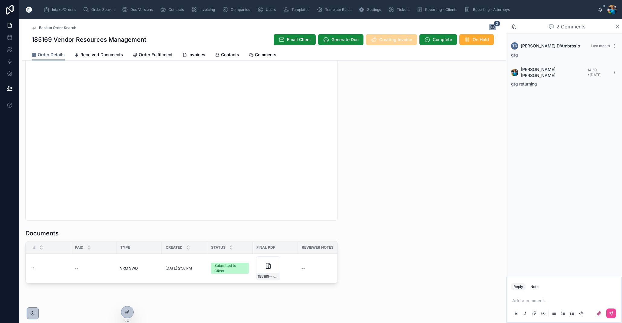
scroll to position [557, 0]
click at [384, 40] on span "Creating Invoice" at bounding box center [391, 40] width 51 height 6
click at [381, 42] on span "Creating Invoice" at bounding box center [391, 40] width 51 height 6
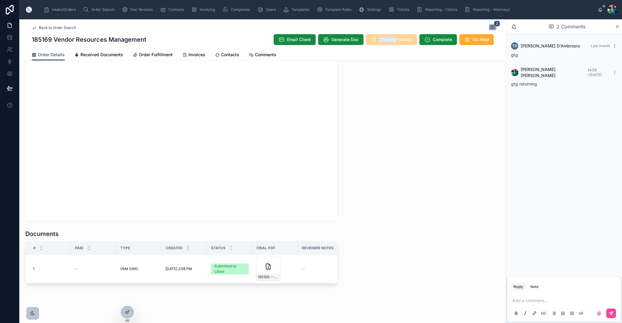
click at [381, 42] on span "Creating Invoice" at bounding box center [391, 40] width 51 height 6
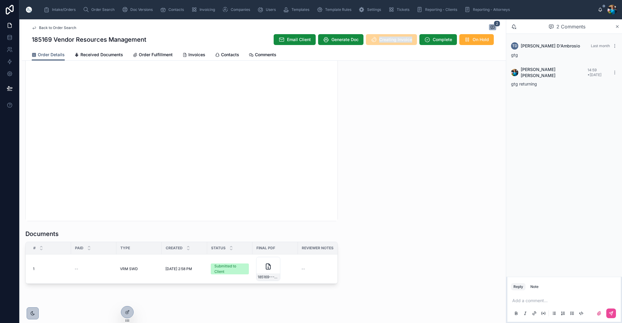
click at [381, 42] on span "Creating Invoice" at bounding box center [391, 40] width 51 height 6
click at [519, 302] on p at bounding box center [566, 301] width 106 height 6
click at [189, 53] on span "Invoices" at bounding box center [197, 55] width 17 height 6
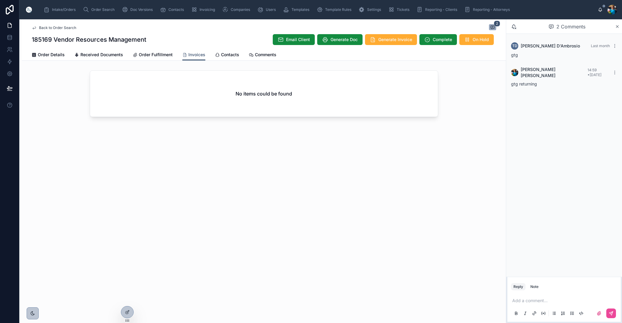
drag, startPoint x: 262, startPoint y: 105, endPoint x: 272, endPoint y: 111, distance: 12.0
click at [262, 105] on div "No items could be found" at bounding box center [264, 94] width 348 height 46
click at [396, 41] on span "Generate Invoice" at bounding box center [396, 40] width 34 height 6
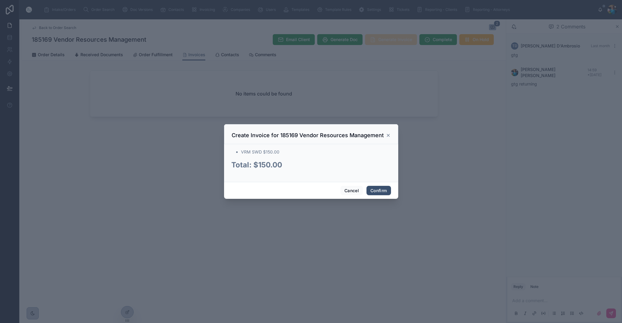
click at [396, 41] on div at bounding box center [311, 161] width 622 height 323
drag, startPoint x: 396, startPoint y: 42, endPoint x: 392, endPoint y: 47, distance: 6.1
click at [395, 44] on div at bounding box center [311, 161] width 622 height 323
click at [373, 191] on button "Confirm" at bounding box center [379, 191] width 24 height 10
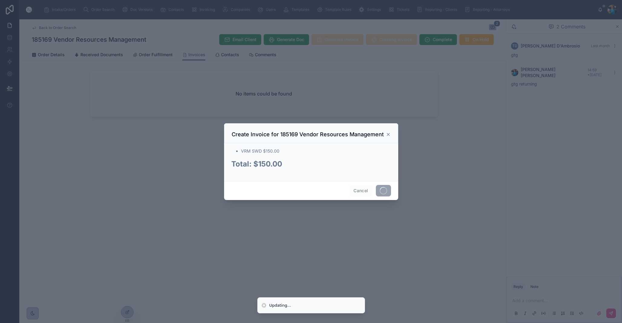
click at [373, 191] on div "Cancel" at bounding box center [311, 190] width 174 height 19
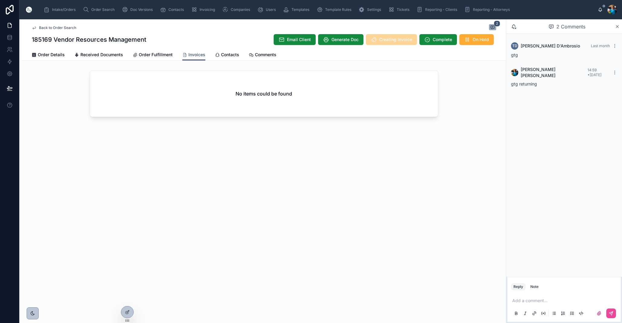
click at [245, 105] on div "No items could be found" at bounding box center [264, 94] width 348 height 46
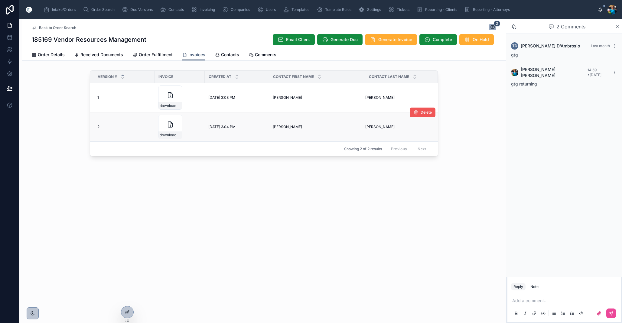
scroll to position [0, 0]
click at [426, 108] on button "Delete" at bounding box center [423, 113] width 26 height 10
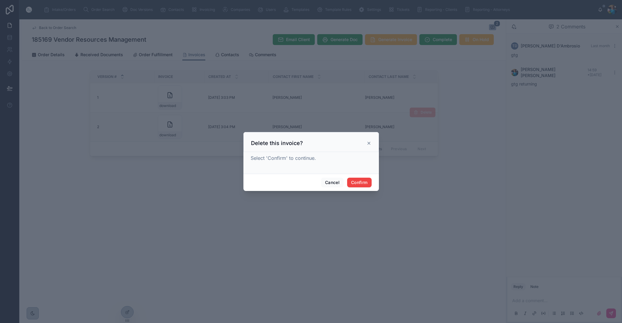
scroll to position [0, 0]
click at [358, 182] on button "Confirm" at bounding box center [359, 183] width 24 height 10
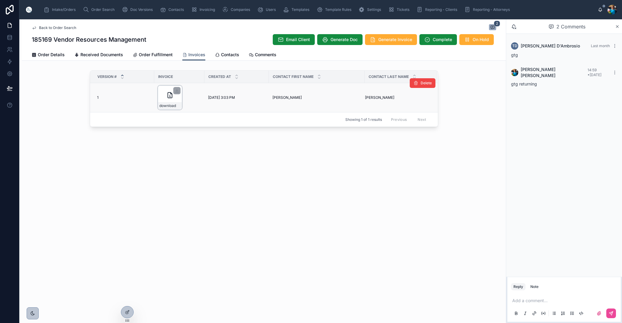
drag, startPoint x: 176, startPoint y: 91, endPoint x: 178, endPoint y: 98, distance: 7.4
click at [176, 92] on icon at bounding box center [177, 90] width 5 height 5
click at [93, 8] on span "Order Search" at bounding box center [102, 9] width 23 height 5
